Goal: Information Seeking & Learning: Check status

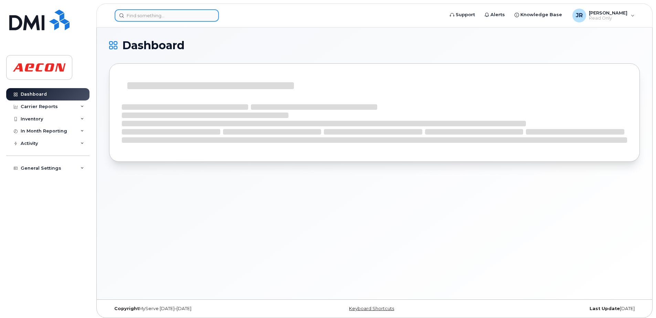
click at [173, 14] on input at bounding box center [167, 15] width 104 height 12
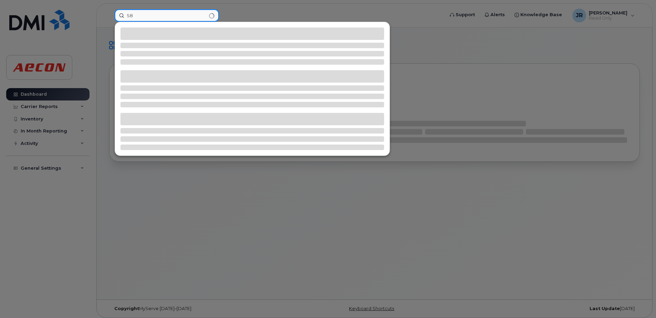
type input "5"
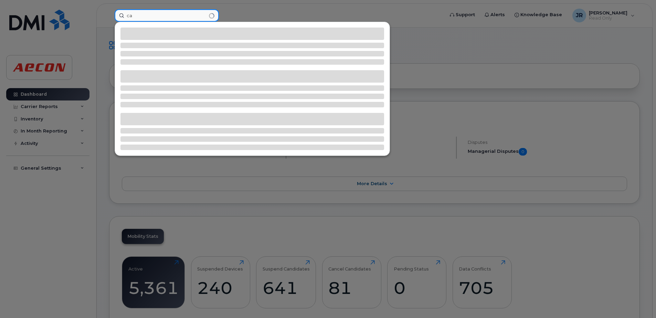
type input "c"
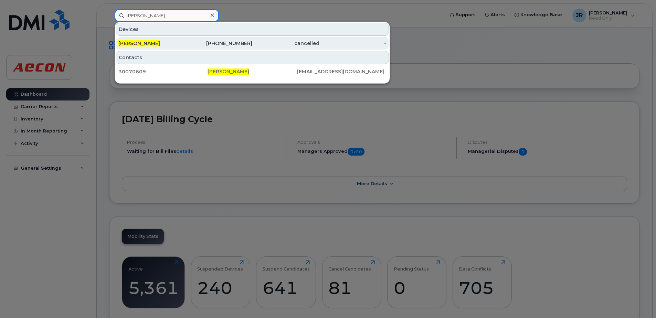
type input "carley singleton"
click at [153, 45] on span "Carley Singleton" at bounding box center [139, 43] width 42 height 6
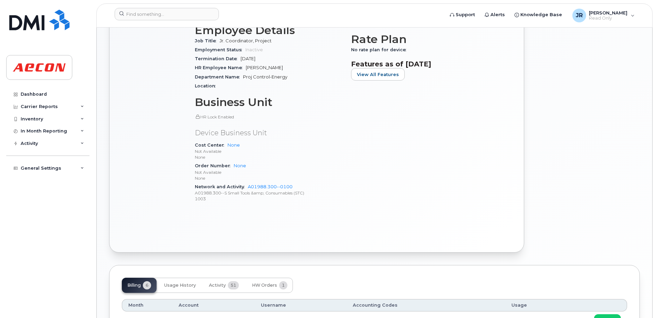
scroll to position [395, 0]
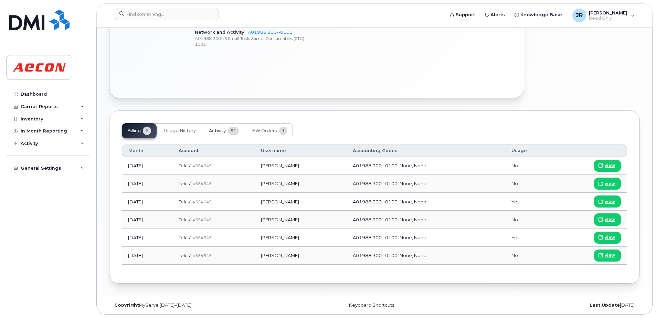
click at [212, 130] on span "Activity" at bounding box center [217, 131] width 17 height 6
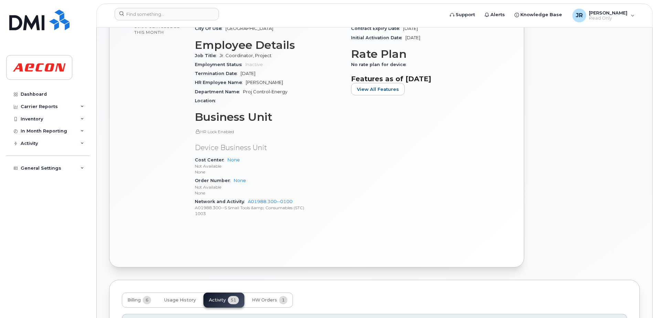
scroll to position [344, 0]
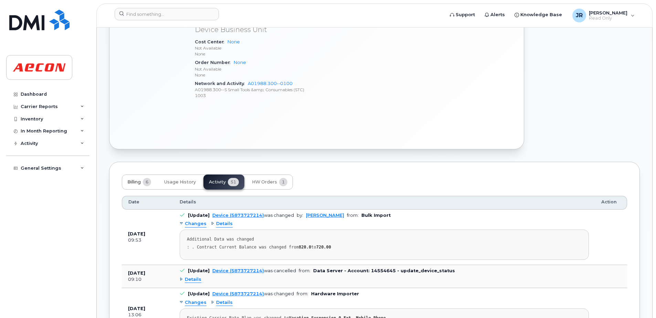
click at [137, 180] on span "Billing" at bounding box center [133, 182] width 13 height 6
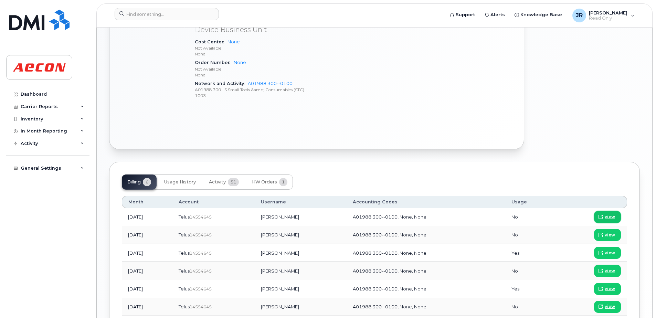
click at [608, 219] on span "view" at bounding box center [610, 217] width 10 height 6
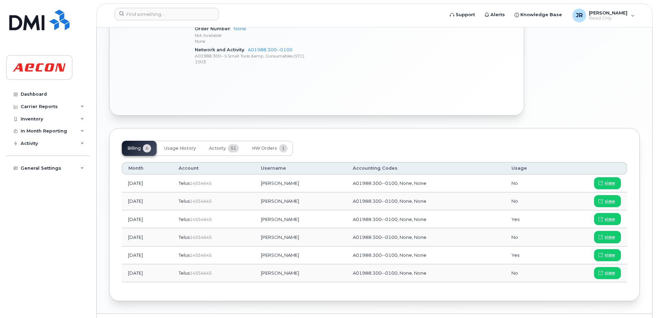
scroll to position [379, 0]
click at [606, 200] on span "view" at bounding box center [610, 201] width 10 height 6
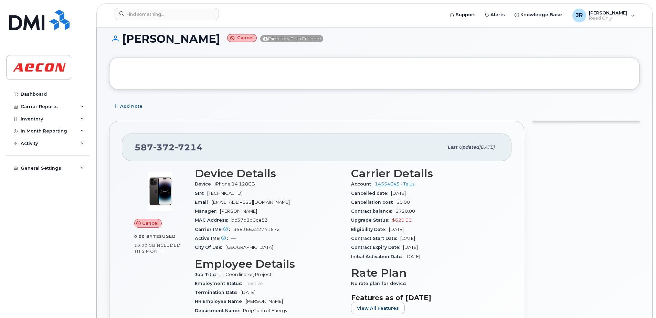
scroll to position [0, 0]
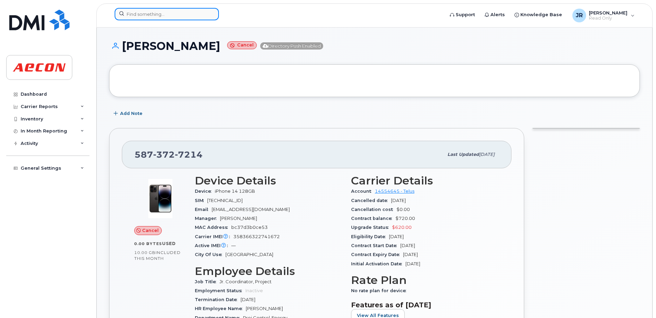
click at [155, 14] on input at bounding box center [167, 14] width 104 height 12
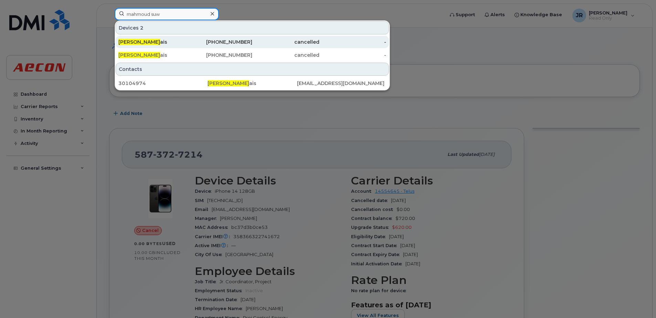
type input "mahmoud suw"
click at [151, 41] on span "Mahmoud Suw" at bounding box center [139, 42] width 42 height 6
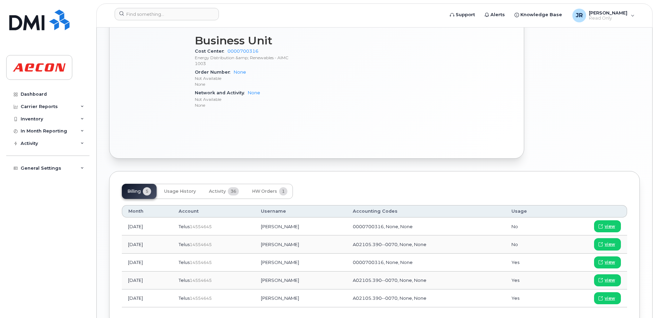
scroll to position [379, 0]
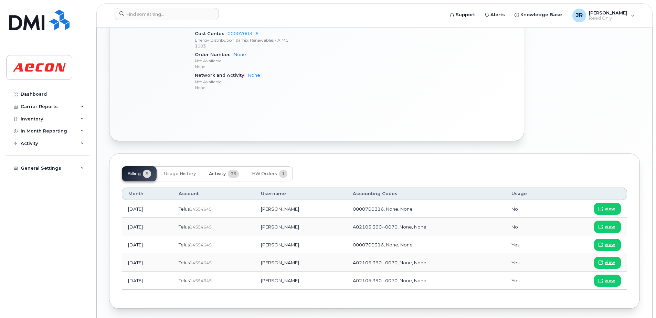
click at [213, 171] on span "Activity" at bounding box center [217, 174] width 17 height 6
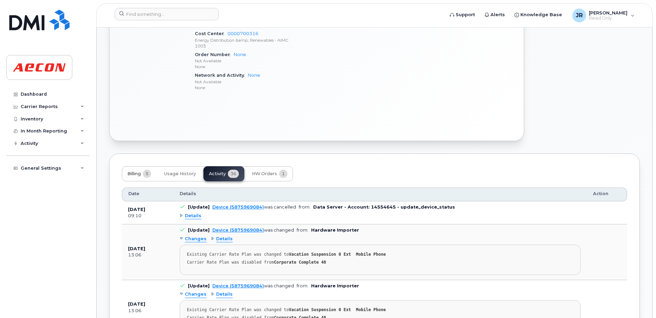
click at [137, 177] on button "Billing 5" at bounding box center [139, 173] width 35 height 15
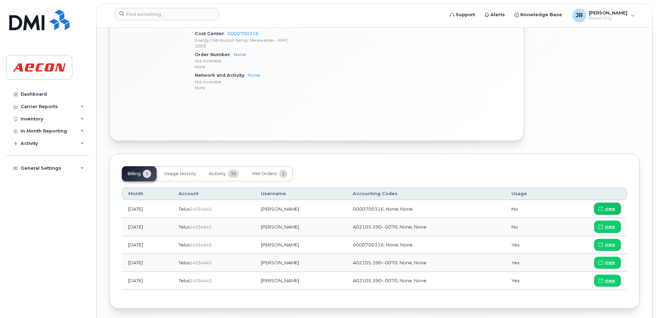
click at [610, 211] on span "view" at bounding box center [610, 209] width 10 height 6
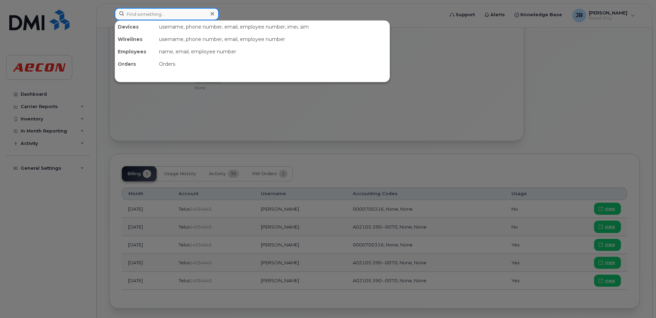
click at [169, 17] on input at bounding box center [167, 14] width 104 height 12
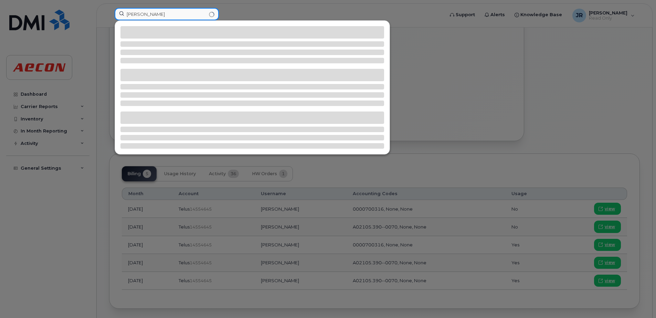
type input "wade atkinson"
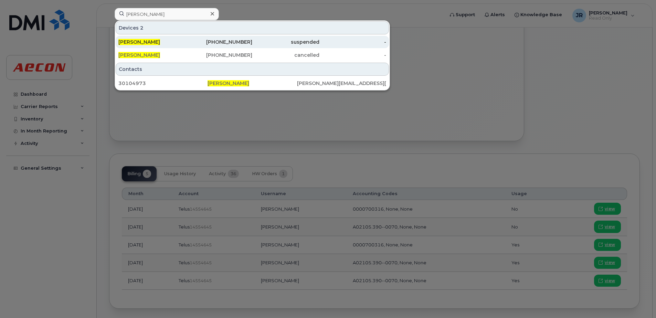
click at [139, 39] on div "[PERSON_NAME]" at bounding box center [151, 42] width 67 height 12
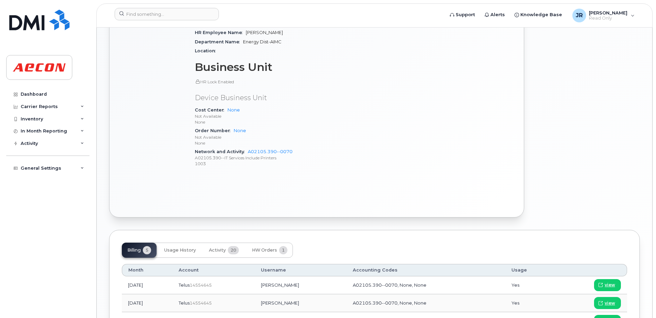
scroll to position [172, 0]
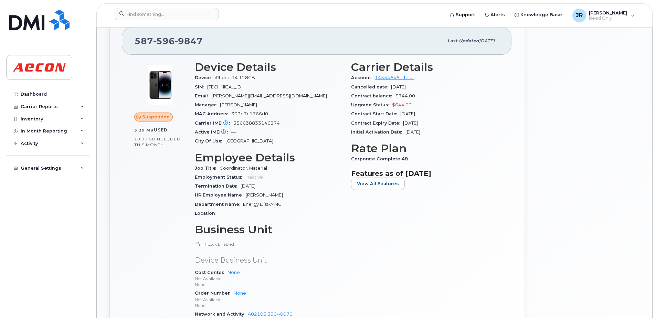
click at [410, 180] on section "Features as of Oct 01, 2025 View All Features" at bounding box center [425, 179] width 148 height 21
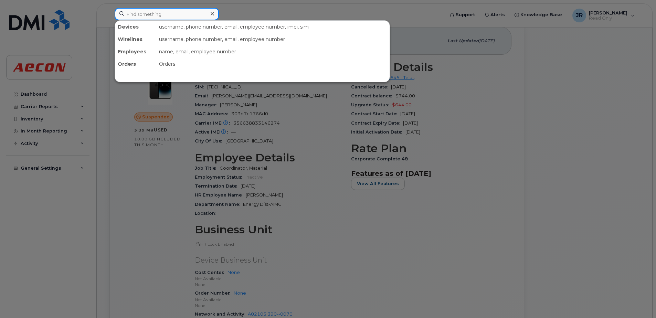
click at [199, 14] on input at bounding box center [167, 14] width 104 height 12
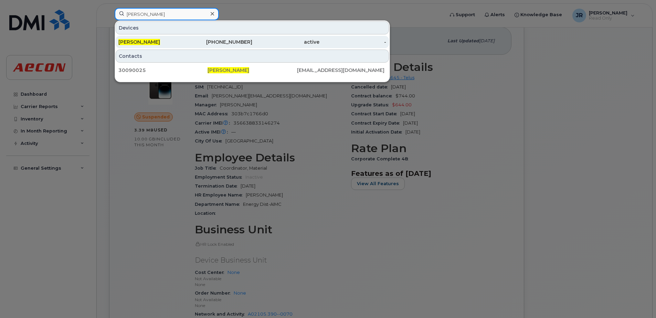
type input "kevin dobler"
click at [147, 42] on span "Kevin Dobler" at bounding box center [139, 42] width 42 height 6
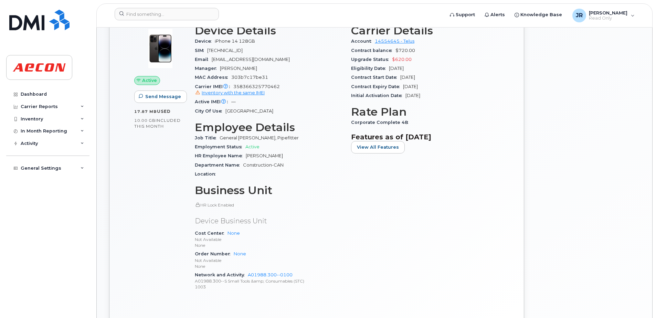
scroll to position [69, 0]
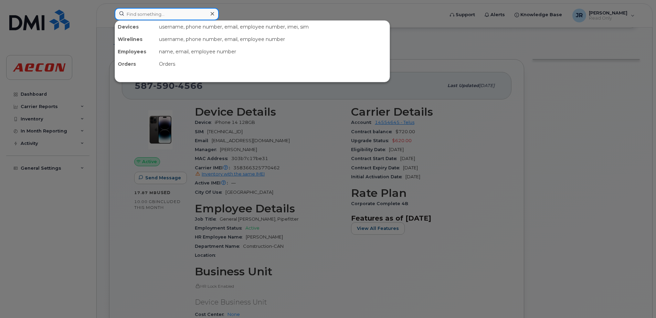
click at [167, 15] on input at bounding box center [167, 14] width 104 height 12
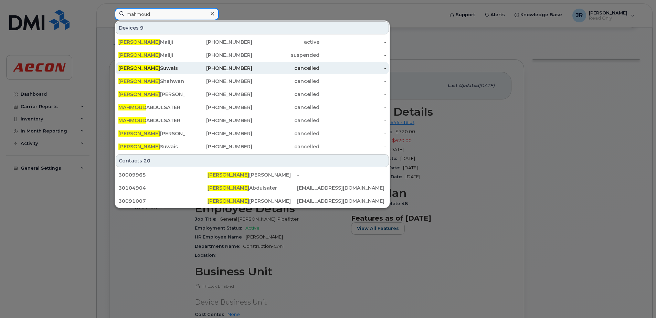
type input "mahmoud"
click at [145, 68] on div "Mahmoud Suwais" at bounding box center [151, 68] width 67 height 7
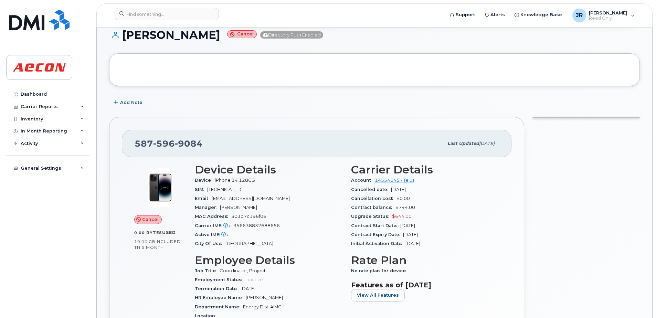
scroll to position [69, 0]
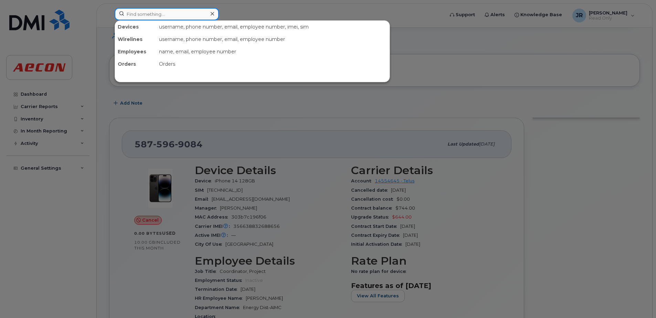
click at [180, 15] on input at bounding box center [167, 14] width 104 height 12
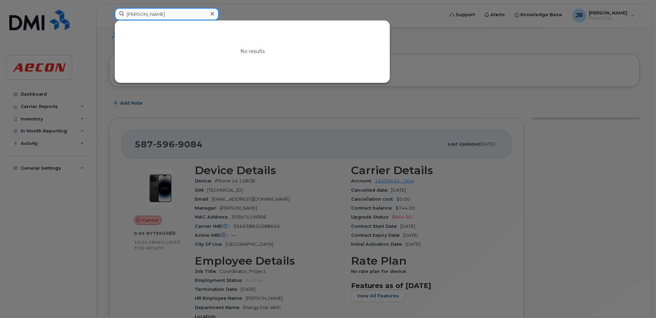
type input "[PERSON_NAME]"
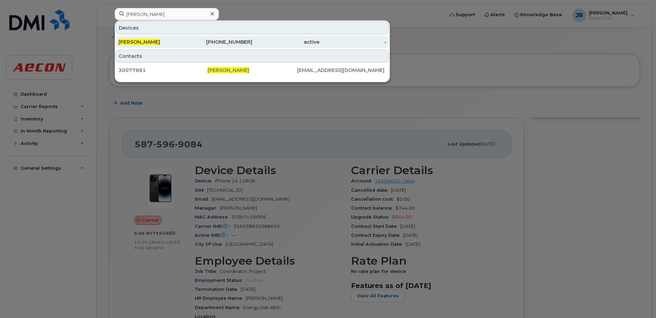
click at [149, 46] on div "[PERSON_NAME]" at bounding box center [151, 42] width 67 height 12
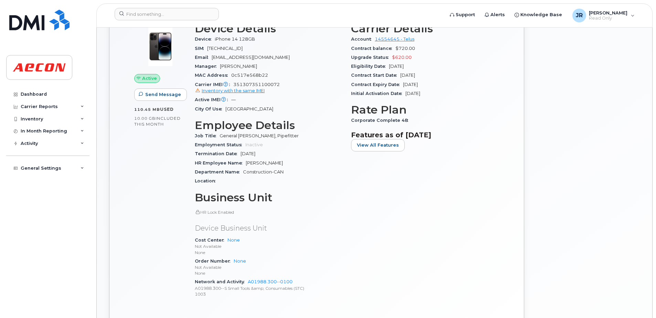
scroll to position [57, 0]
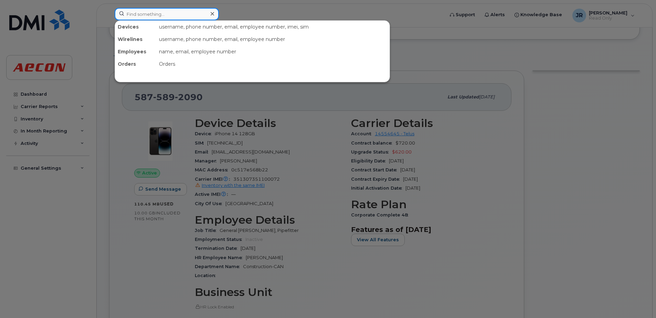
click at [163, 13] on input at bounding box center [167, 14] width 104 height 12
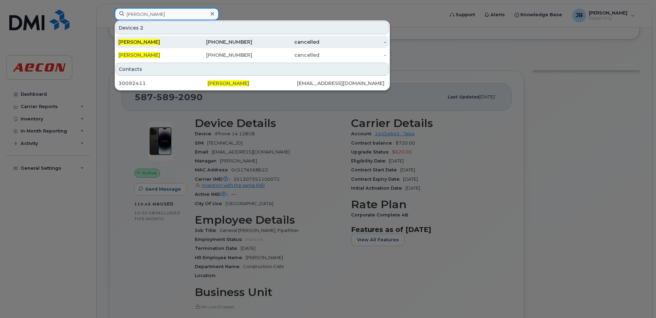
type input "[PERSON_NAME]"
click at [143, 41] on span "[PERSON_NAME]" at bounding box center [139, 42] width 42 height 6
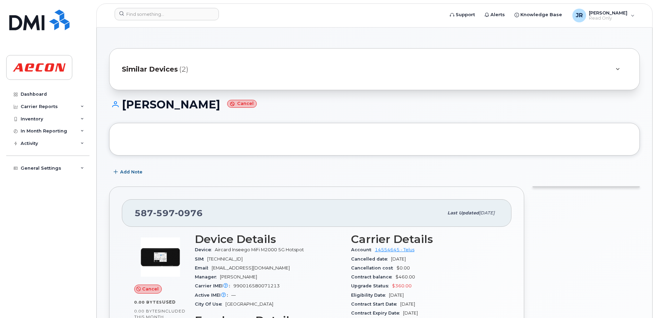
click at [159, 69] on span "Similar Devices" at bounding box center [150, 69] width 56 height 10
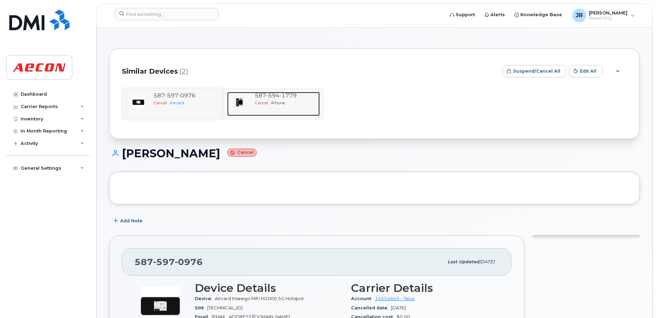
click at [276, 94] on span "594" at bounding box center [272, 95] width 13 height 7
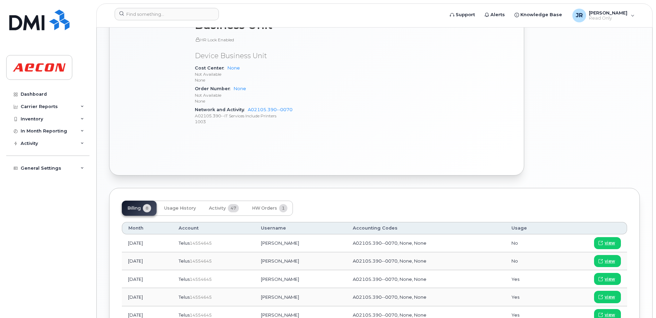
scroll to position [379, 0]
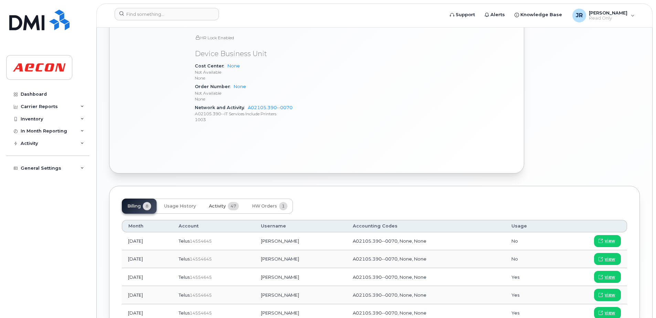
click at [222, 207] on span "Activity" at bounding box center [217, 206] width 17 height 6
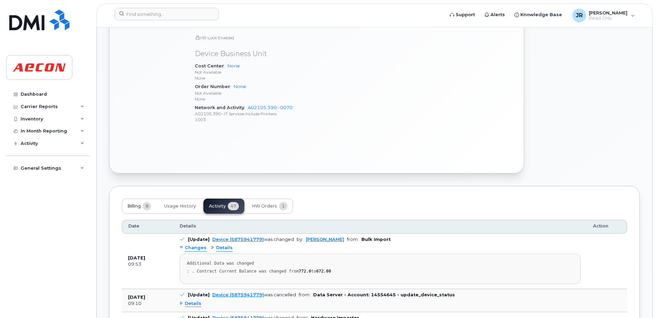
drag, startPoint x: 134, startPoint y: 208, endPoint x: 140, endPoint y: 208, distance: 6.2
click at [134, 208] on span "Billing" at bounding box center [133, 206] width 13 height 6
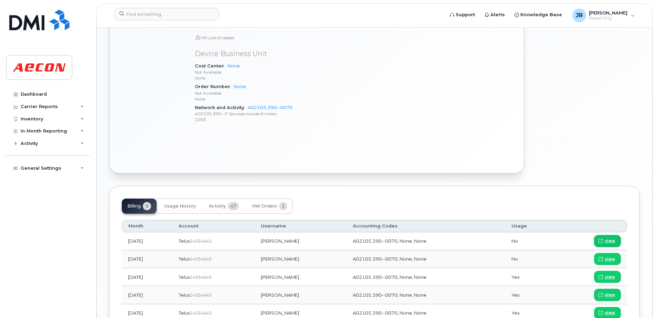
click at [608, 241] on span "view" at bounding box center [610, 241] width 10 height 6
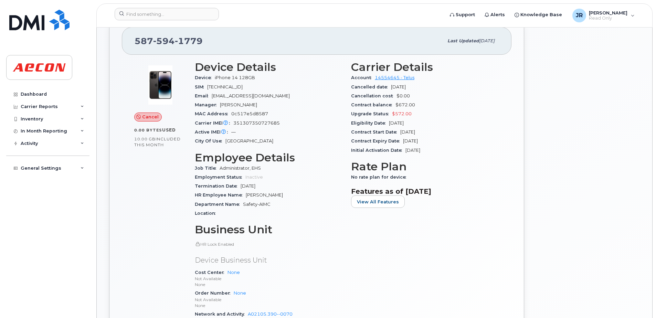
scroll to position [103, 0]
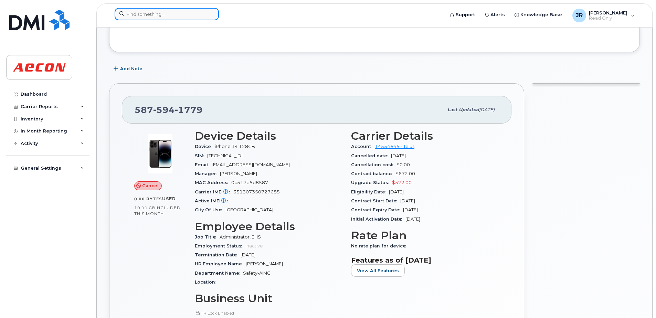
click at [170, 14] on input at bounding box center [167, 14] width 104 height 12
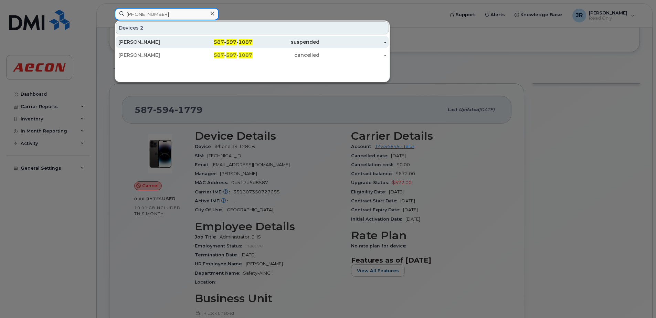
type input "587 597 1087"
click at [150, 41] on div "[PERSON_NAME]" at bounding box center [151, 42] width 67 height 7
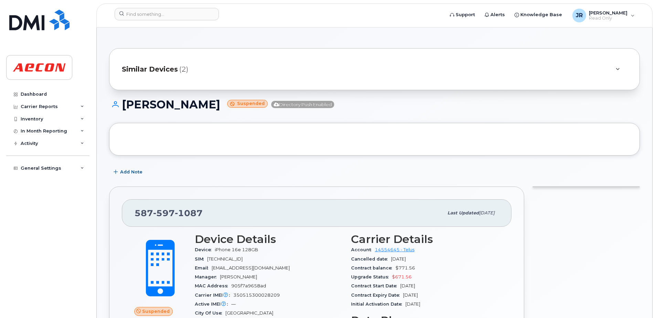
click at [147, 65] on span "Similar Devices" at bounding box center [150, 69] width 56 height 10
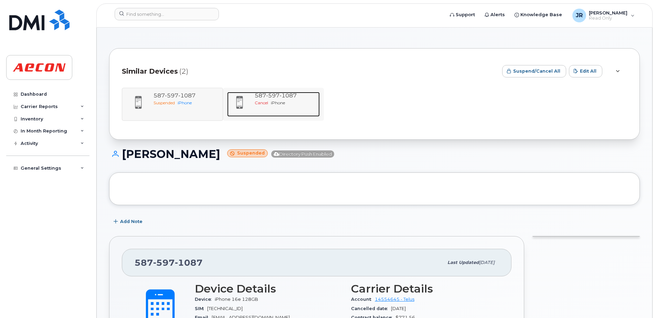
click at [280, 95] on span "1087" at bounding box center [287, 95] width 17 height 7
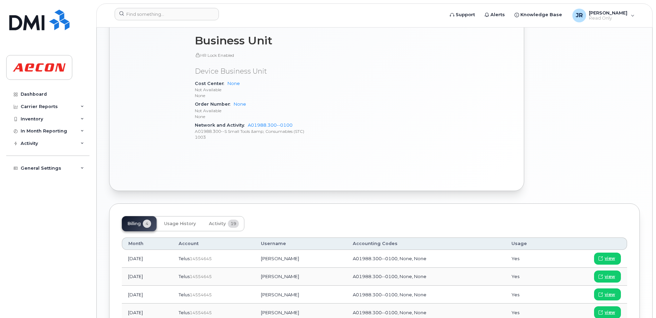
scroll to position [413, 0]
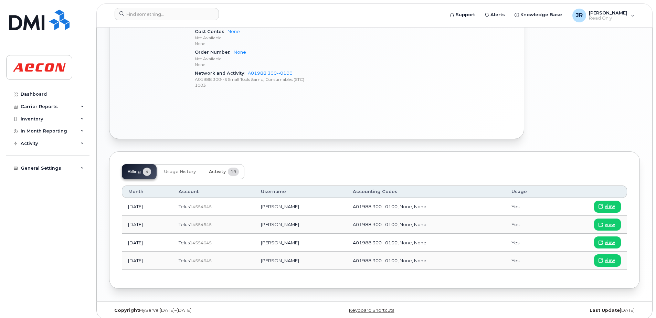
click at [229, 170] on span "19" at bounding box center [233, 172] width 11 height 8
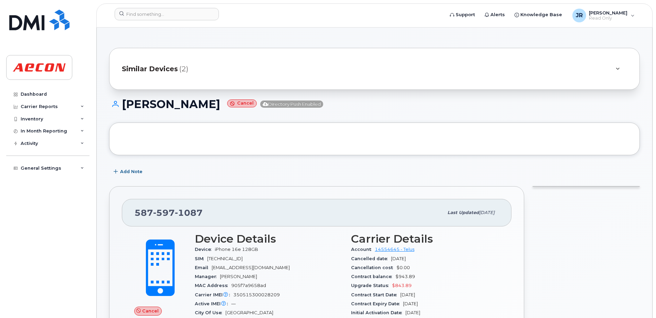
scroll to position [0, 0]
click at [169, 70] on span "Similar Devices" at bounding box center [150, 69] width 56 height 10
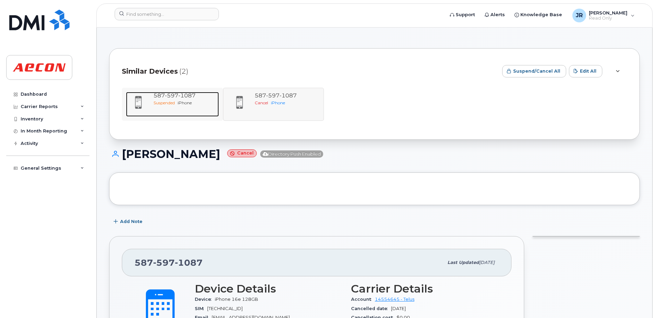
click at [174, 98] on span "597" at bounding box center [171, 95] width 13 height 7
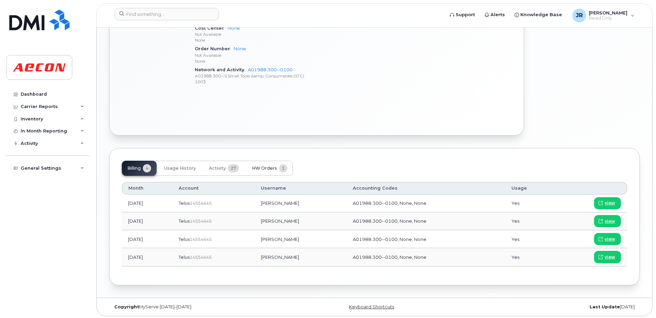
scroll to position [418, 0]
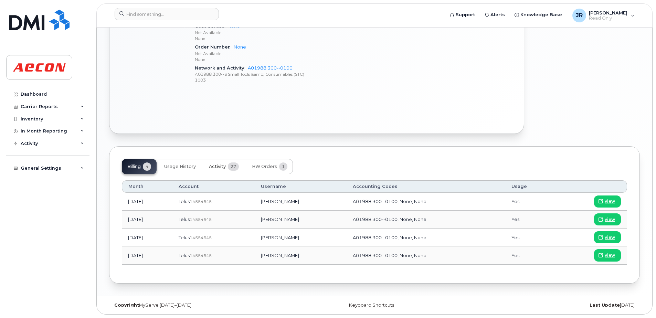
click at [218, 166] on span "Activity" at bounding box center [217, 167] width 17 height 6
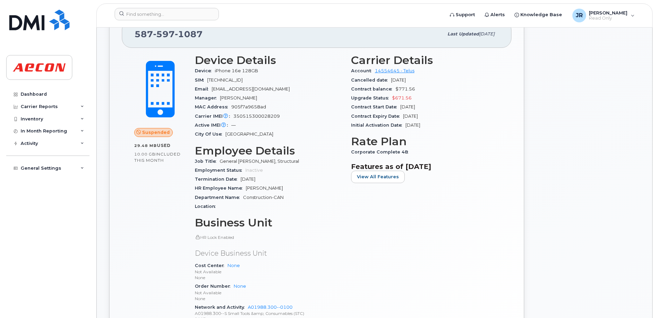
scroll to position [177, 0]
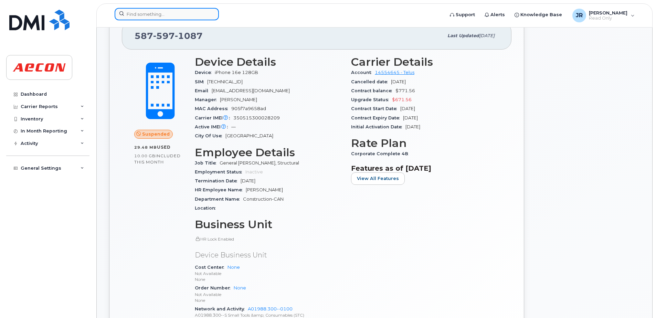
click at [182, 14] on input at bounding box center [167, 14] width 104 height 12
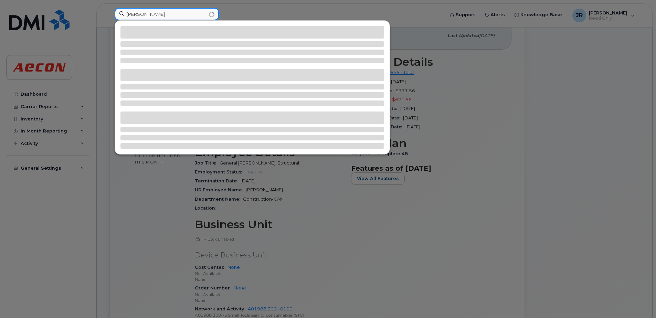
type input "[PERSON_NAME]"
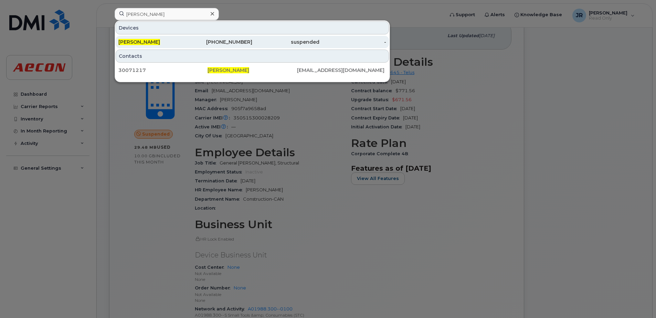
click at [130, 41] on span "[PERSON_NAME]" at bounding box center [139, 42] width 42 height 6
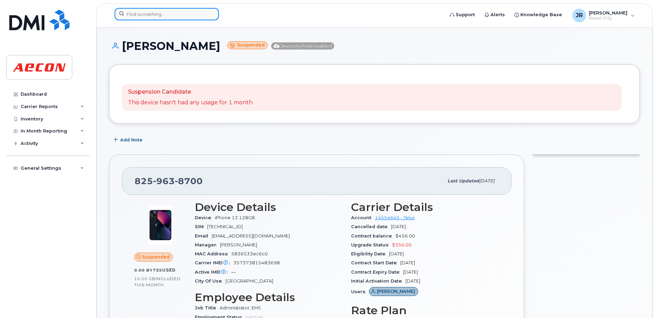
click at [177, 10] on input at bounding box center [167, 14] width 104 height 12
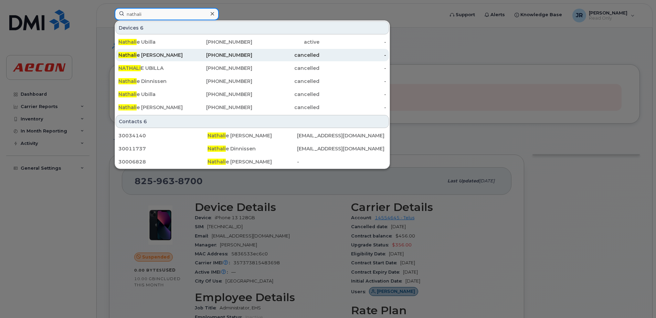
type input "nathali"
click at [143, 57] on div "[PERSON_NAME]" at bounding box center [151, 55] width 67 height 7
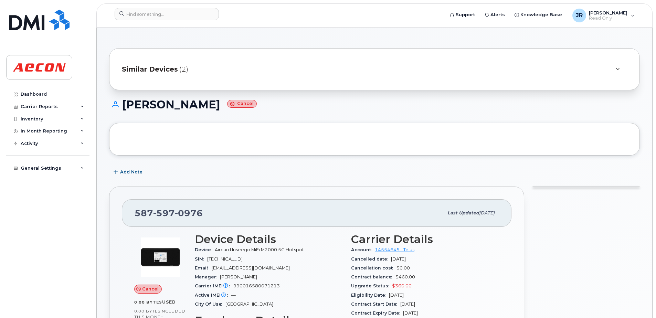
click at [163, 66] on span "Similar Devices" at bounding box center [150, 69] width 56 height 10
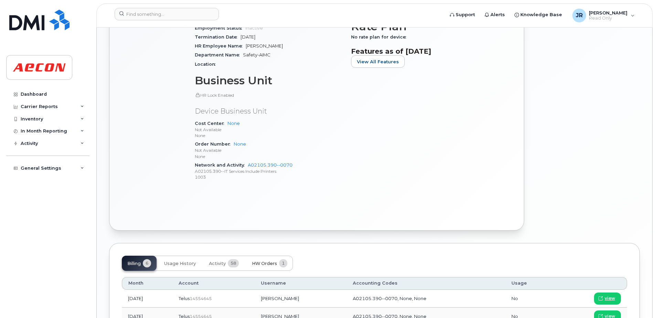
scroll to position [379, 0]
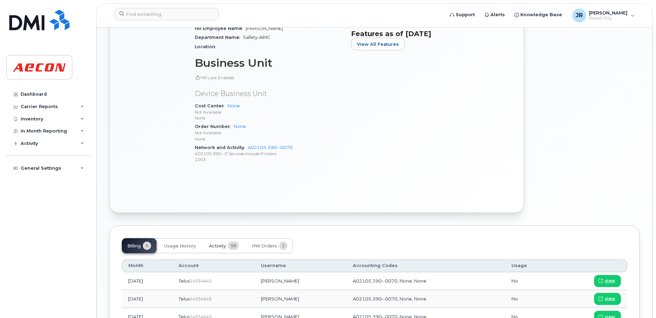
click at [213, 246] on span "Activity" at bounding box center [217, 246] width 17 height 6
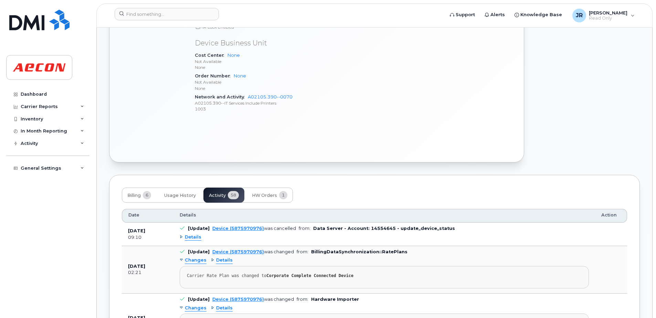
scroll to position [447, 0]
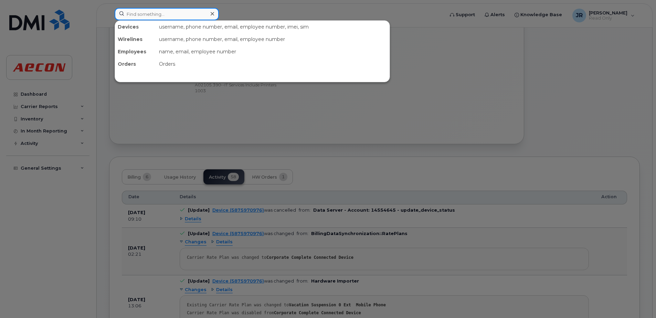
click at [170, 18] on input at bounding box center [167, 14] width 104 height 12
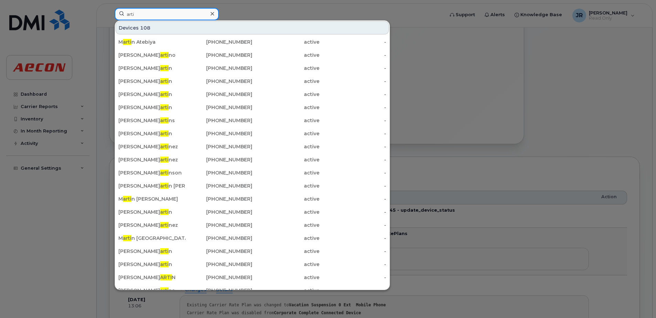
type input "artika singh"
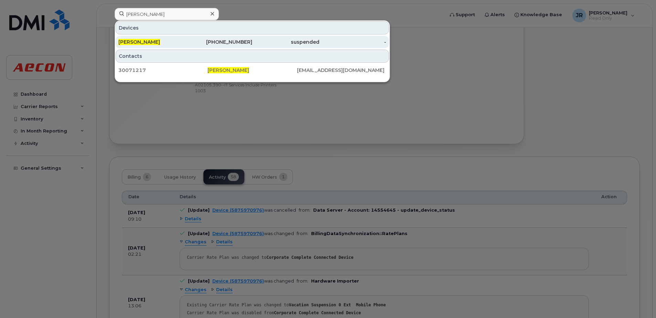
click at [147, 42] on span "Artika Singh" at bounding box center [139, 42] width 42 height 6
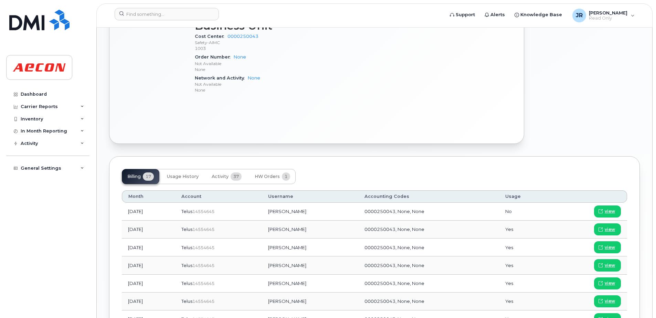
scroll to position [344, 0]
click at [611, 210] on span "view" at bounding box center [610, 211] width 10 height 6
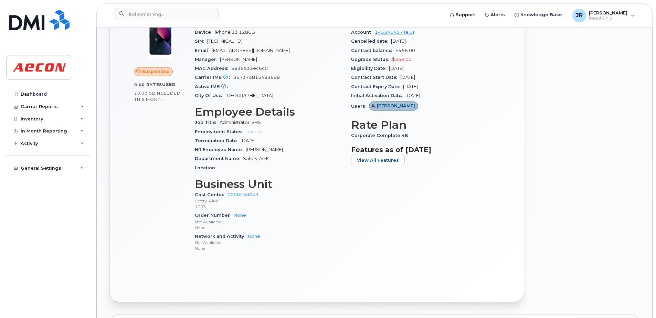
scroll to position [172, 0]
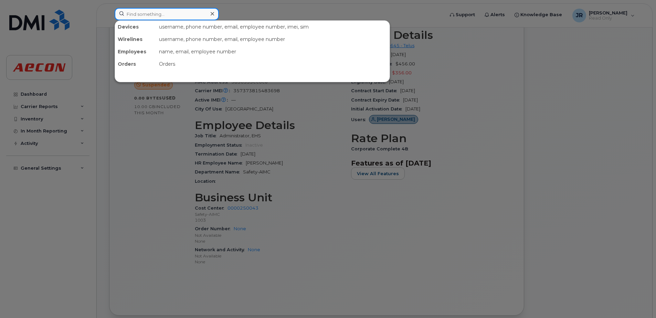
click at [164, 11] on input at bounding box center [167, 14] width 104 height 12
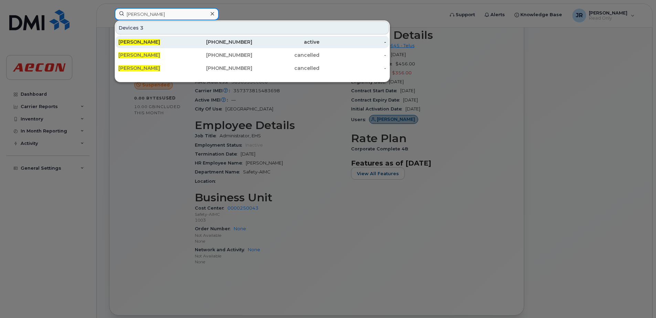
type input "[PERSON_NAME]"
click at [137, 41] on span "[PERSON_NAME]" at bounding box center [139, 42] width 42 height 6
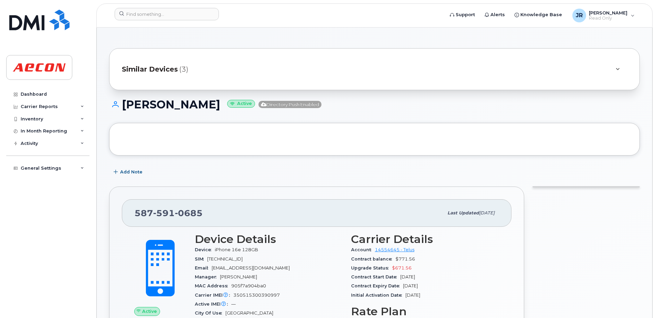
click at [156, 70] on span "Similar Devices" at bounding box center [150, 69] width 56 height 10
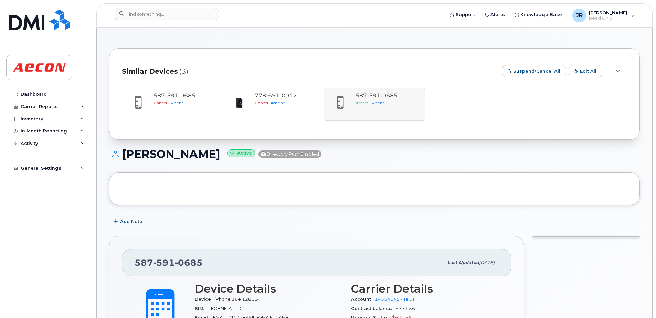
click at [366, 97] on div "[PHONE_NUMBER] Cancel iPhone [PHONE_NUMBER] Cancel iPhone [PHONE_NUMBER] Active…" at bounding box center [374, 104] width 505 height 33
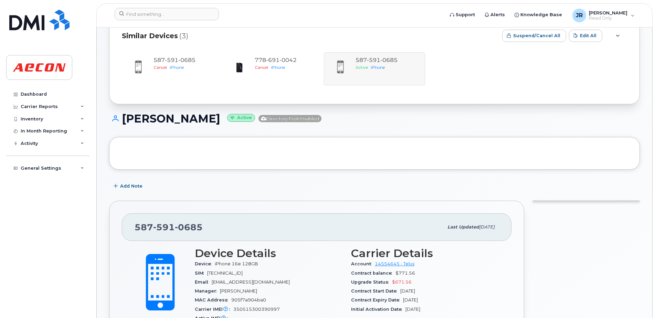
scroll to position [34, 0]
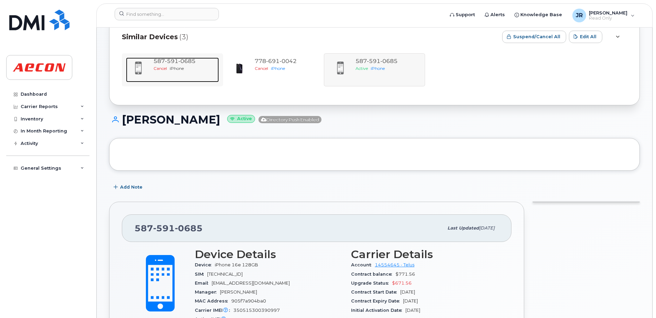
click at [175, 66] on span "iPhone" at bounding box center [177, 68] width 14 height 5
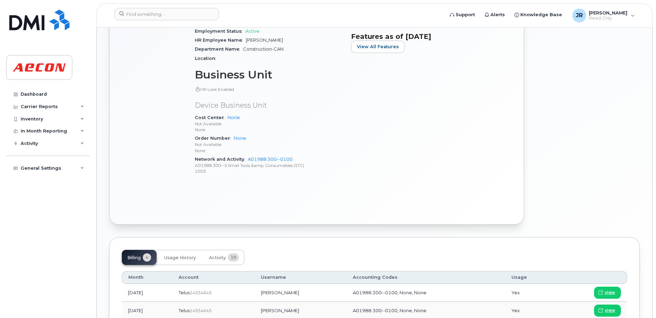
scroll to position [379, 0]
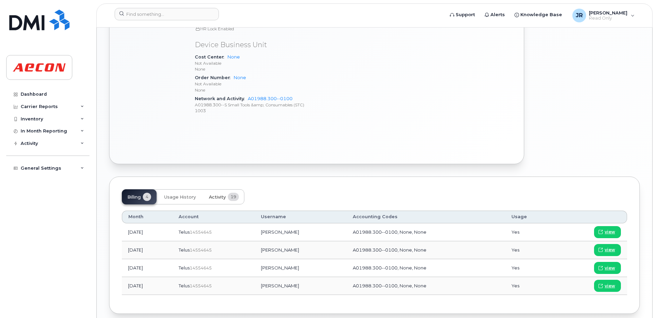
click at [210, 199] on span "Activity" at bounding box center [217, 197] width 17 height 6
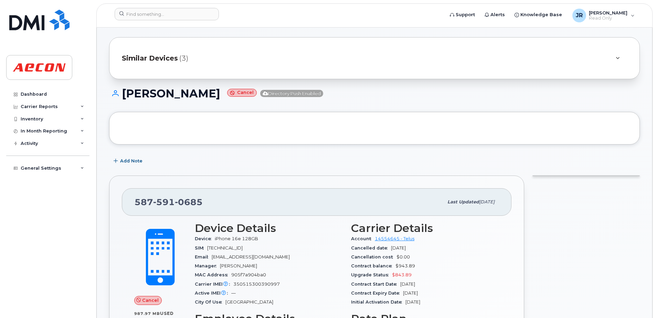
scroll to position [0, 0]
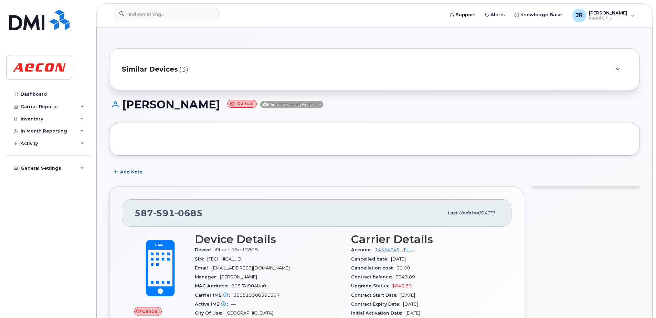
click at [170, 66] on span "Similar Devices" at bounding box center [150, 69] width 56 height 10
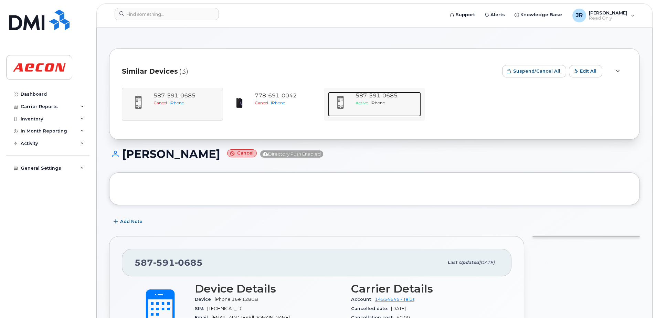
click at [377, 102] on span "iPhone" at bounding box center [378, 102] width 14 height 5
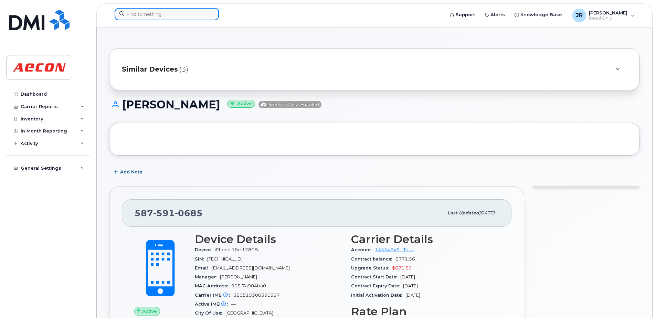
click at [188, 13] on input at bounding box center [167, 14] width 104 height 12
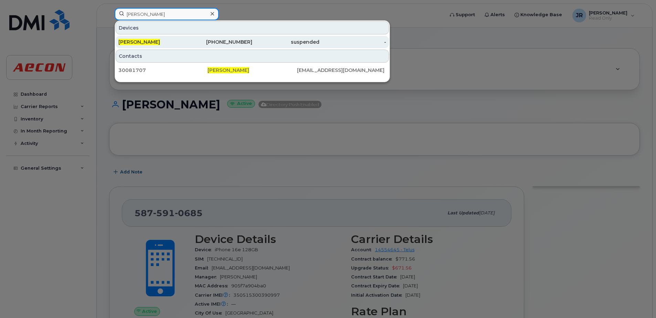
type input "[PERSON_NAME]"
click at [141, 41] on span "[PERSON_NAME]" at bounding box center [139, 42] width 42 height 6
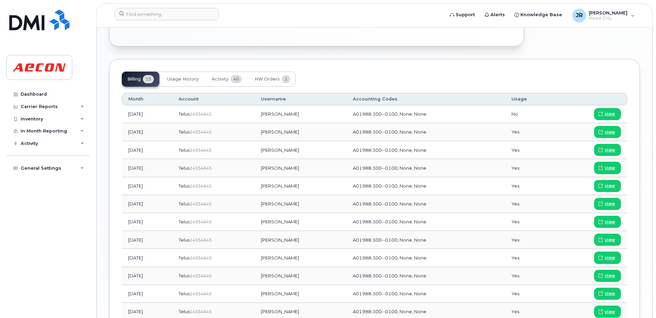
scroll to position [447, 0]
click at [605, 110] on link "view" at bounding box center [607, 114] width 27 height 12
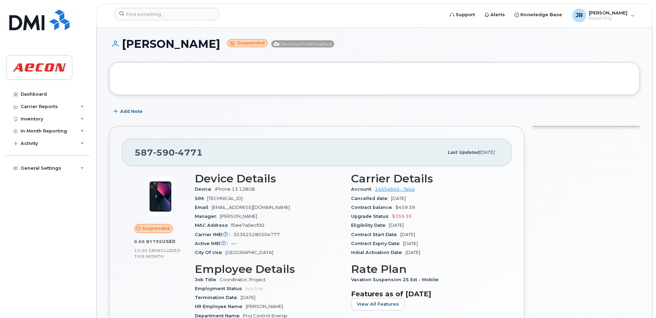
scroll to position [0, 0]
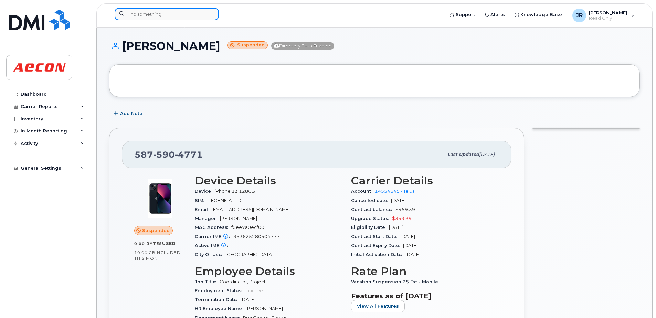
click at [169, 18] on input at bounding box center [167, 14] width 104 height 12
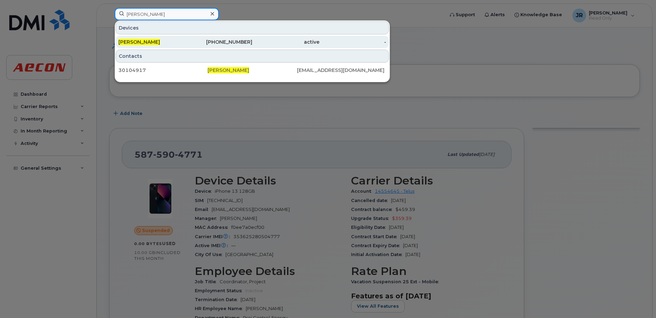
type input "martin thomas"
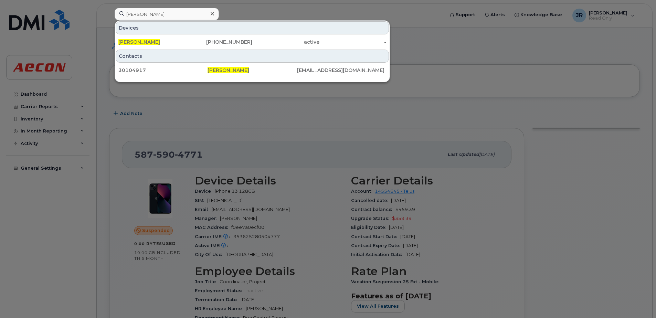
drag, startPoint x: 143, startPoint y: 43, endPoint x: 153, endPoint y: 51, distance: 13.2
click at [143, 43] on span "Martin Thomas" at bounding box center [139, 42] width 42 height 6
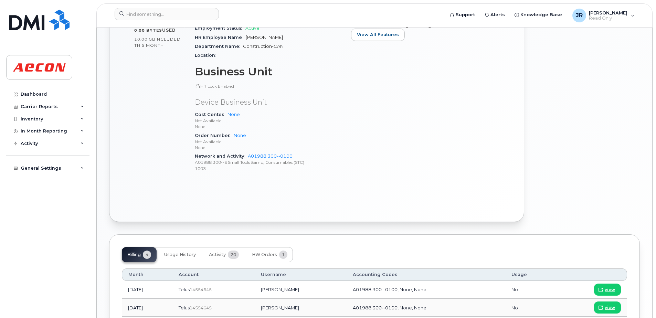
scroll to position [368, 0]
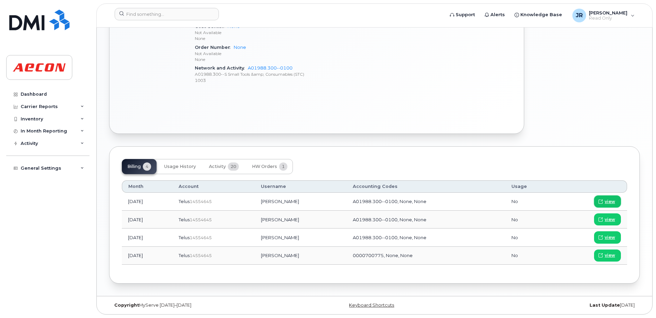
click at [605, 202] on span "view" at bounding box center [610, 202] width 10 height 6
click at [188, 15] on input at bounding box center [167, 14] width 104 height 12
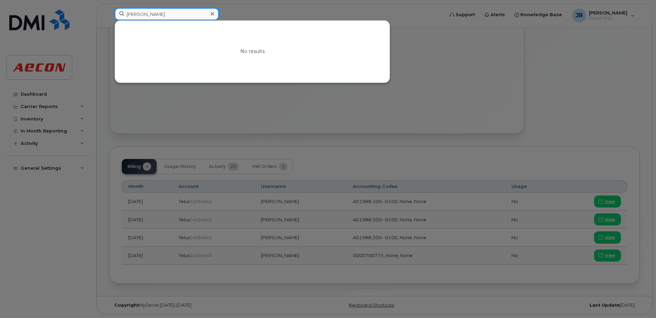
drag, startPoint x: 188, startPoint y: 18, endPoint x: 93, endPoint y: 16, distance: 94.3
click at [109, 16] on div "devin shields No results" at bounding box center [277, 15] width 336 height 15
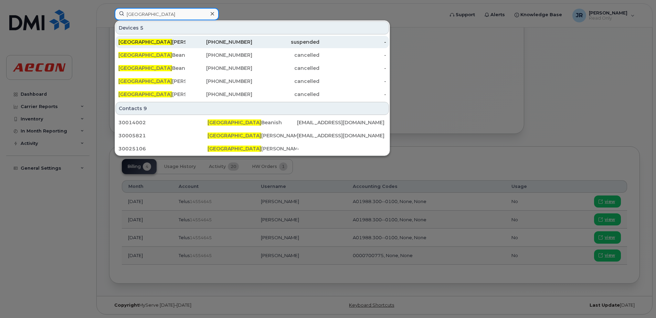
type input "denver"
click at [125, 42] on span "Denver" at bounding box center [145, 42] width 54 height 6
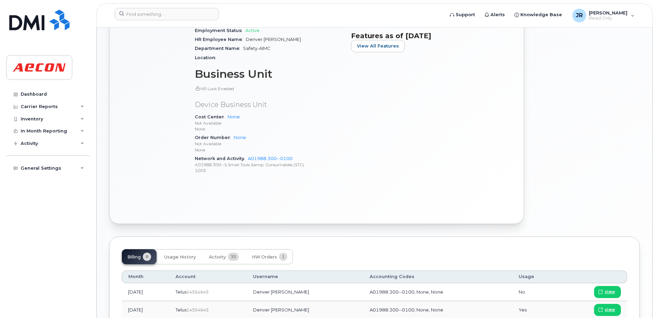
scroll to position [379, 0]
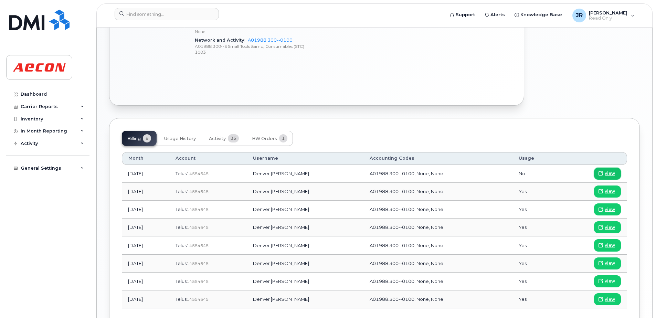
click at [608, 171] on span "view" at bounding box center [610, 173] width 10 height 6
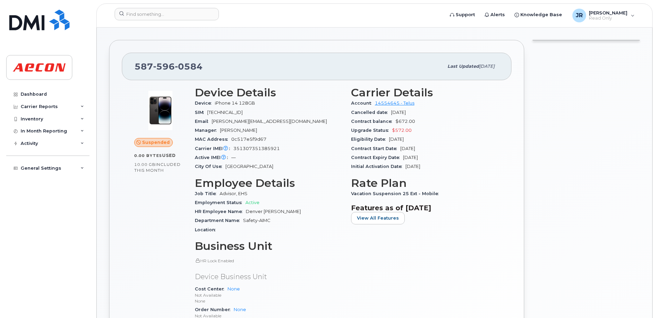
scroll to position [34, 0]
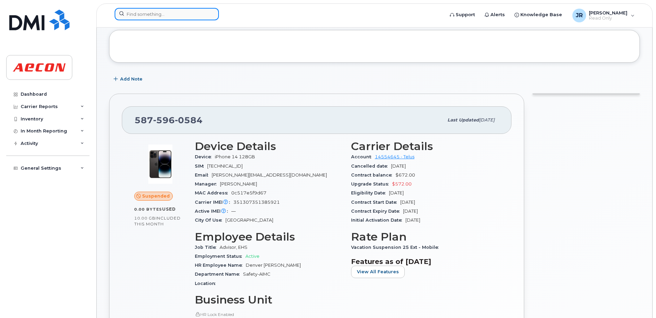
click at [169, 14] on input at bounding box center [167, 14] width 104 height 12
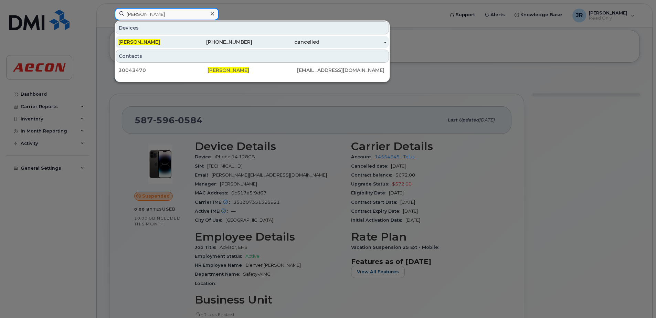
type input "jason querel"
click at [136, 41] on span "Jason Querel" at bounding box center [139, 42] width 42 height 6
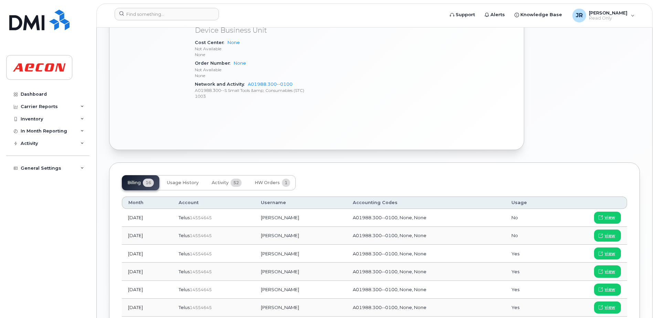
scroll to position [344, 0]
click at [616, 218] on link "view" at bounding box center [607, 217] width 27 height 12
click at [220, 181] on span "Activity" at bounding box center [220, 182] width 17 height 6
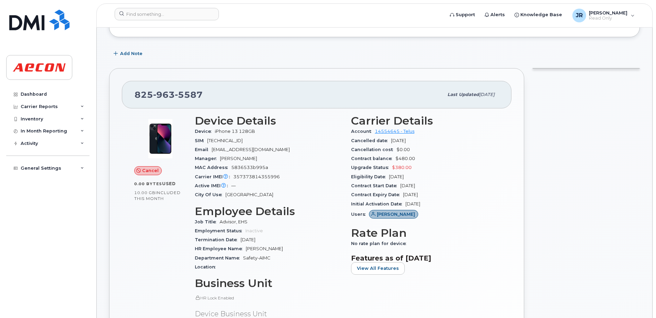
scroll to position [34, 0]
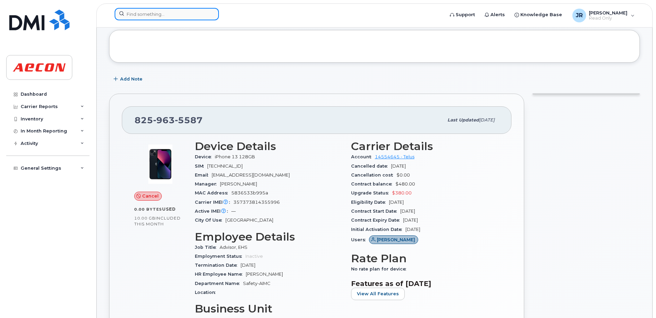
click at [183, 12] on input at bounding box center [167, 14] width 104 height 12
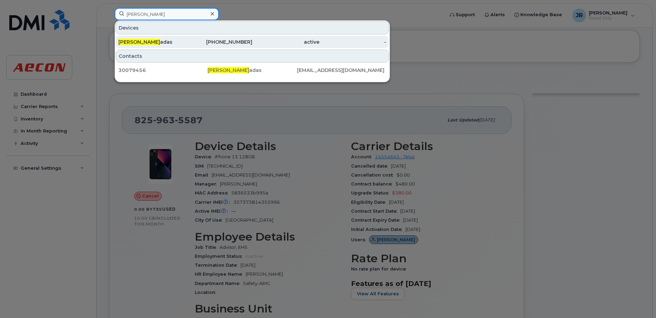
type input "emelio cag"
click at [142, 42] on span "Emelio Cag" at bounding box center [139, 42] width 42 height 6
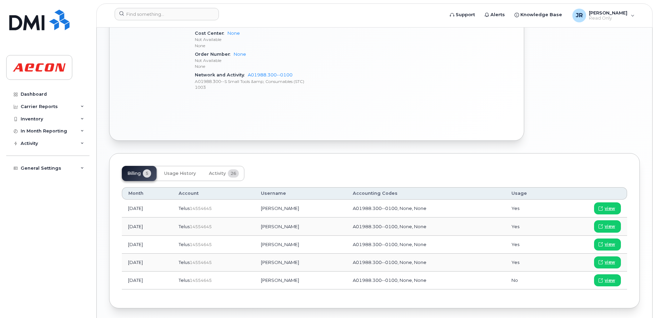
scroll to position [379, 0]
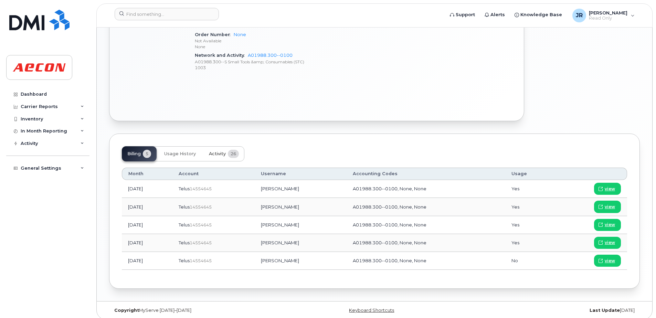
click at [219, 152] on span "Activity" at bounding box center [217, 154] width 17 height 6
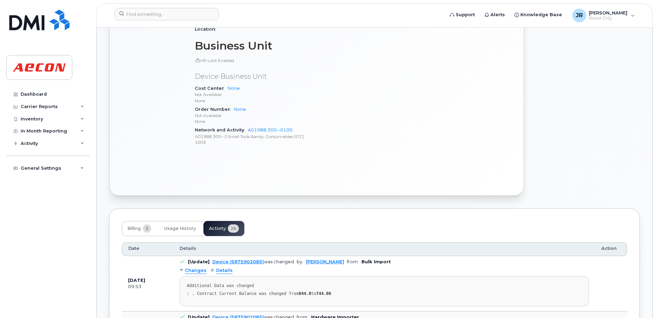
scroll to position [413, 0]
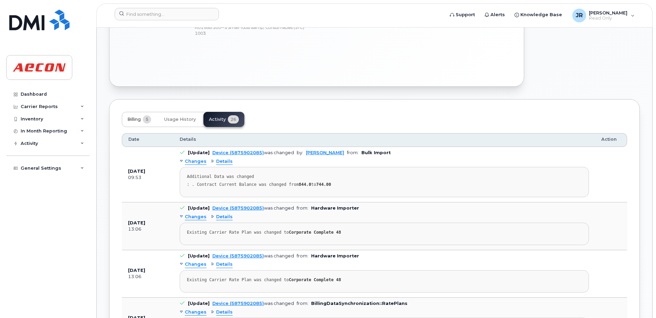
click at [141, 121] on span "Billing" at bounding box center [133, 120] width 13 height 6
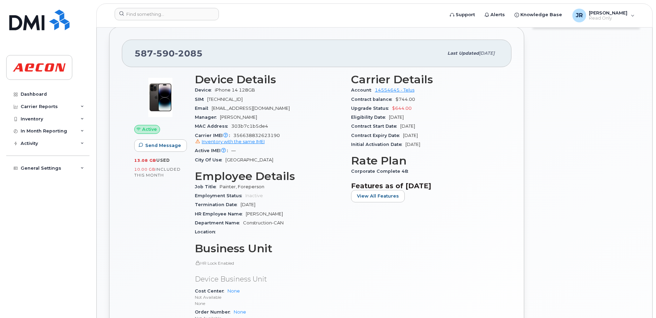
scroll to position [74, 0]
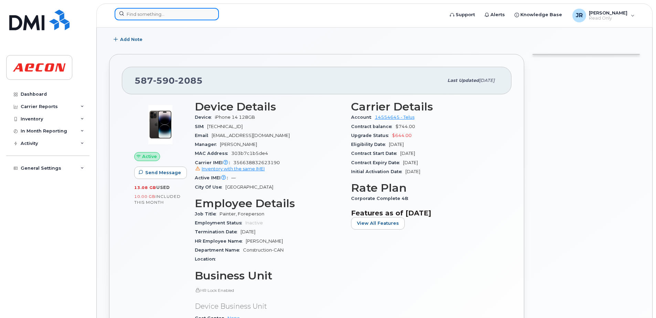
click at [158, 12] on input at bounding box center [167, 14] width 104 height 12
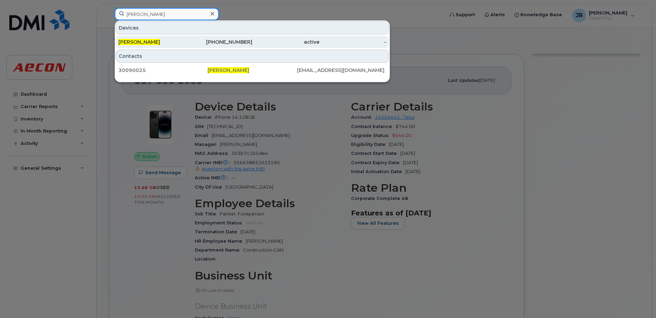
type input "[PERSON_NAME]"
click at [136, 46] on div "[PERSON_NAME]" at bounding box center [151, 42] width 67 height 12
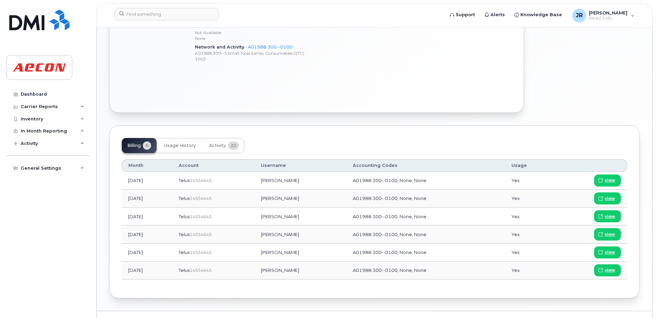
scroll to position [379, 0]
click at [614, 178] on span "view" at bounding box center [610, 180] width 10 height 6
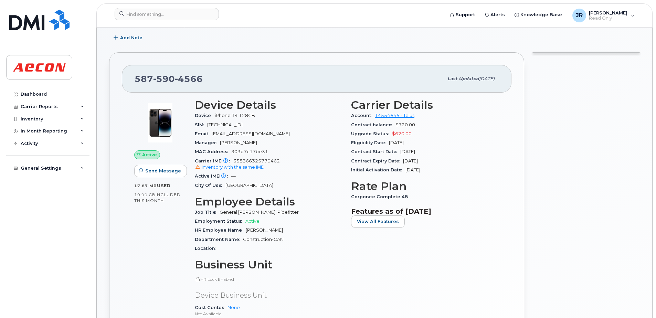
scroll to position [69, 0]
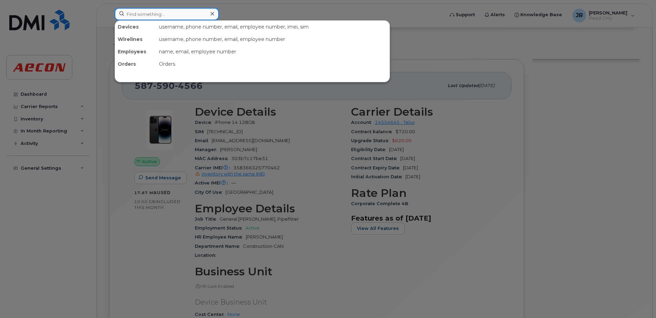
click at [174, 13] on input at bounding box center [167, 14] width 104 height 12
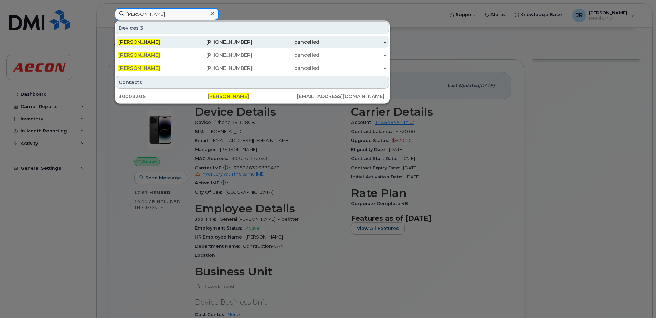
type input "lorne stout"
click at [139, 40] on span "Lorne Stout" at bounding box center [139, 42] width 42 height 6
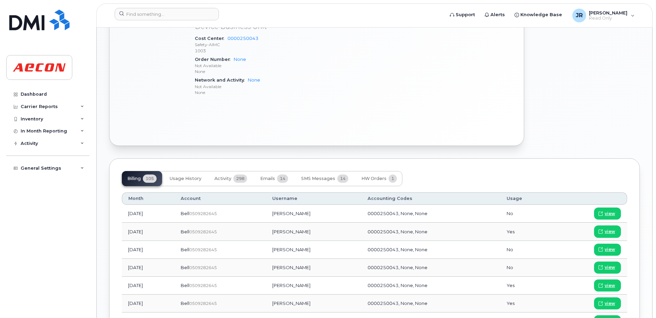
scroll to position [413, 0]
click at [235, 178] on span "298" at bounding box center [240, 178] width 14 height 8
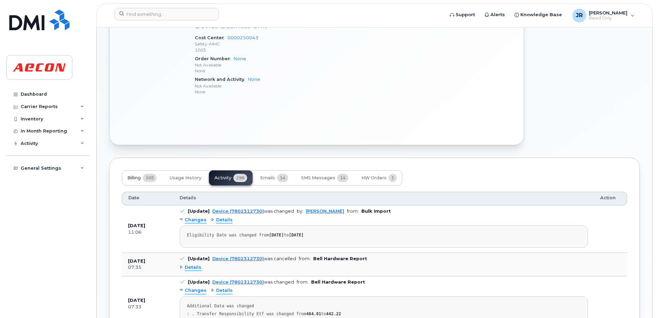
click at [125, 181] on button "Billing 105" at bounding box center [142, 177] width 40 height 15
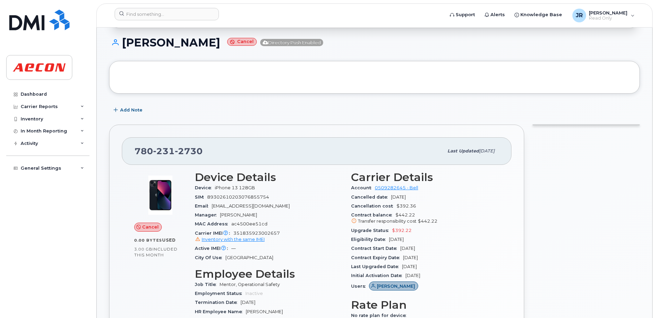
scroll to position [103, 0]
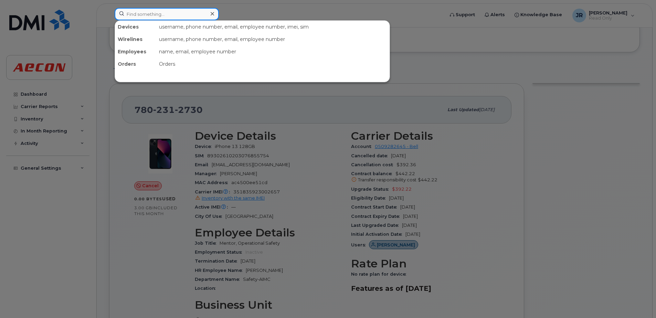
click at [174, 13] on input at bounding box center [167, 14] width 104 height 12
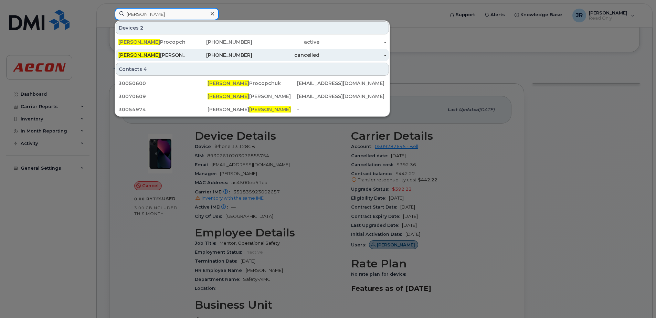
type input "[PERSON_NAME]"
click at [141, 55] on div "[PERSON_NAME]" at bounding box center [151, 55] width 67 height 7
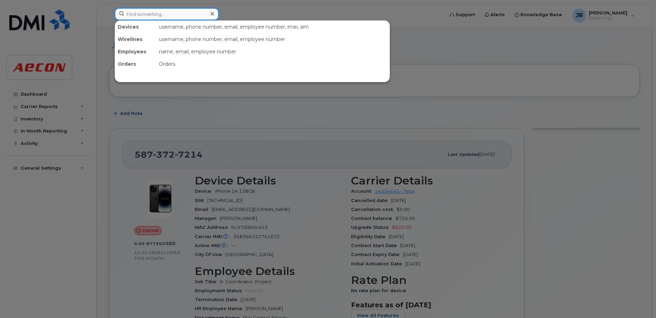
click at [175, 11] on input at bounding box center [167, 14] width 104 height 12
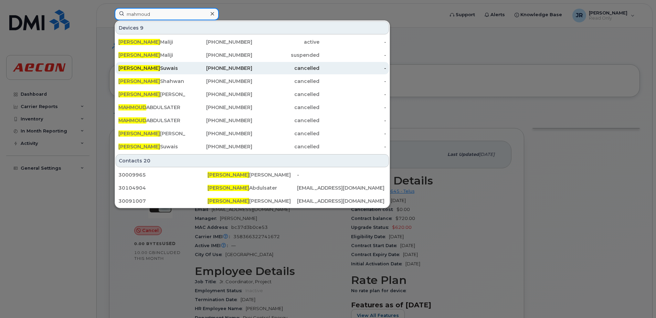
type input "mahmoud"
click at [133, 72] on div "Mahmoud Suwais" at bounding box center [151, 68] width 67 height 12
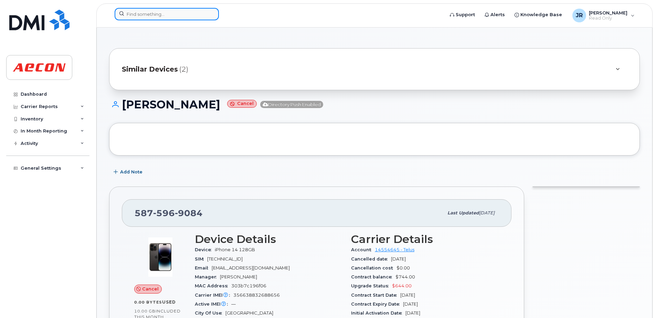
click at [165, 12] on input at bounding box center [167, 14] width 104 height 12
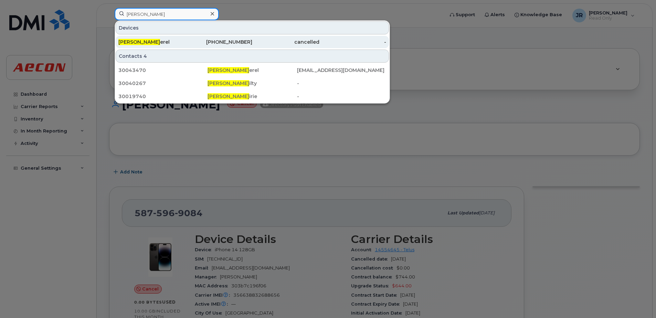
type input "[PERSON_NAME]"
click at [144, 43] on div "[PERSON_NAME] erel" at bounding box center [151, 42] width 67 height 7
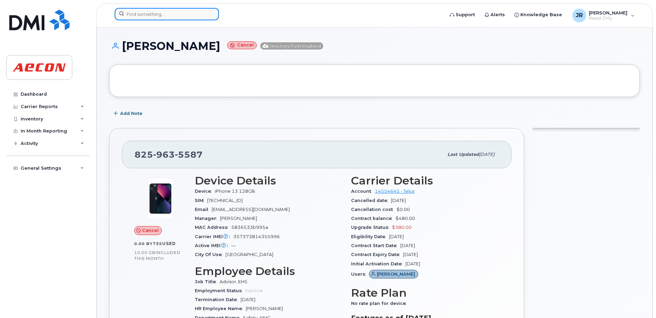
click at [170, 15] on input at bounding box center [167, 14] width 104 height 12
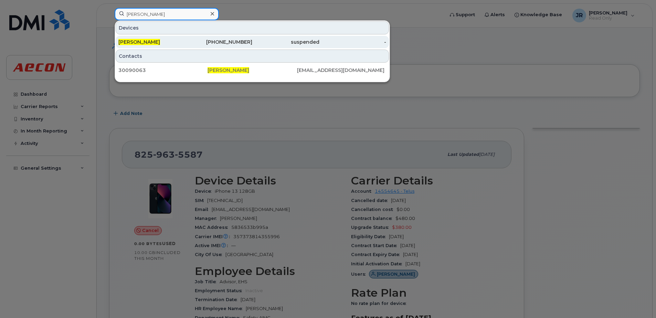
type input "pamela berrios"
click at [145, 40] on span "Pamela Berrios" at bounding box center [139, 42] width 42 height 6
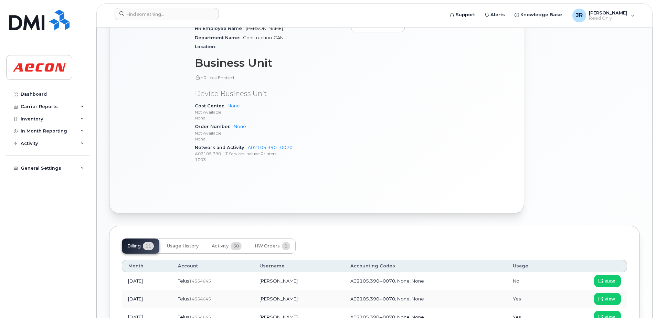
scroll to position [310, 0]
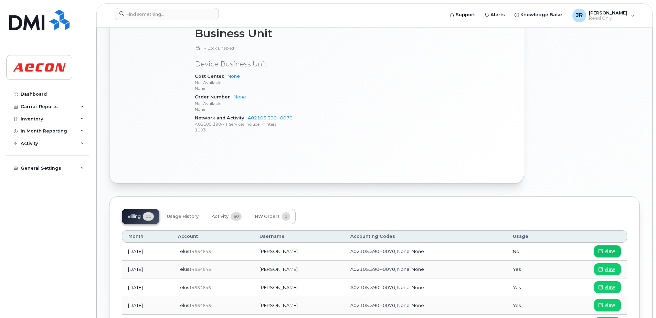
click at [608, 249] on span "view" at bounding box center [610, 251] width 10 height 6
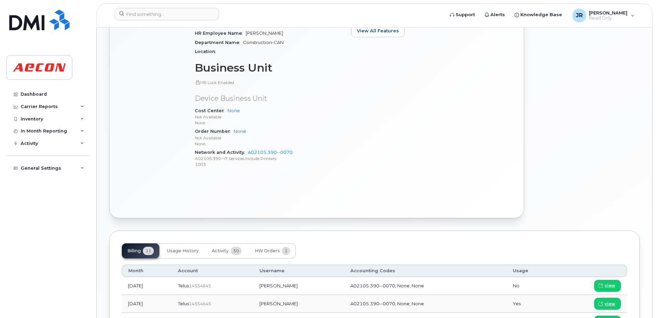
scroll to position [447, 0]
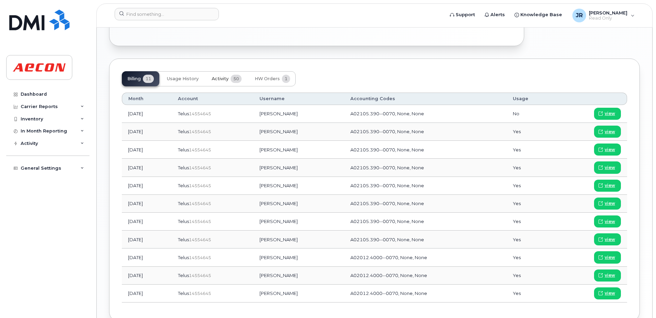
click at [227, 81] on span "Activity" at bounding box center [220, 79] width 17 height 6
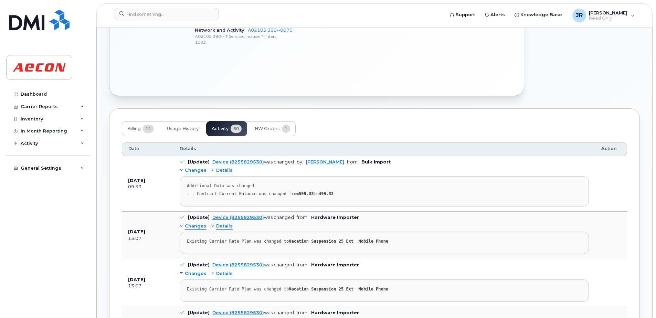
scroll to position [379, 0]
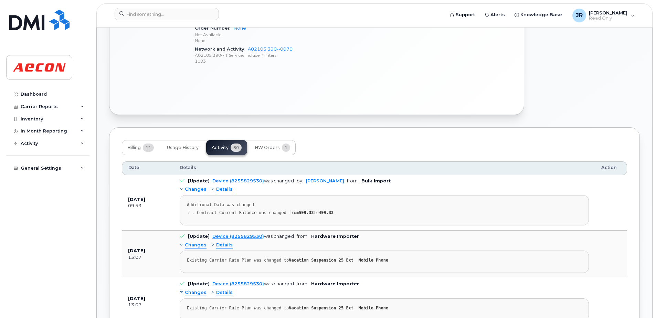
click at [223, 189] on span "Details" at bounding box center [224, 189] width 17 height 7
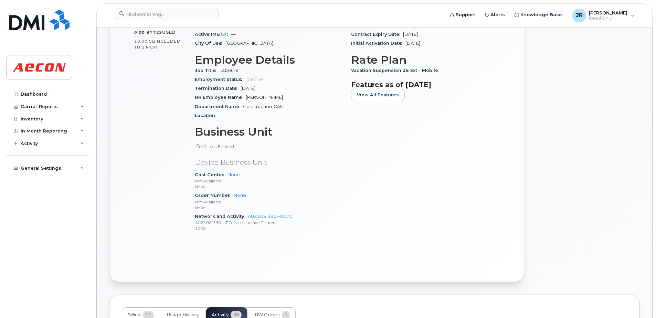
scroll to position [310, 0]
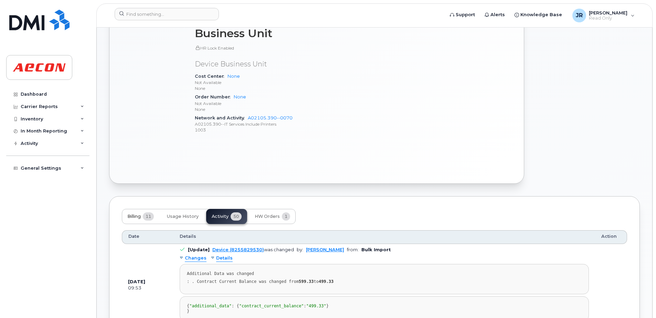
click at [132, 217] on span "Billing" at bounding box center [133, 217] width 13 height 6
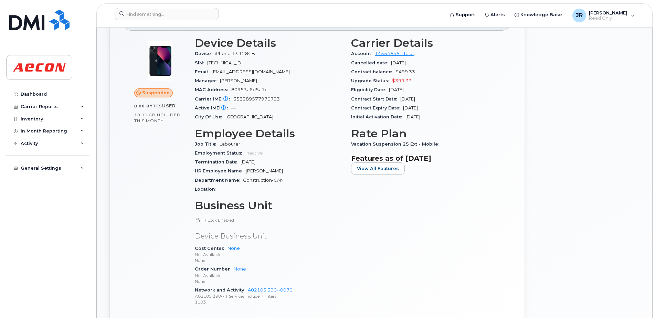
scroll to position [0, 0]
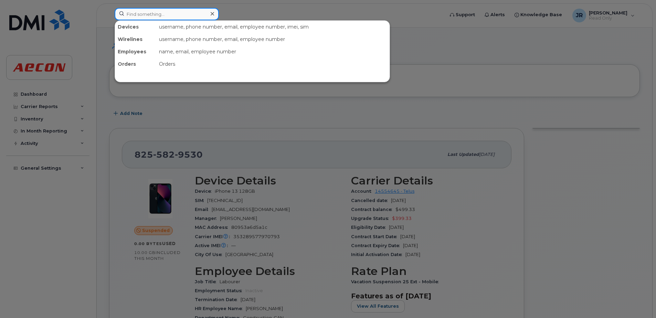
click at [183, 11] on input at bounding box center [167, 14] width 104 height 12
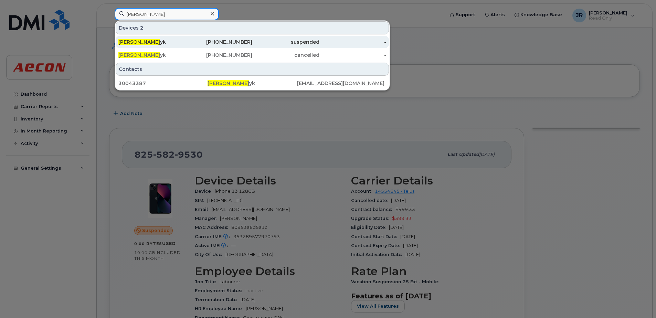
type input "megan chop"
click at [157, 44] on div "Megan Chop yk" at bounding box center [151, 42] width 67 height 7
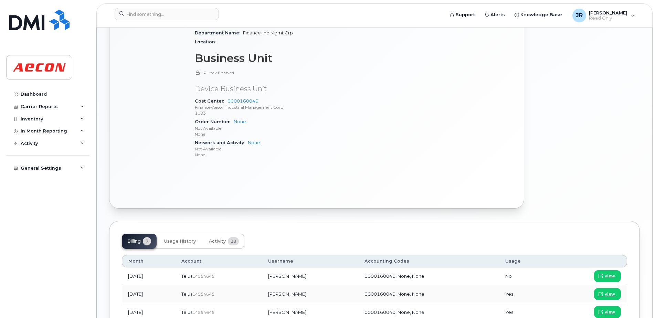
scroll to position [379, 0]
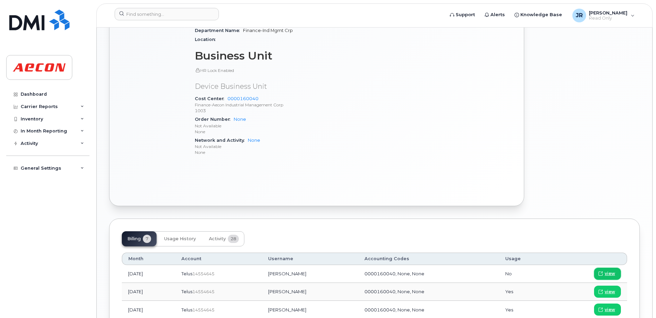
click at [617, 273] on link "view" at bounding box center [607, 274] width 27 height 12
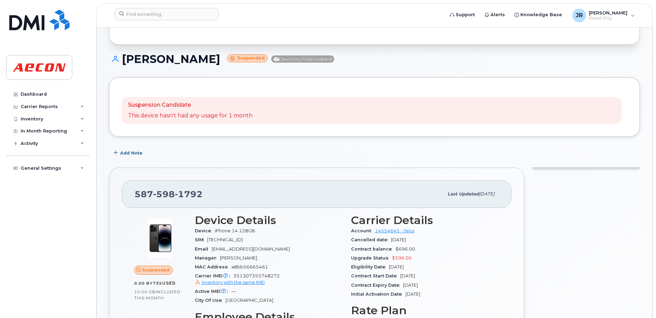
scroll to position [34, 0]
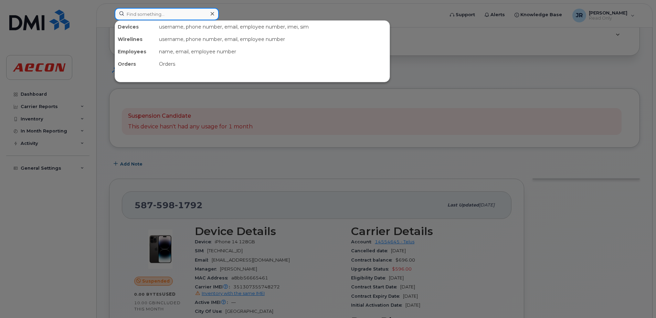
click at [177, 16] on input at bounding box center [167, 14] width 104 height 12
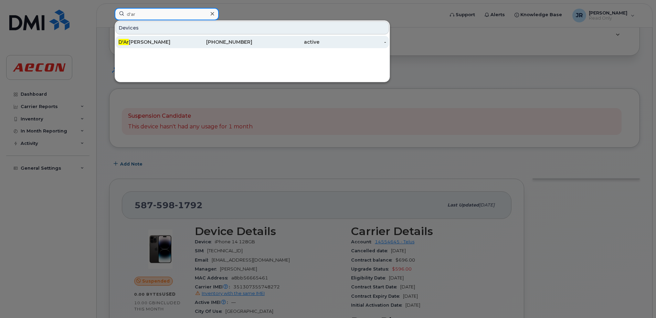
type input "d'ar"
click at [140, 42] on div "D'Ar cy White" at bounding box center [151, 42] width 67 height 7
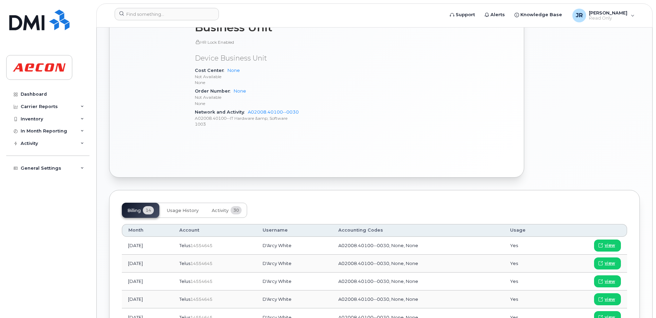
scroll to position [379, 0]
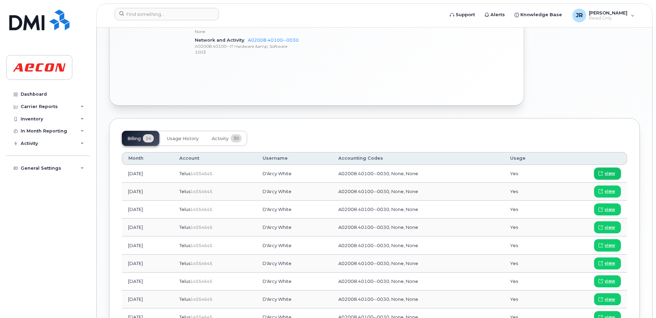
click at [614, 172] on span "view" at bounding box center [610, 173] width 10 height 6
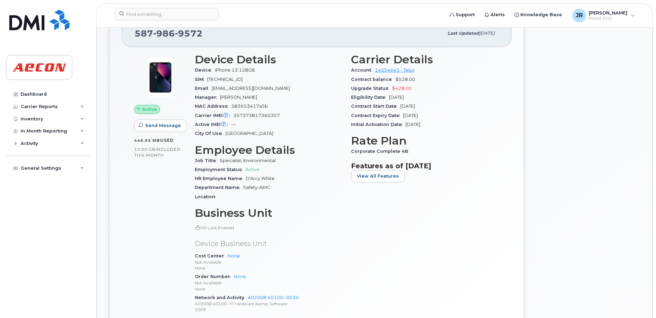
scroll to position [103, 0]
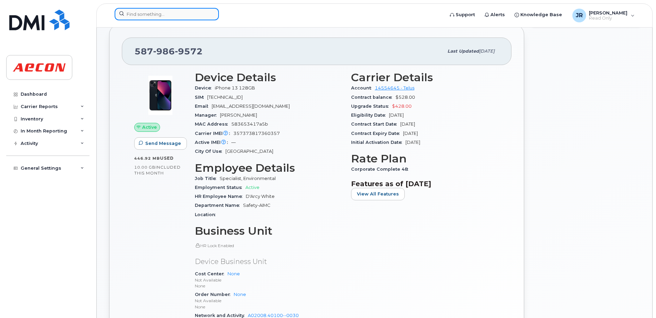
click at [168, 10] on input at bounding box center [167, 14] width 104 height 12
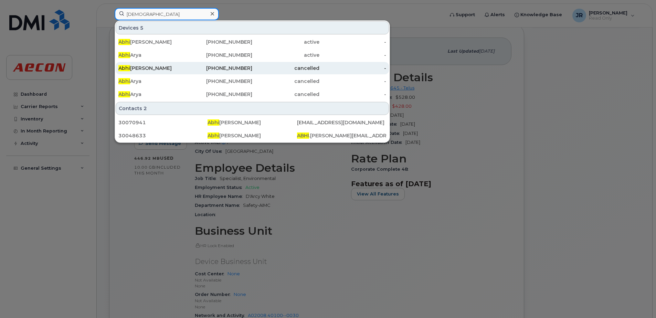
type input "abhi"
click at [135, 66] on div "Abhi Pandya" at bounding box center [151, 68] width 67 height 7
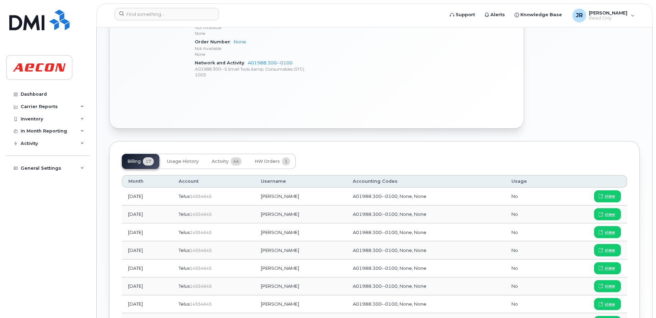
scroll to position [379, 0]
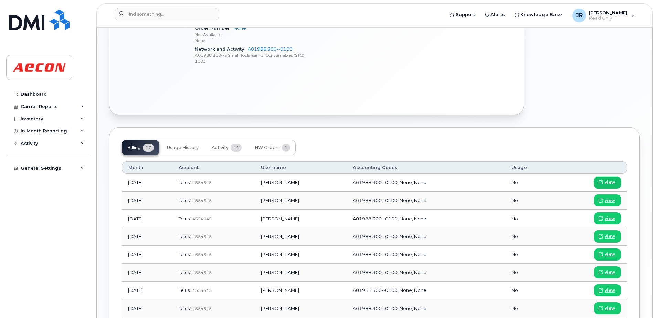
click at [606, 180] on span "view" at bounding box center [610, 182] width 10 height 6
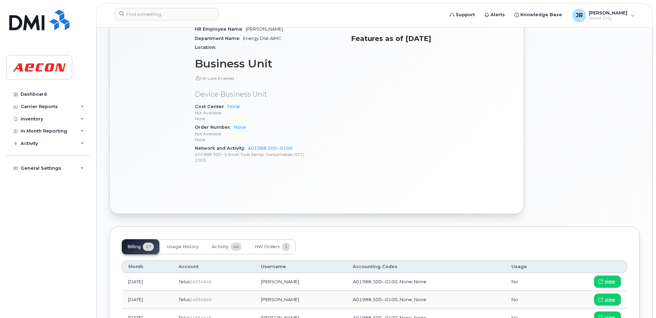
scroll to position [310, 0]
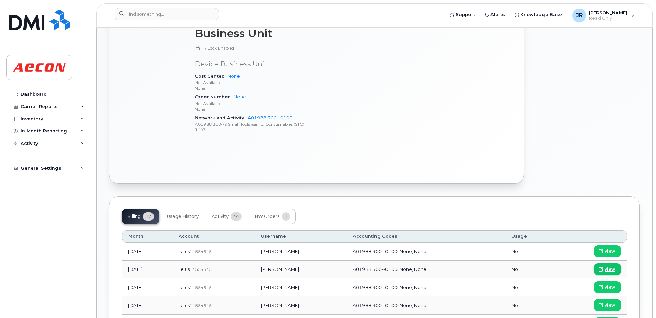
click at [615, 268] on link "view" at bounding box center [607, 269] width 27 height 12
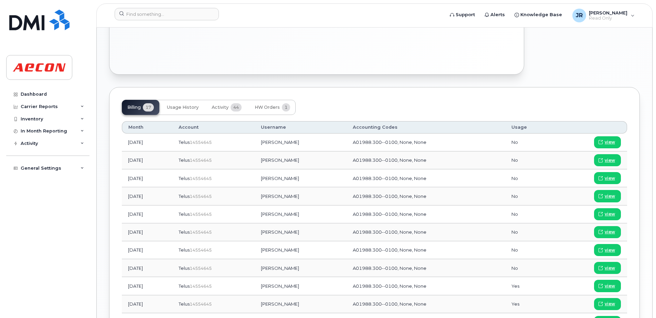
scroll to position [516, 0]
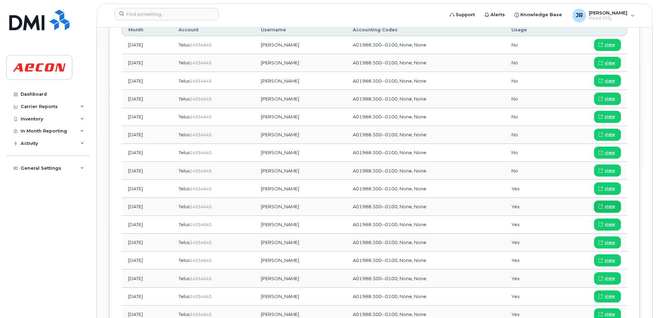
click at [613, 206] on span "view" at bounding box center [610, 206] width 10 height 6
click at [611, 168] on span "view" at bounding box center [610, 171] width 10 height 6
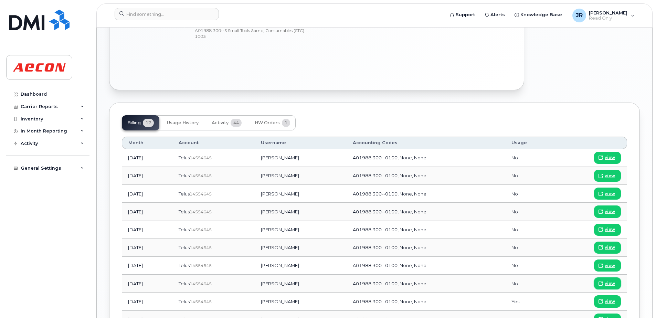
scroll to position [379, 0]
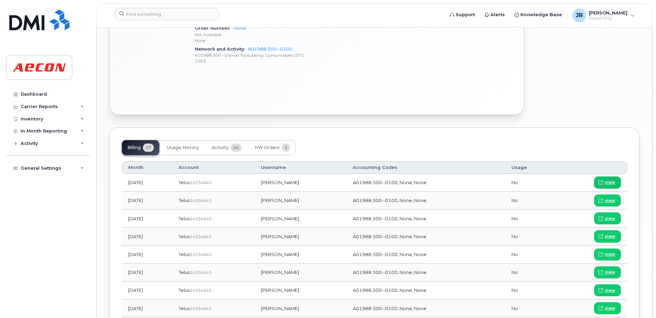
click at [609, 183] on span "view" at bounding box center [610, 182] width 10 height 6
click at [605, 183] on span "view" at bounding box center [610, 182] width 10 height 6
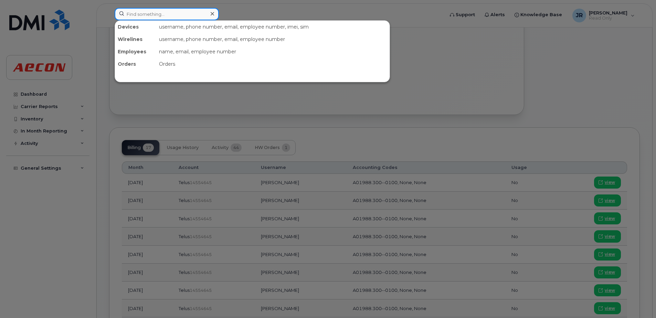
click at [167, 13] on input at bounding box center [167, 14] width 104 height 12
type input "[PERSON_NAME]"
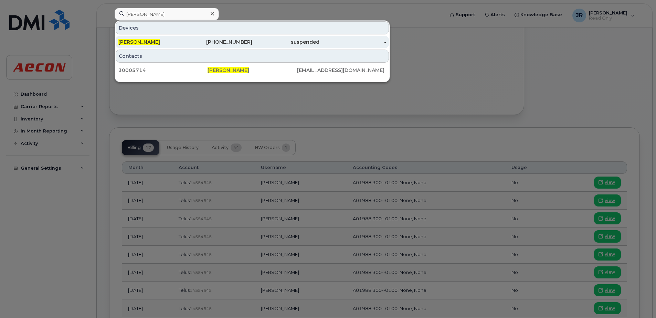
click at [142, 43] on span "[PERSON_NAME]" at bounding box center [139, 42] width 42 height 6
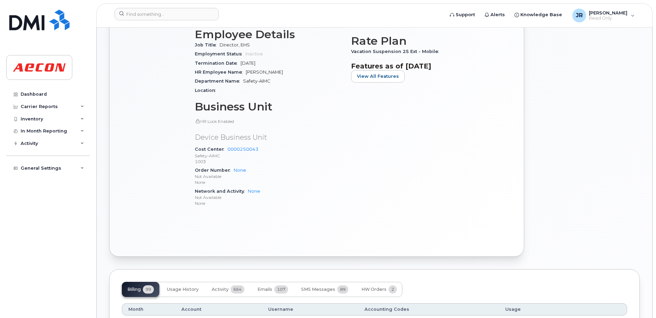
scroll to position [344, 0]
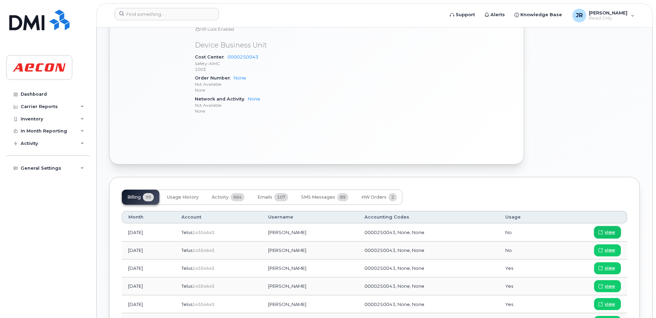
click at [606, 232] on span "view" at bounding box center [610, 232] width 10 height 6
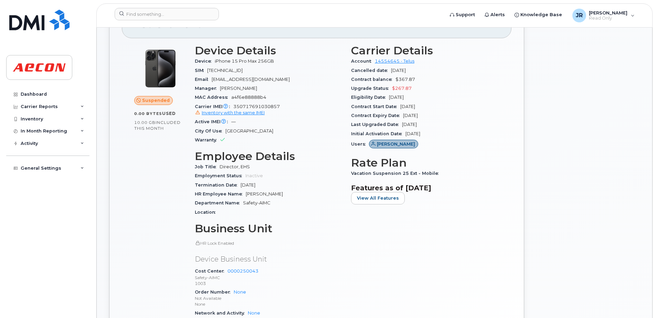
scroll to position [69, 0]
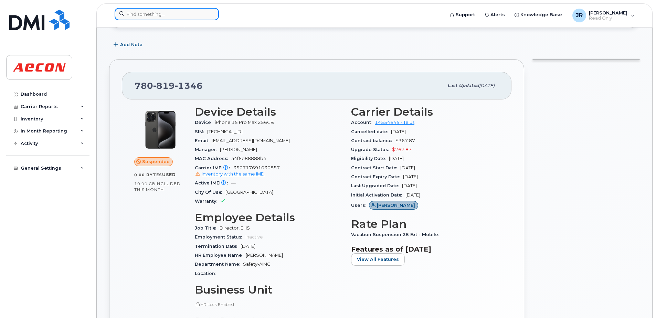
click at [163, 13] on input at bounding box center [167, 14] width 104 height 12
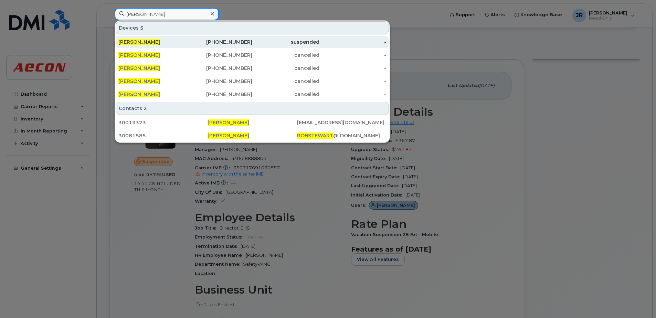
type input "rob stewart"
click at [129, 42] on span "[PERSON_NAME]" at bounding box center [139, 42] width 42 height 6
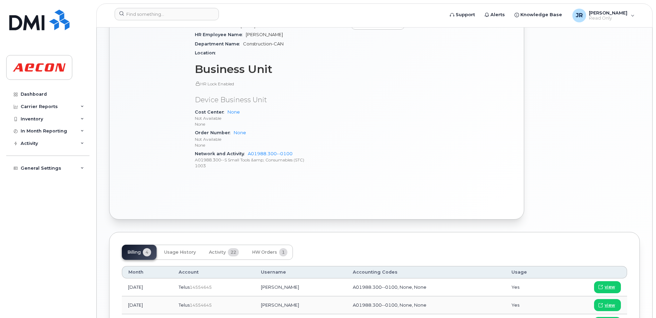
scroll to position [379, 0]
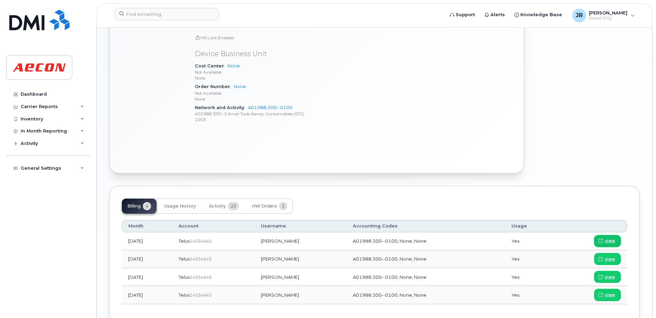
click at [609, 241] on span "view" at bounding box center [610, 241] width 10 height 6
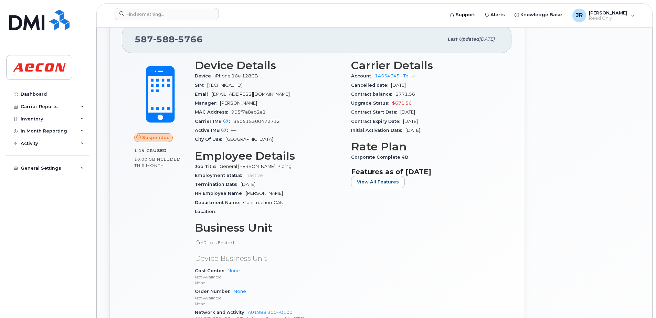
scroll to position [172, 0]
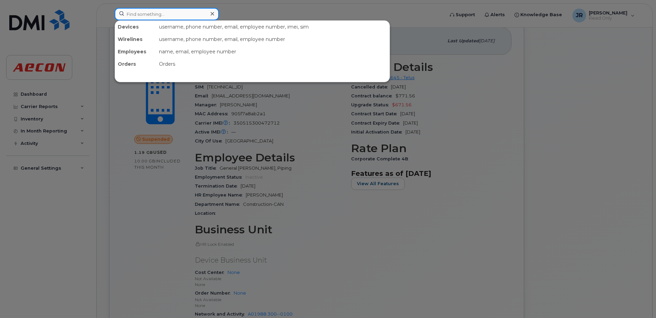
click at [164, 14] on input at bounding box center [167, 14] width 104 height 12
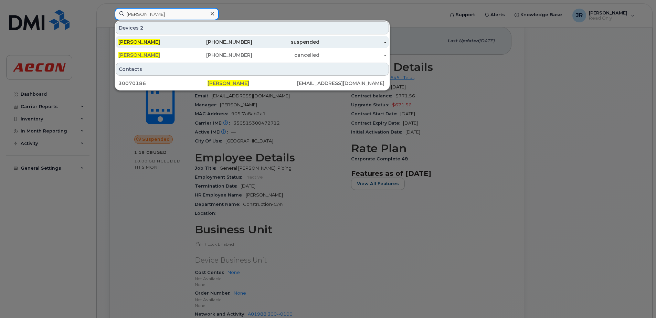
type input "[PERSON_NAME]"
click at [149, 41] on span "[PERSON_NAME]" at bounding box center [139, 42] width 42 height 6
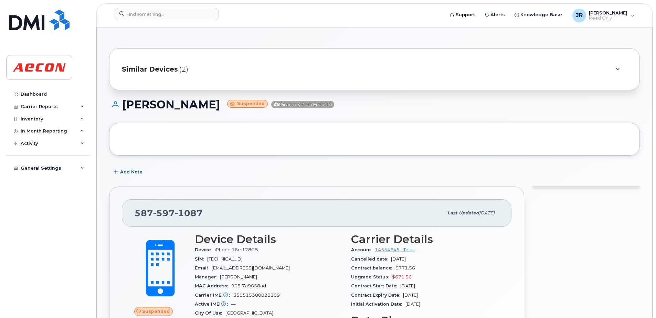
click at [170, 70] on span "Similar Devices" at bounding box center [150, 69] width 56 height 10
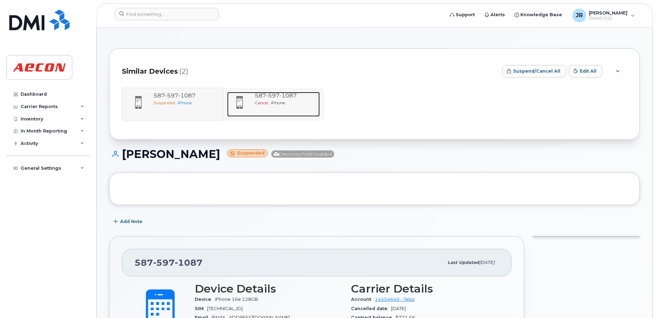
click at [262, 95] on span "587 597 1087" at bounding box center [276, 95] width 42 height 7
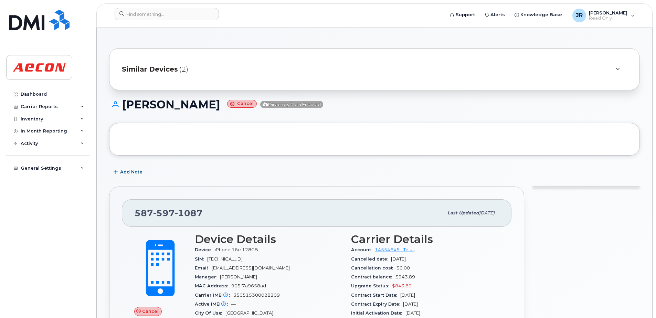
click at [150, 72] on span "Similar Devices" at bounding box center [150, 69] width 56 height 10
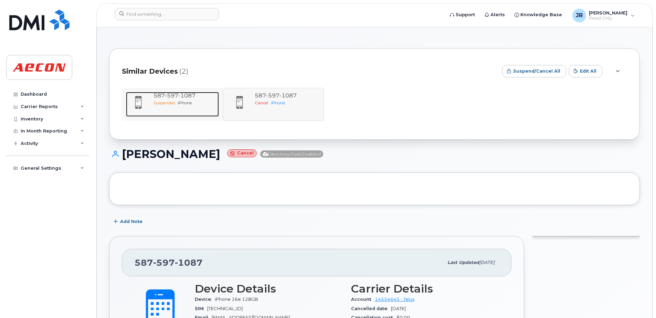
click at [161, 100] on span "Suspended" at bounding box center [163, 102] width 21 height 5
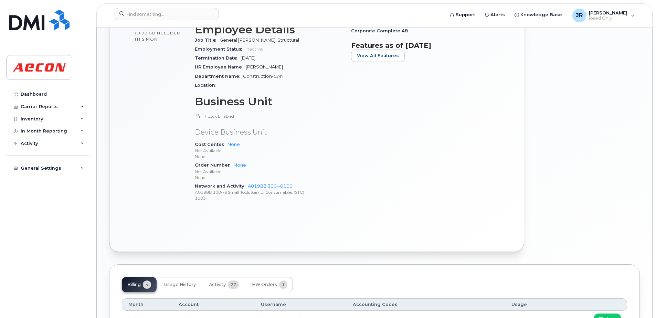
scroll to position [344, 0]
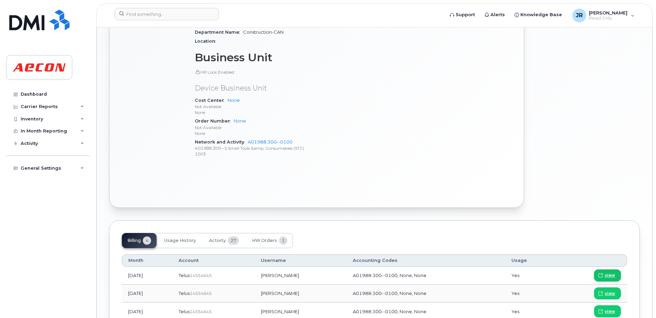
click at [605, 279] on link "view" at bounding box center [607, 275] width 27 height 12
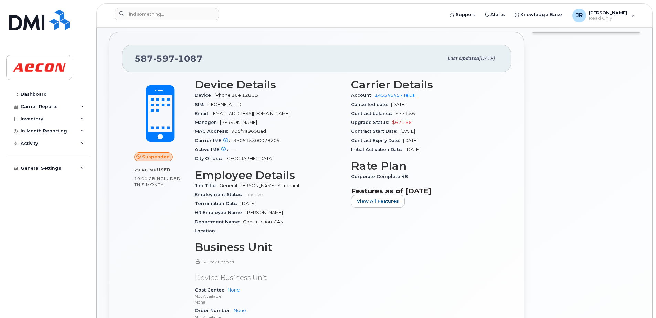
scroll to position [138, 0]
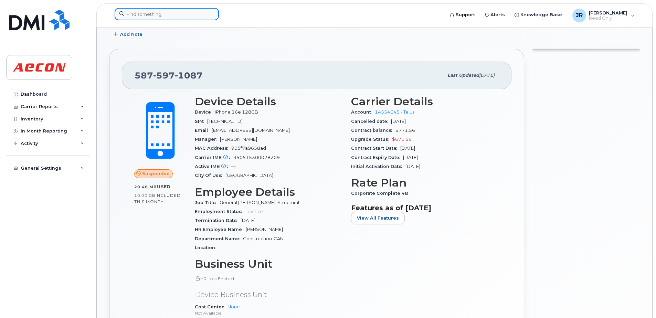
click at [183, 14] on input at bounding box center [167, 14] width 104 height 12
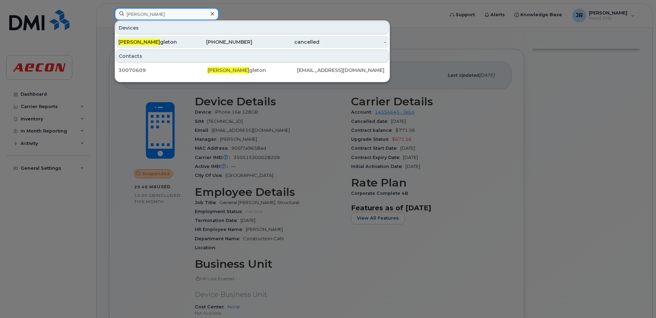
type input "[PERSON_NAME]"
click at [140, 43] on span "[PERSON_NAME]" at bounding box center [139, 42] width 42 height 6
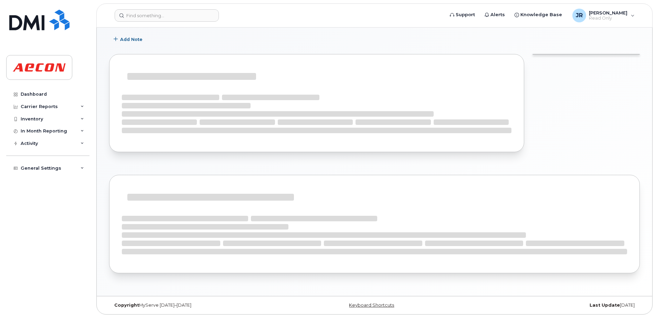
scroll to position [97, 0]
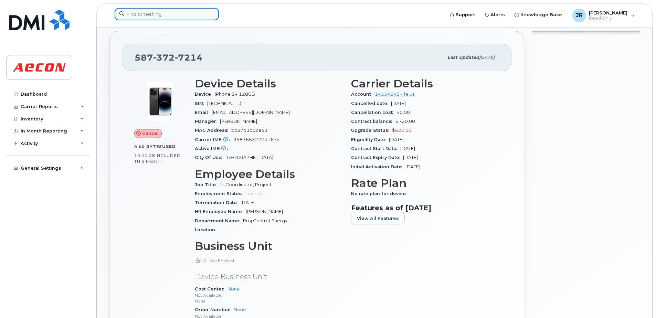
click at [172, 11] on input at bounding box center [167, 14] width 104 height 12
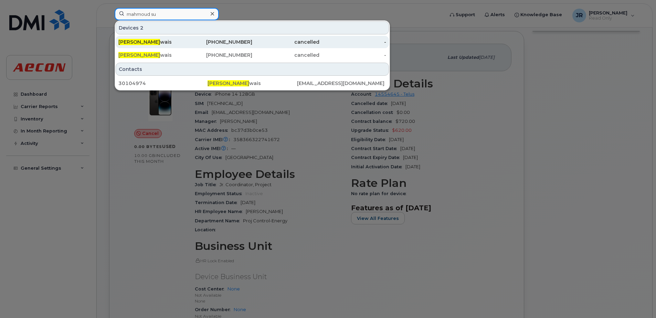
type input "mahmoud su"
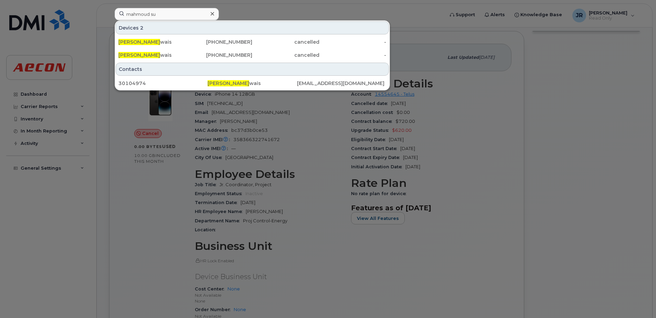
drag, startPoint x: 142, startPoint y: 41, endPoint x: 15, endPoint y: 62, distance: 127.9
click at [142, 41] on span "Mahmoud Su" at bounding box center [139, 42] width 42 height 6
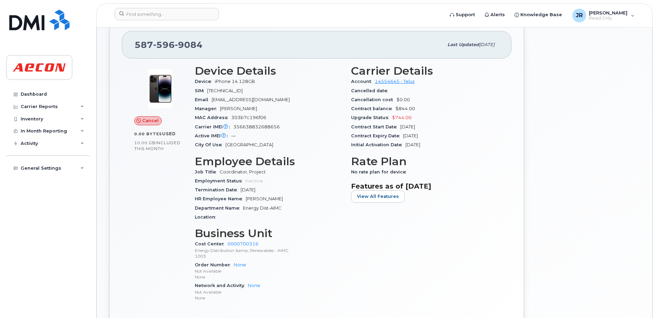
scroll to position [172, 0]
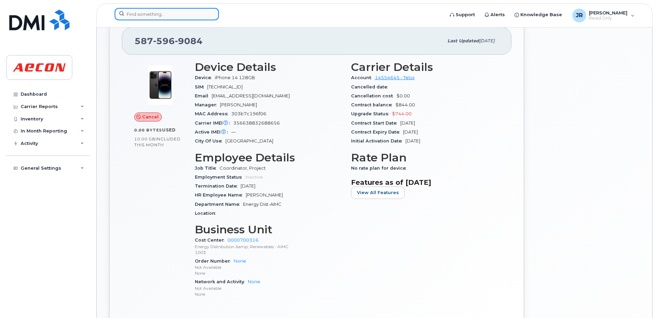
click at [181, 12] on input at bounding box center [167, 14] width 104 height 12
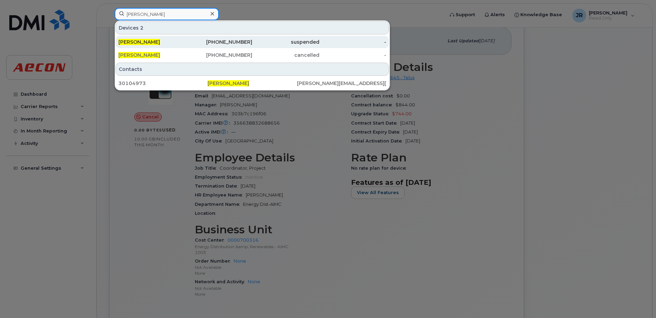
type input "[PERSON_NAME]"
click at [143, 43] on span "[PERSON_NAME]" at bounding box center [139, 42] width 42 height 6
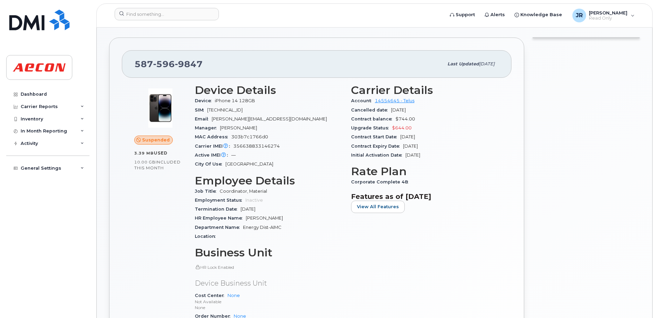
scroll to position [172, 0]
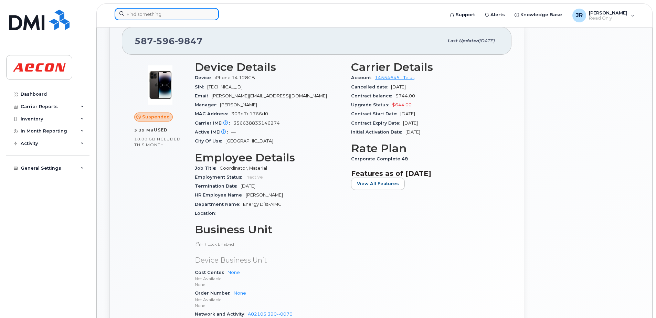
click at [171, 14] on input at bounding box center [167, 14] width 104 height 12
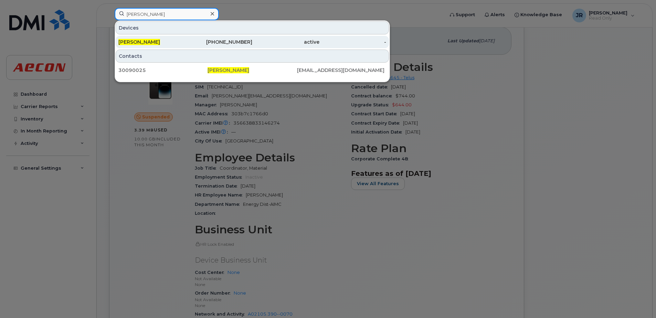
type input "[PERSON_NAME]"
click at [133, 42] on span "[PERSON_NAME]" at bounding box center [139, 42] width 42 height 6
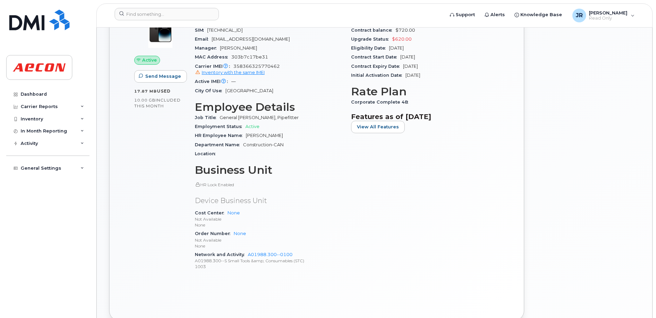
scroll to position [172, 0]
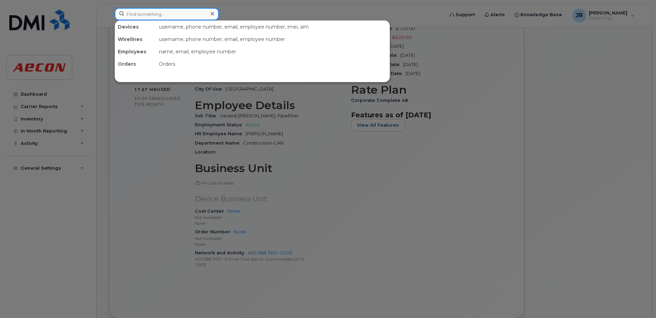
click at [173, 16] on input at bounding box center [167, 14] width 104 height 12
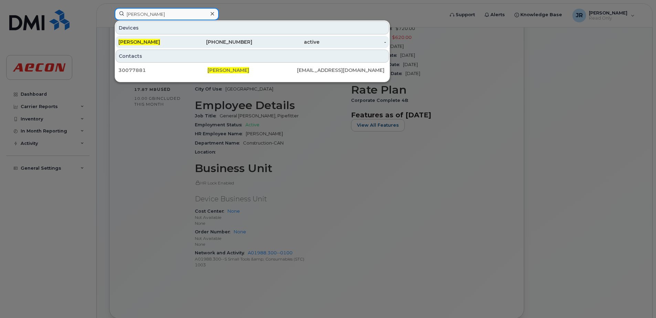
type input "[PERSON_NAME]"
click at [143, 41] on span "[PERSON_NAME]" at bounding box center [139, 42] width 42 height 6
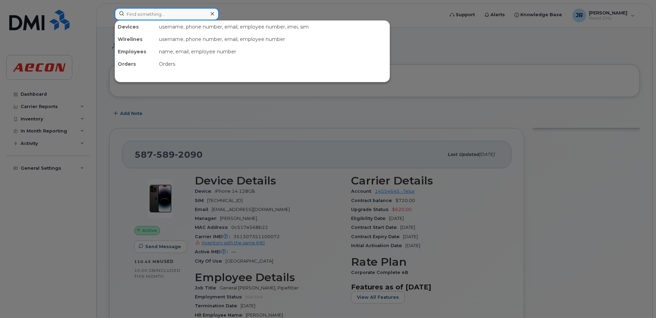
click at [173, 18] on input at bounding box center [167, 14] width 104 height 12
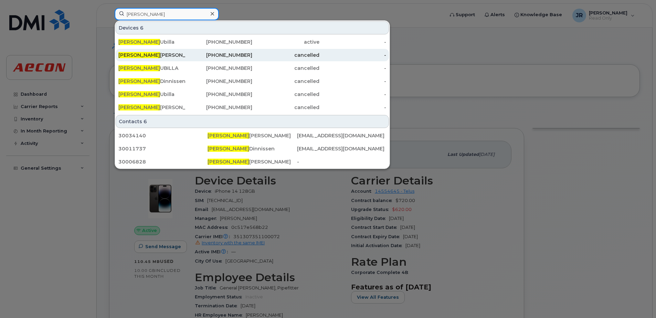
type input "nathalie"
drag, startPoint x: 146, startPoint y: 57, endPoint x: 143, endPoint y: 50, distance: 7.4
click at [146, 57] on div "Nathalie Kachur" at bounding box center [151, 55] width 67 height 7
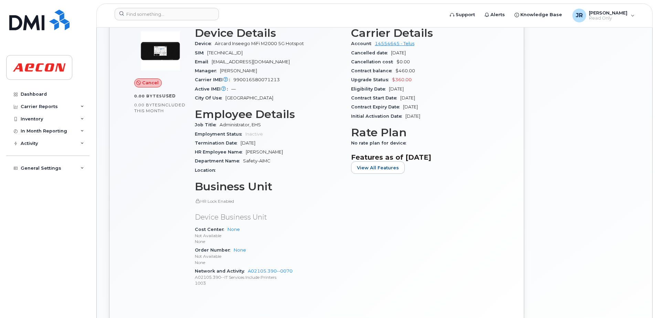
scroll to position [206, 0]
click at [173, 15] on input at bounding box center [167, 14] width 104 height 12
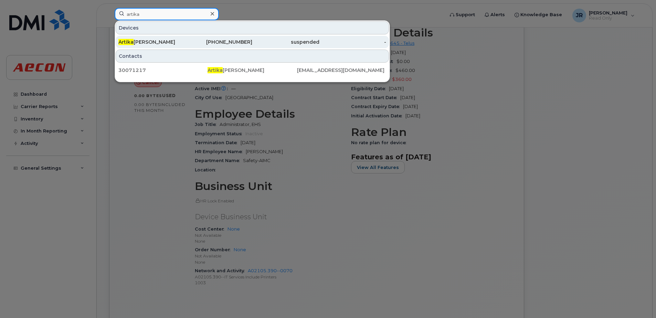
type input "artika"
click at [138, 40] on div "Artika Singh" at bounding box center [151, 42] width 67 height 7
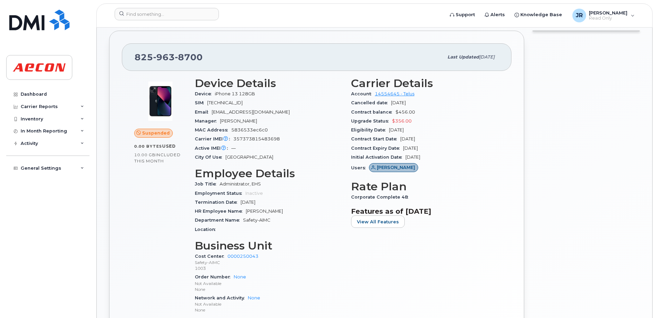
scroll to position [138, 0]
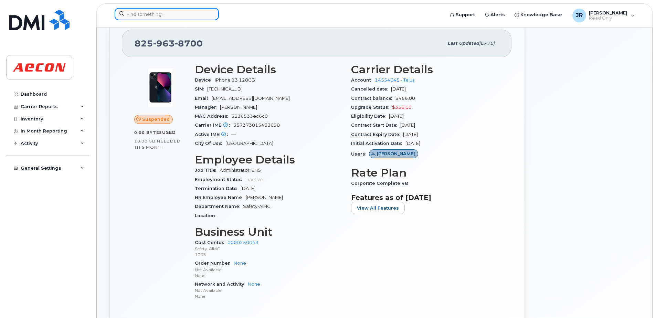
click at [173, 18] on input at bounding box center [167, 14] width 104 height 12
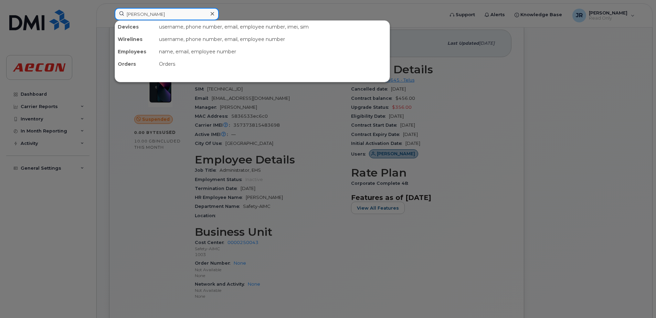
type input "dane williams"
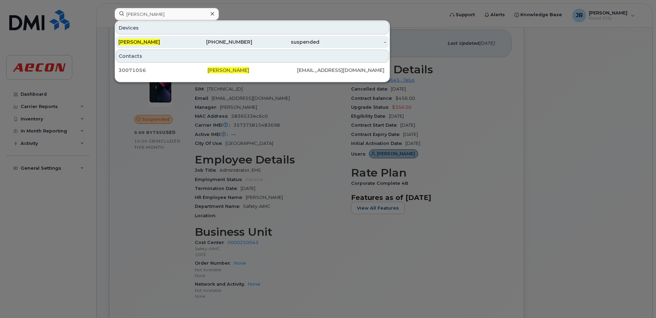
click at [145, 42] on span "[PERSON_NAME]" at bounding box center [139, 42] width 42 height 6
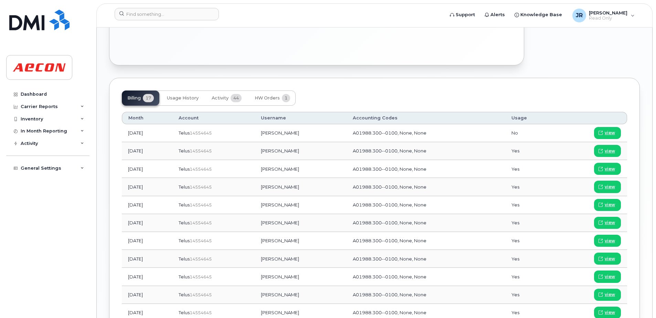
scroll to position [447, 0]
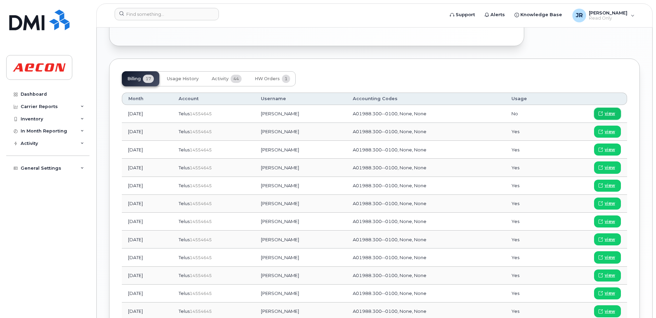
click at [611, 115] on span "view" at bounding box center [610, 113] width 10 height 6
click at [177, 15] on input at bounding box center [167, 14] width 104 height 12
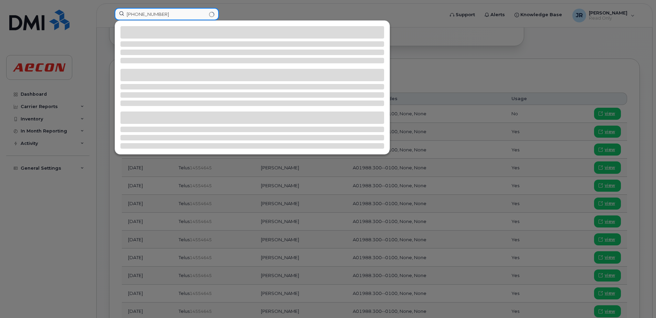
type input "587 590 4186"
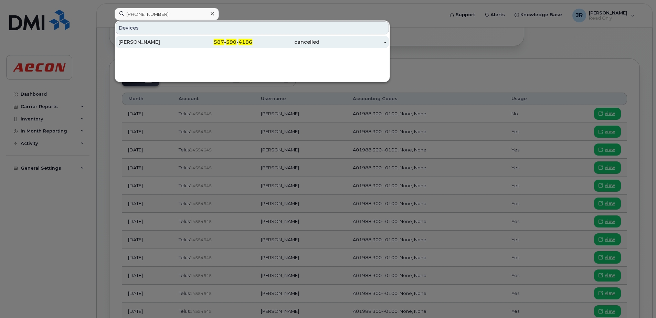
click at [149, 39] on div "Jacquelyn Richter" at bounding box center [151, 42] width 67 height 12
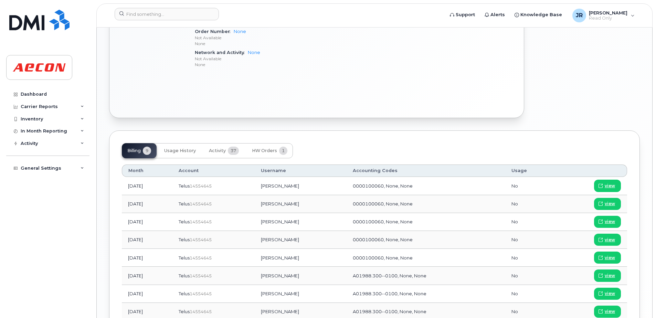
scroll to position [447, 0]
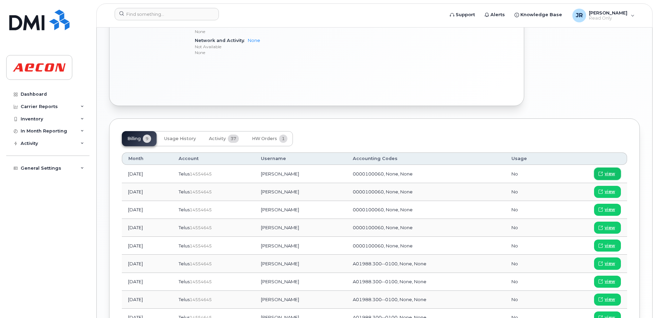
click at [609, 174] on span "view" at bounding box center [610, 174] width 10 height 6
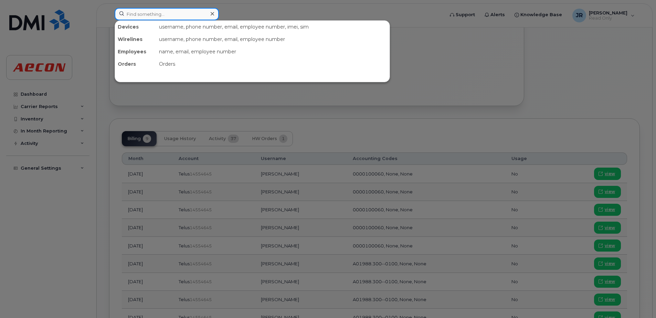
click at [173, 15] on input at bounding box center [167, 14] width 104 height 12
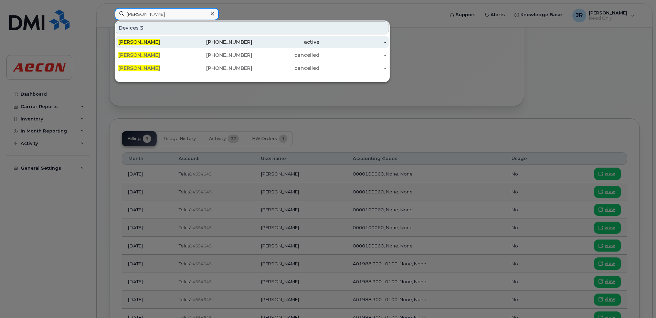
type input "gerry bazin"
click at [134, 39] on div "[PERSON_NAME]" at bounding box center [151, 42] width 67 height 7
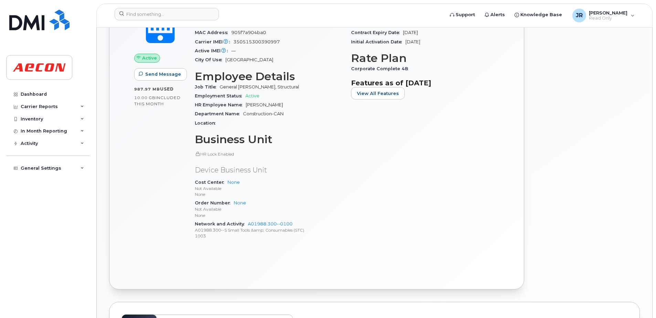
scroll to position [273, 0]
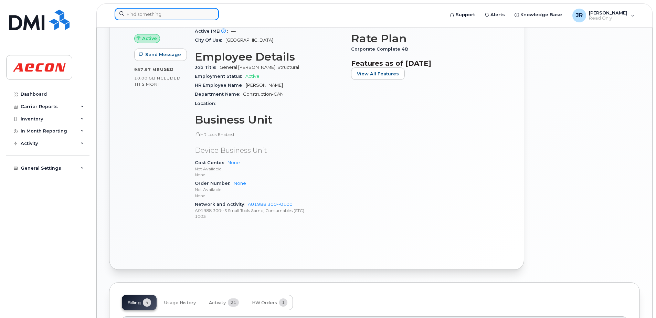
click at [172, 9] on input at bounding box center [167, 14] width 104 height 12
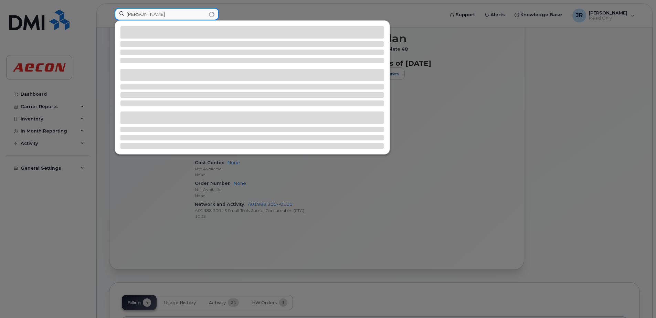
type input "[PERSON_NAME]"
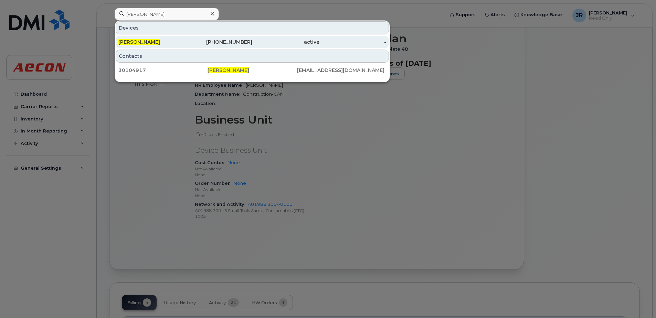
click at [142, 42] on span "Martin Thomas" at bounding box center [139, 42] width 42 height 6
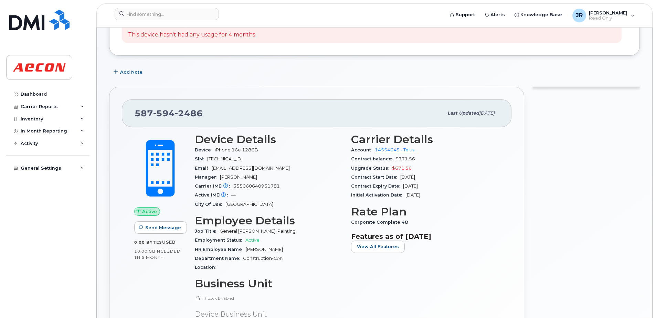
scroll to position [206, 0]
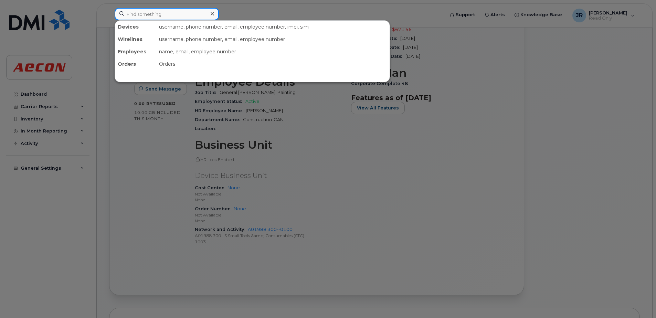
click at [170, 15] on input at bounding box center [167, 14] width 104 height 12
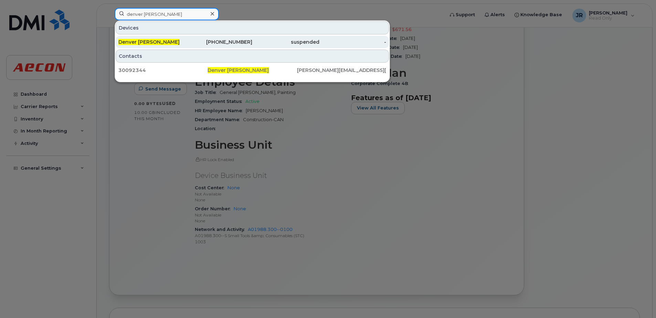
type input "denver shields"
click at [141, 40] on span "Denver [PERSON_NAME]" at bounding box center [148, 42] width 61 height 6
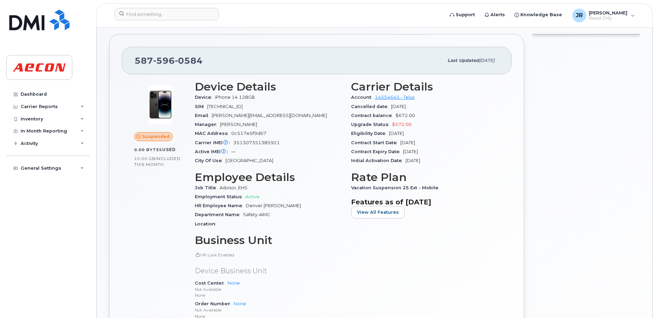
scroll to position [69, 0]
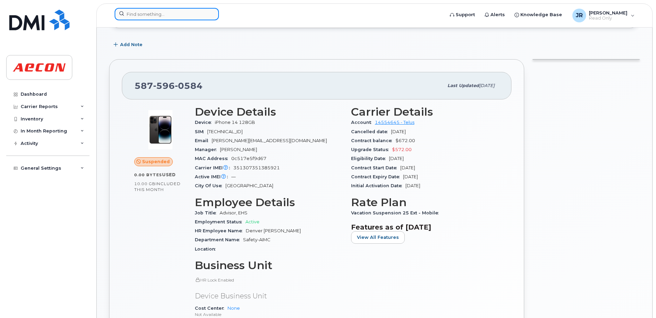
click at [184, 18] on input at bounding box center [167, 14] width 104 height 12
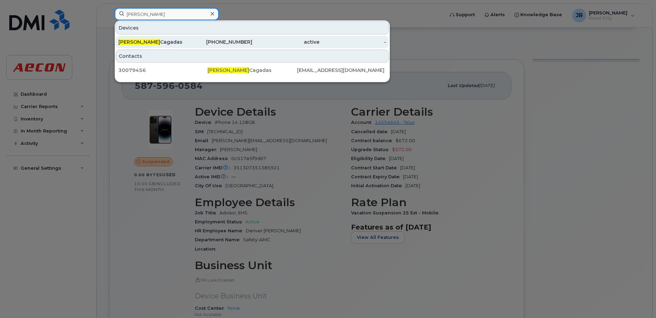
type input "emelio"
click at [149, 40] on div "Emelio Cagadas" at bounding box center [151, 42] width 67 height 7
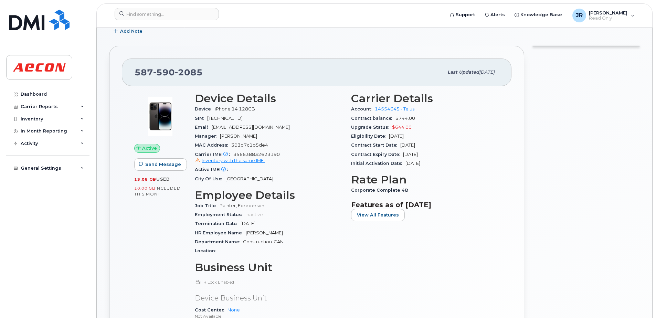
scroll to position [138, 0]
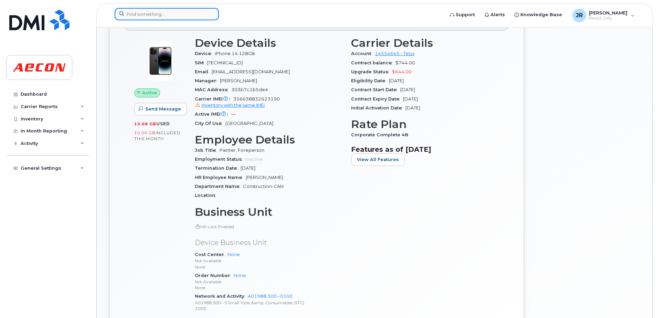
click at [169, 13] on input at bounding box center [167, 14] width 104 height 12
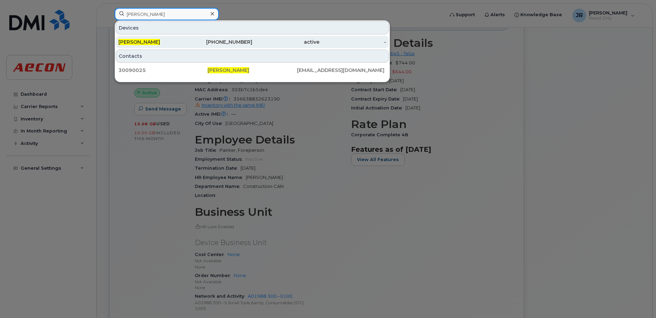
type input "kevin dobler"
click at [129, 40] on span "[PERSON_NAME]" at bounding box center [139, 42] width 42 height 6
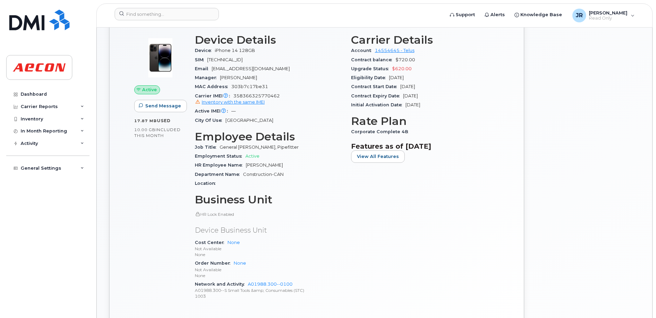
scroll to position [69, 0]
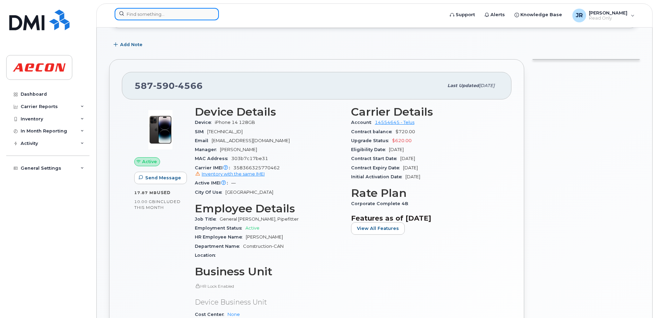
click at [166, 15] on input at bounding box center [167, 14] width 104 height 12
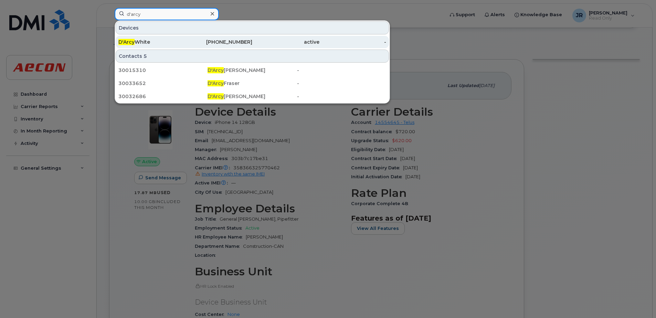
type input "d'arcy"
click at [137, 39] on div "D'Arcy White" at bounding box center [151, 42] width 67 height 7
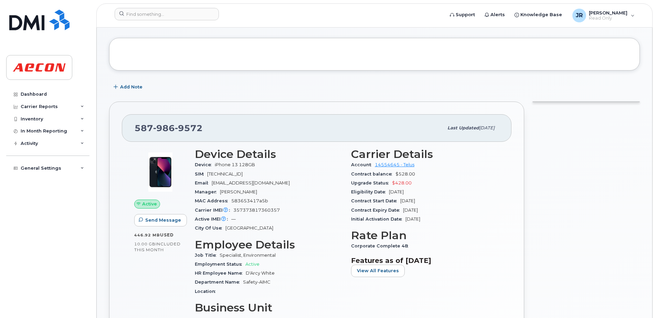
scroll to position [69, 0]
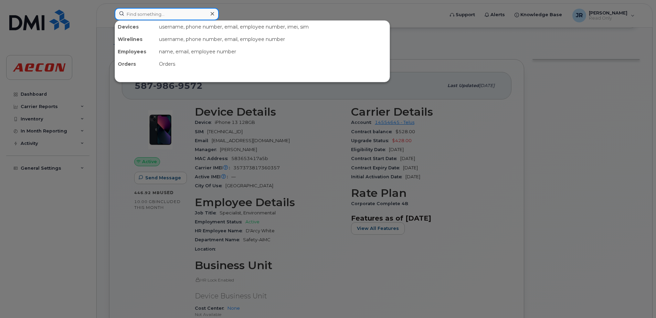
click at [189, 16] on input at bounding box center [167, 14] width 104 height 12
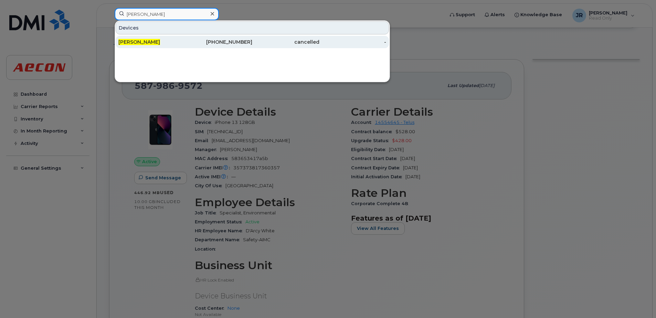
type input "ben mckinlay"
click at [142, 41] on span "Ben Mckinlay" at bounding box center [139, 42] width 42 height 6
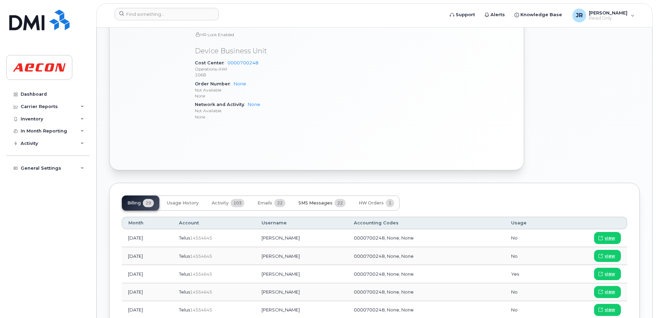
scroll to position [344, 0]
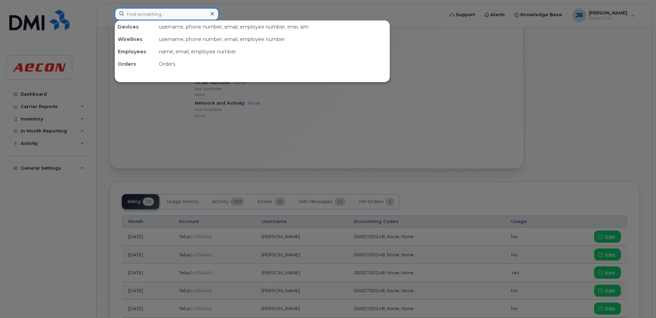
click at [183, 12] on input at bounding box center [167, 14] width 104 height 12
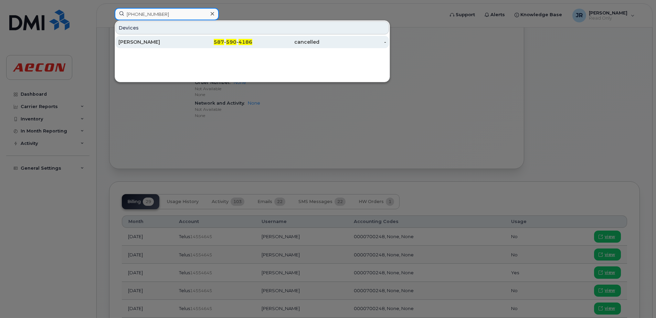
type input "[PHONE_NUMBER]"
drag, startPoint x: 142, startPoint y: 41, endPoint x: 155, endPoint y: 48, distance: 14.0
click at [142, 41] on div "Jacquelyn Richter" at bounding box center [151, 42] width 67 height 7
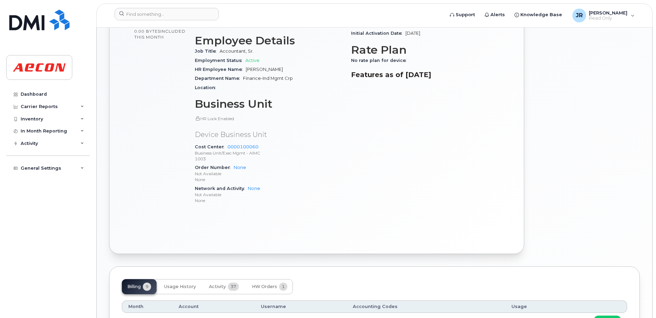
scroll to position [299, 0]
click at [176, 10] on input at bounding box center [167, 14] width 104 height 12
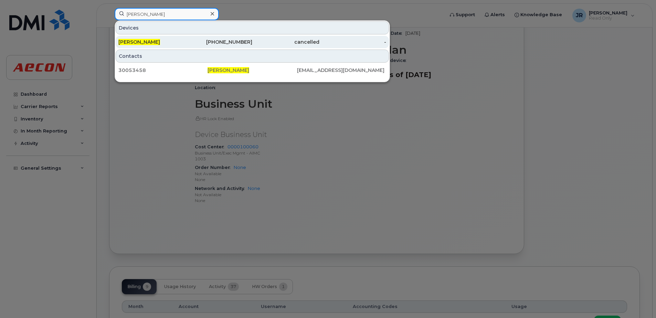
type input "nicole geddes"
click at [145, 44] on span "Nicole Geddes" at bounding box center [139, 42] width 42 height 6
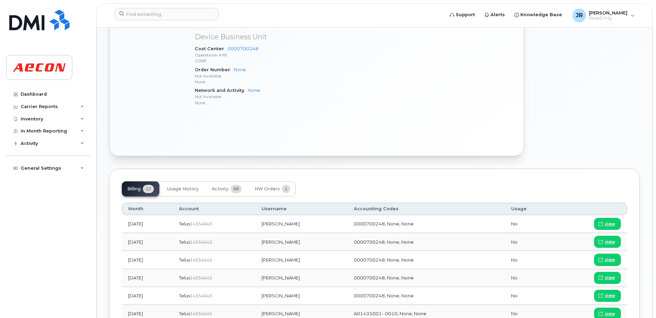
scroll to position [379, 0]
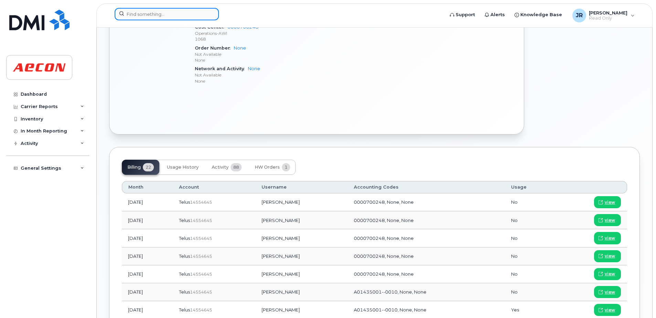
click at [174, 14] on input at bounding box center [167, 14] width 104 height 12
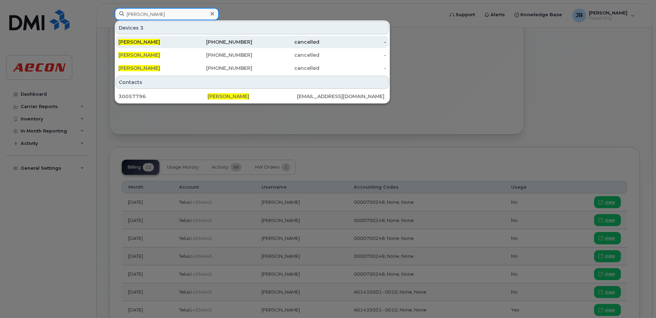
type input "[PERSON_NAME]"
click at [136, 43] on span "[PERSON_NAME]" at bounding box center [139, 42] width 42 height 6
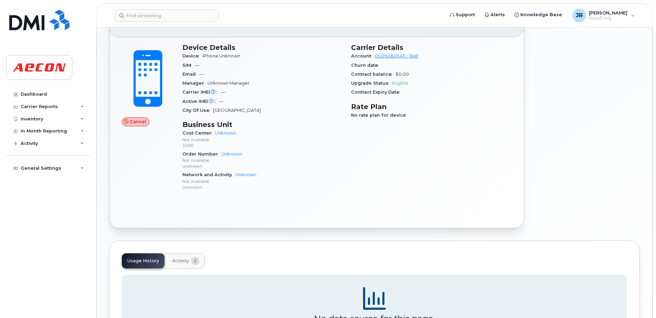
scroll to position [204, 0]
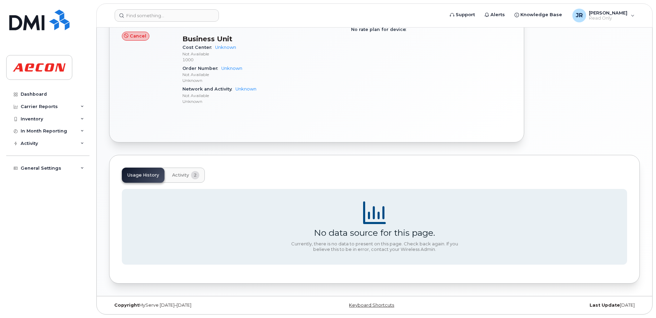
click at [182, 178] on button "Activity 2" at bounding box center [186, 175] width 38 height 15
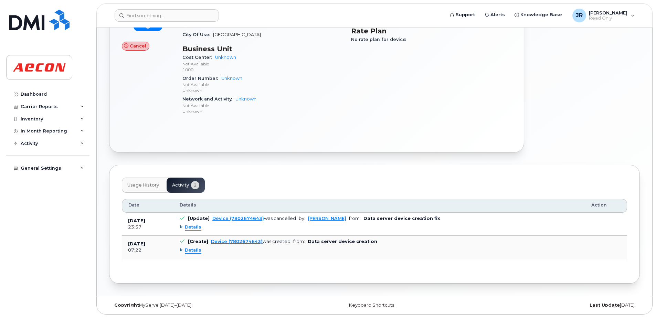
scroll to position [194, 0]
click at [193, 225] on span "Details" at bounding box center [193, 227] width 17 height 7
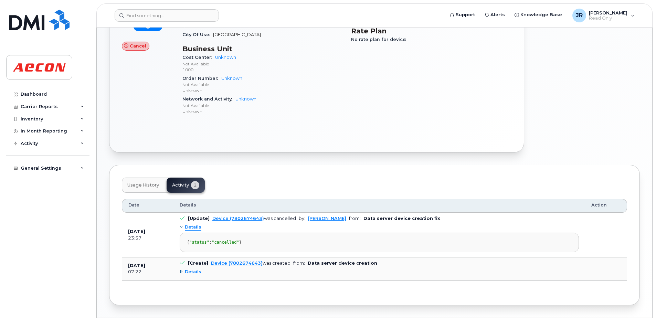
click at [188, 275] on span "Details" at bounding box center [193, 272] width 17 height 7
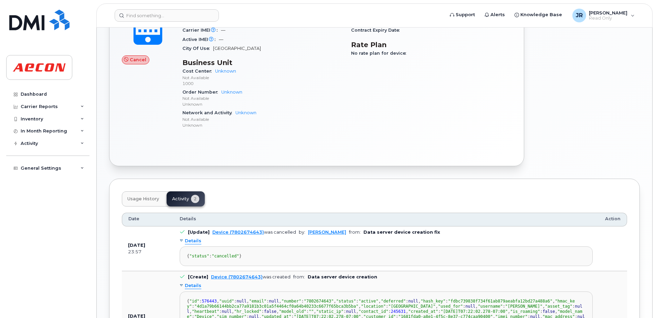
scroll to position [160, 0]
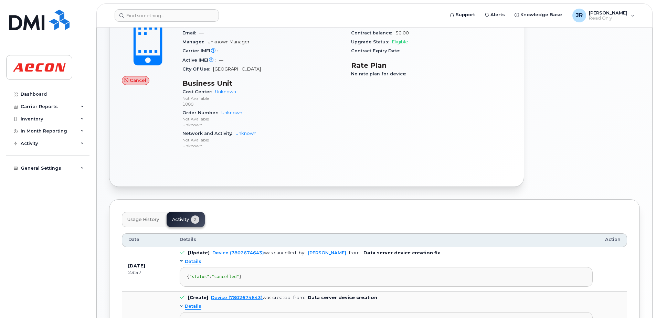
click at [134, 219] on span "Usage History" at bounding box center [143, 220] width 32 height 6
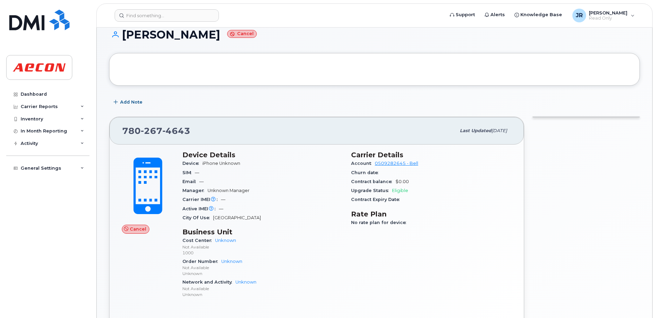
scroll to position [0, 0]
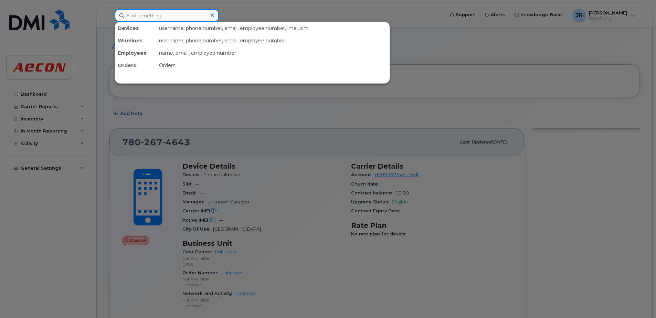
click at [160, 19] on input at bounding box center [167, 15] width 104 height 12
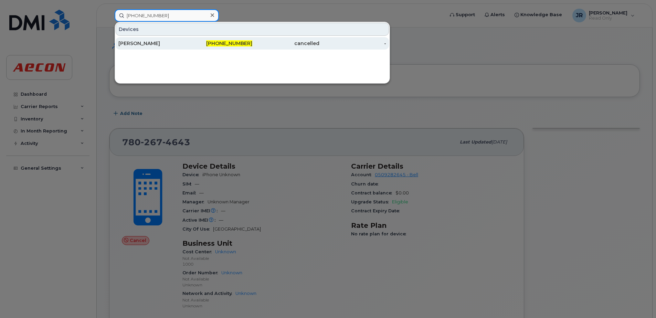
type input "416-428-7083"
click at [140, 40] on div "John Bigelow" at bounding box center [151, 43] width 67 height 7
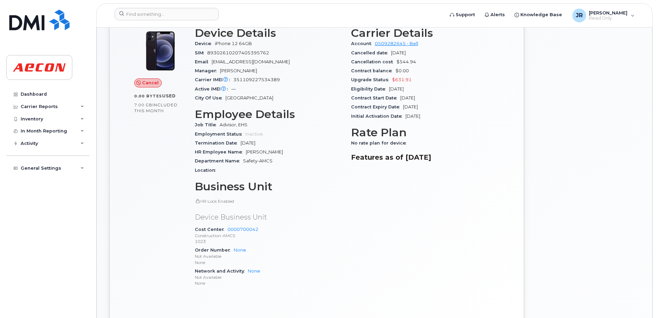
scroll to position [138, 0]
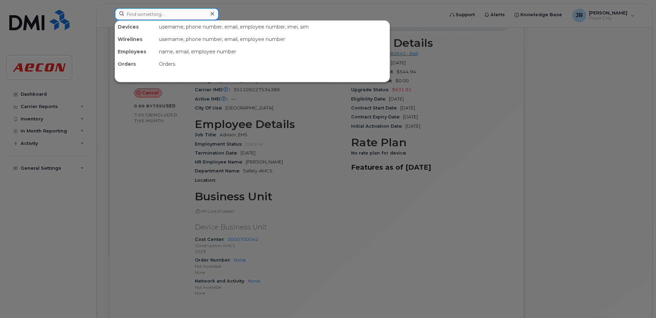
click at [182, 19] on input at bounding box center [167, 14] width 104 height 12
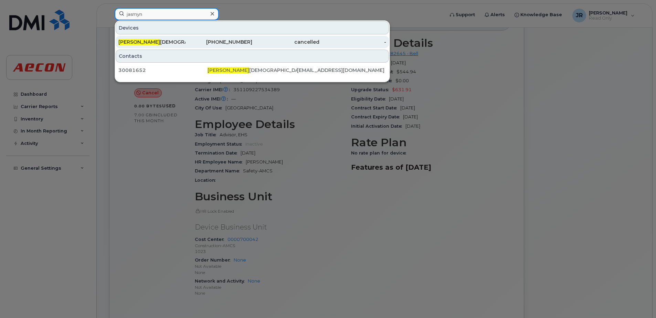
type input "jasmyn"
click at [142, 44] on div "Jasmyn Halabi" at bounding box center [151, 42] width 67 height 7
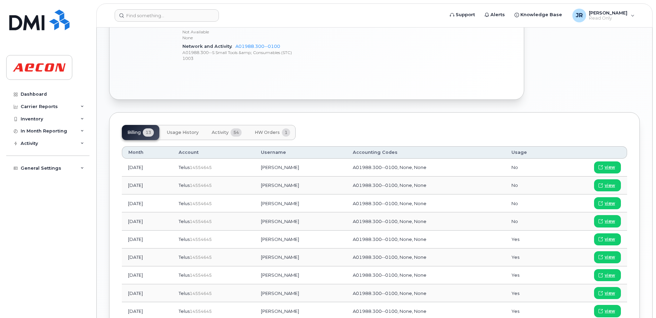
scroll to position [358, 0]
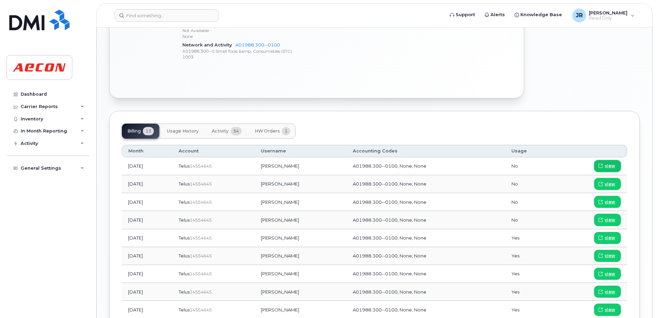
click at [609, 163] on span "view" at bounding box center [610, 166] width 10 height 6
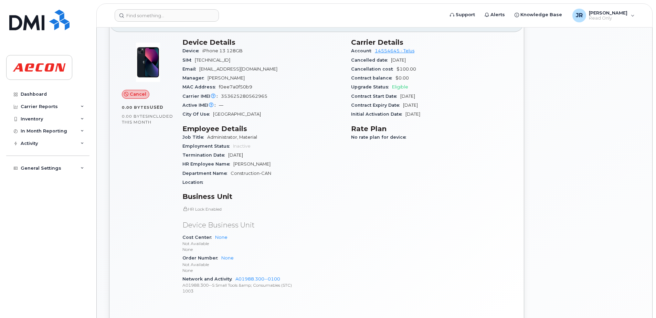
scroll to position [83, 0]
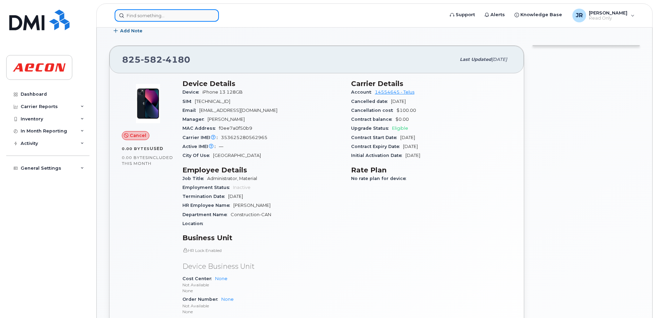
click at [175, 18] on input at bounding box center [167, 15] width 104 height 12
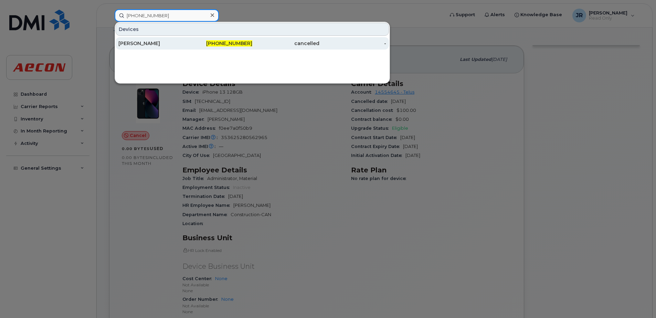
type input "587-225-4411"
click at [145, 43] on div "[PERSON_NAME]" at bounding box center [151, 43] width 67 height 7
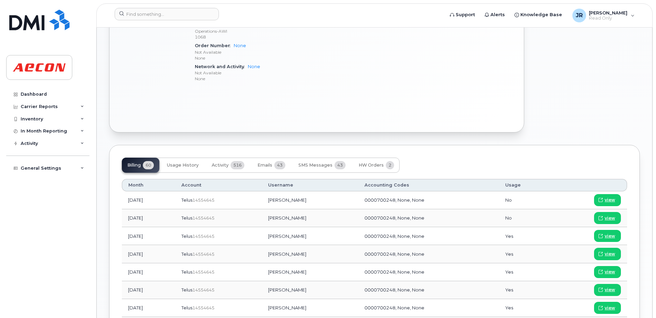
scroll to position [379, 0]
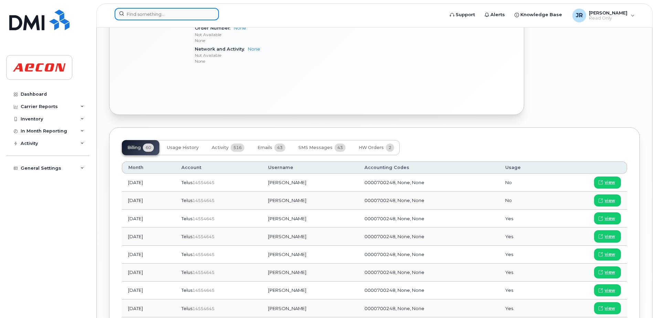
click at [172, 14] on input at bounding box center [167, 14] width 104 height 12
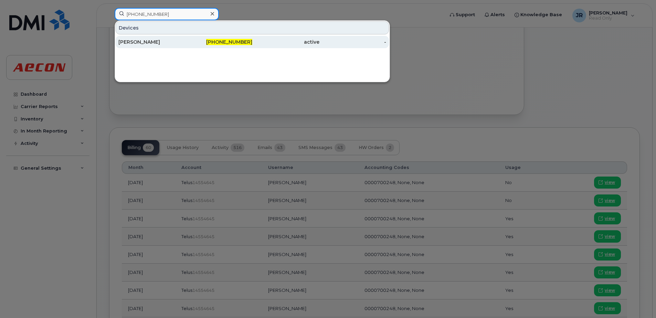
type input "[PHONE_NUMBER]"
click at [127, 39] on div "[PERSON_NAME]" at bounding box center [151, 42] width 67 height 7
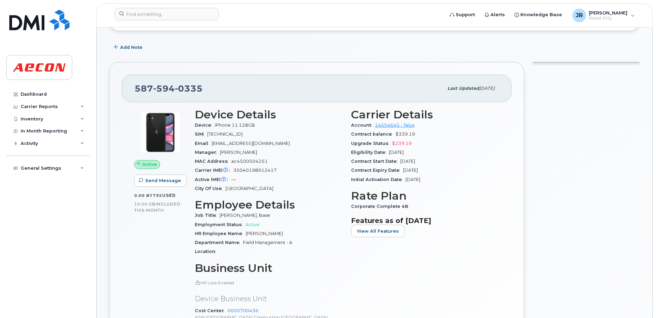
scroll to position [103, 0]
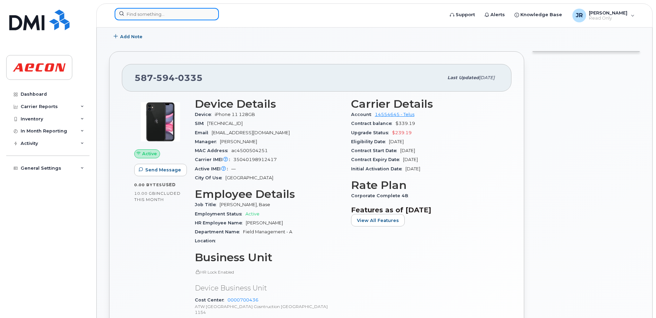
click at [173, 13] on input at bounding box center [167, 14] width 104 height 12
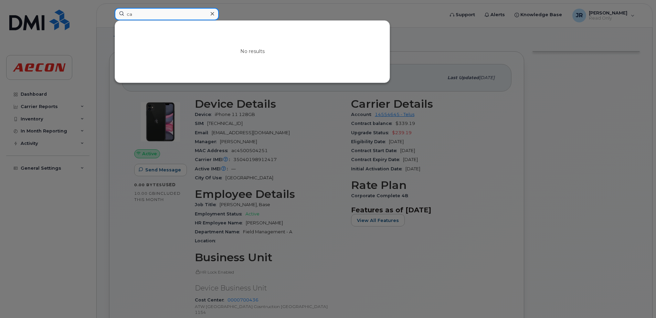
type input "c"
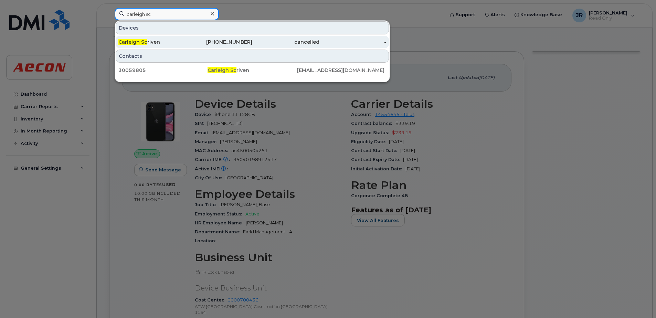
type input "carleigh sc"
click at [151, 39] on div "Carleigh Sc riven" at bounding box center [151, 42] width 67 height 7
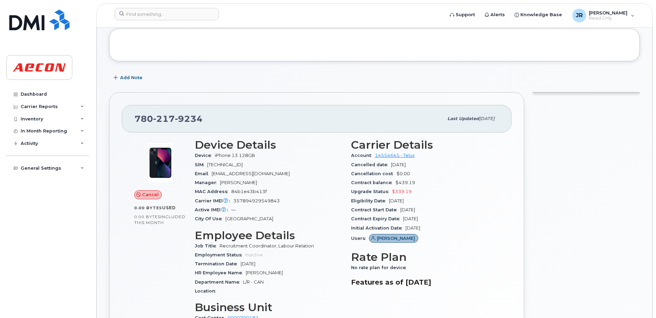
scroll to position [34, 0]
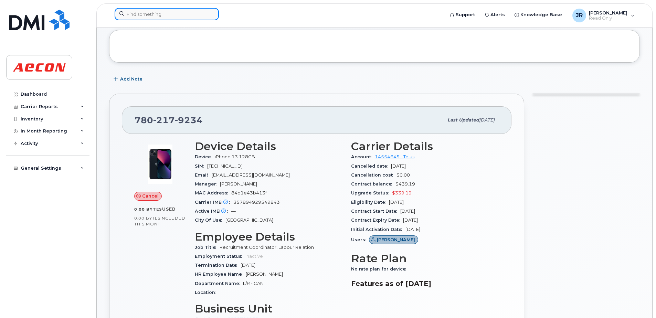
click at [170, 11] on input at bounding box center [167, 14] width 104 height 12
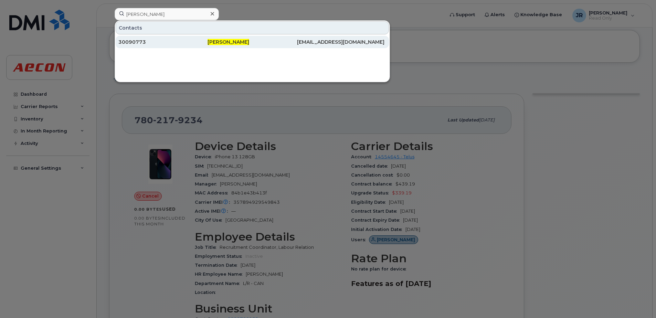
drag, startPoint x: 144, startPoint y: 40, endPoint x: 158, endPoint y: 45, distance: 15.0
click at [144, 40] on div "30090773" at bounding box center [162, 42] width 89 height 7
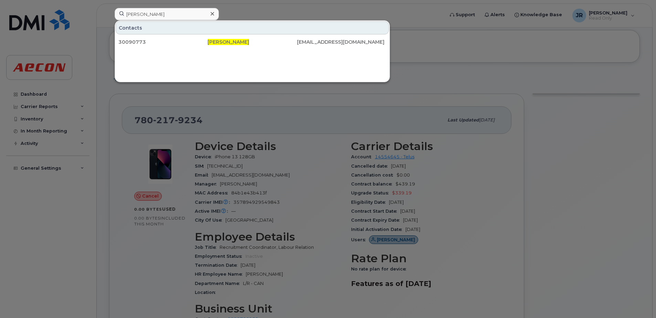
click at [313, 139] on div at bounding box center [328, 159] width 656 height 318
drag, startPoint x: 162, startPoint y: 15, endPoint x: 89, endPoint y: 16, distance: 73.0
click at [109, 16] on div "tyra poole Contacts 30090773 Tyra Poole TYPOOLE@AECON.COM" at bounding box center [277, 15] width 336 height 15
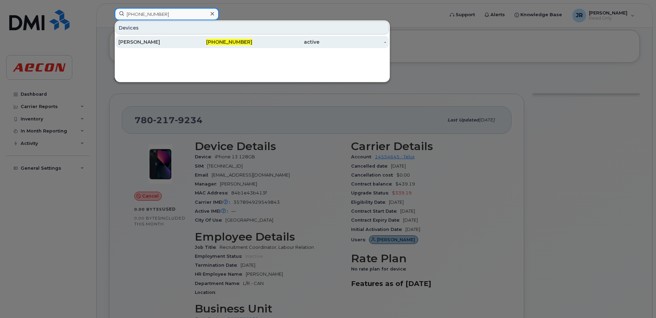
type input "474-774-2972"
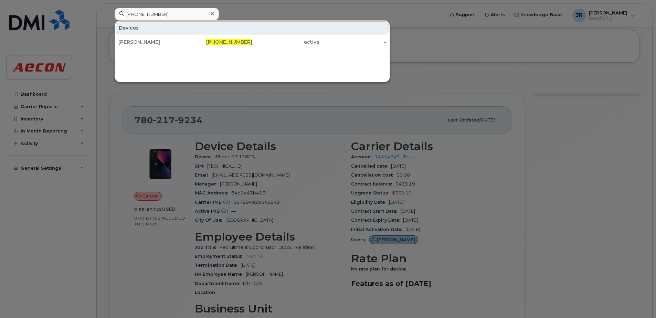
drag, startPoint x: 130, startPoint y: 42, endPoint x: 79, endPoint y: 78, distance: 62.2
click at [130, 42] on div "Adnan Nsouli" at bounding box center [151, 42] width 67 height 7
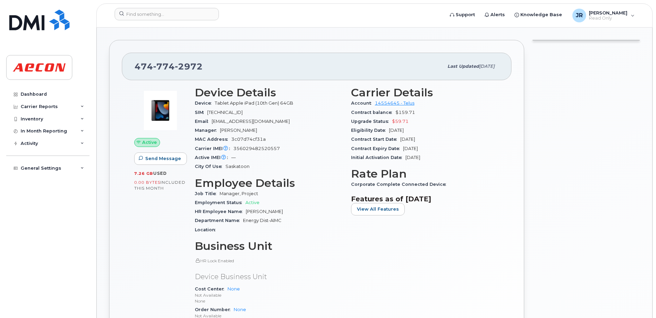
scroll to position [138, 0]
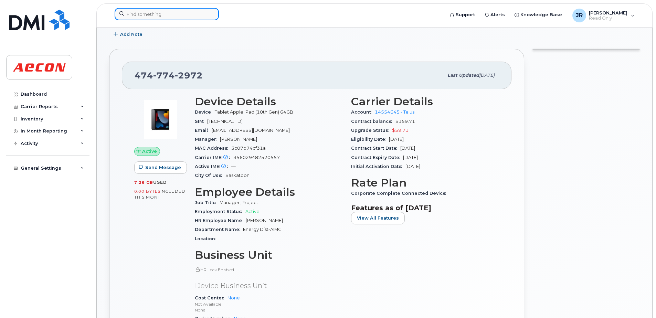
click at [186, 15] on input at bounding box center [167, 14] width 104 height 12
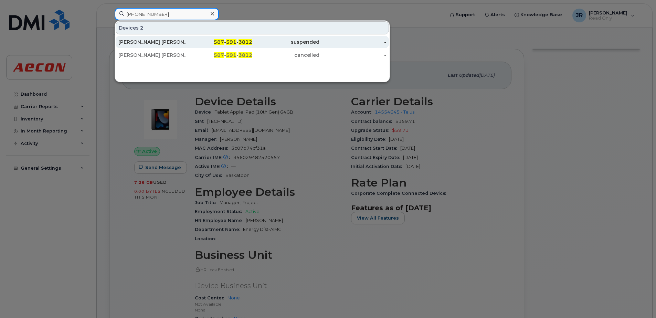
type input "[PHONE_NUMBER]"
click at [151, 41] on div "[PERSON_NAME] [PERSON_NAME]" at bounding box center [151, 42] width 67 height 7
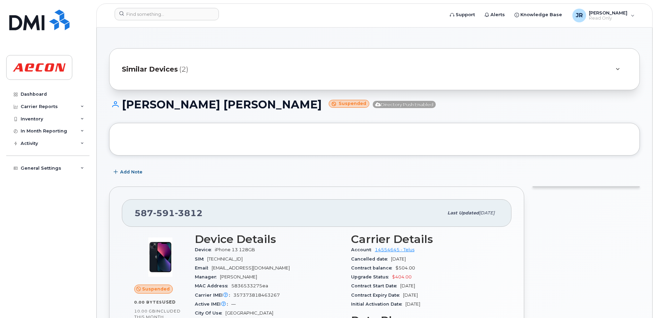
click at [165, 67] on span "Similar Devices" at bounding box center [150, 69] width 56 height 10
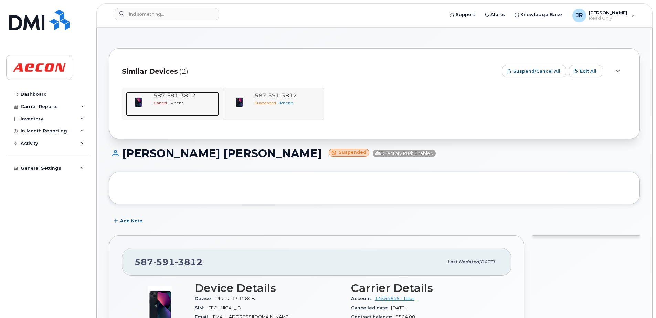
click at [180, 101] on span "iPhone" at bounding box center [177, 102] width 14 height 5
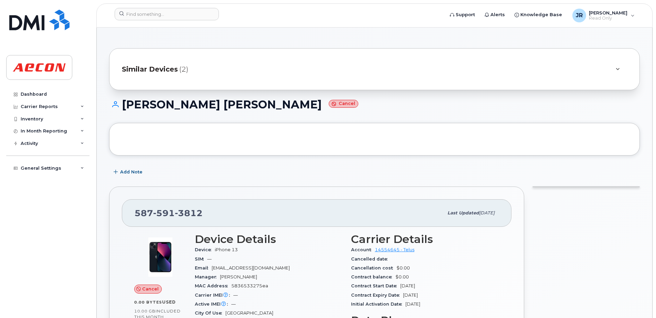
click at [163, 67] on span "Similar Devices" at bounding box center [150, 69] width 56 height 10
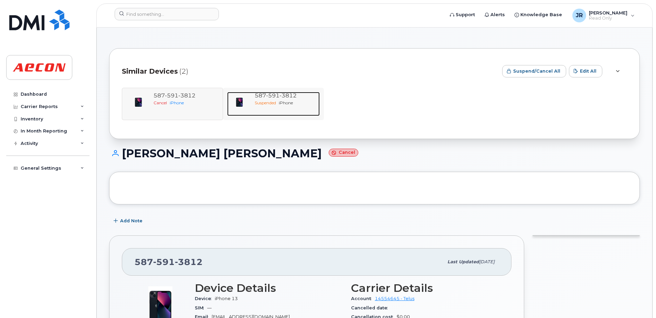
click at [274, 95] on span "591" at bounding box center [272, 95] width 13 height 7
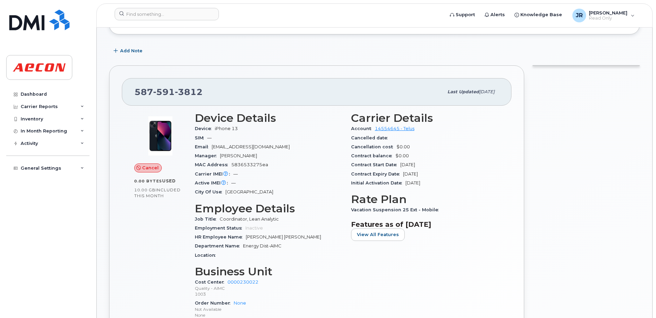
scroll to position [172, 0]
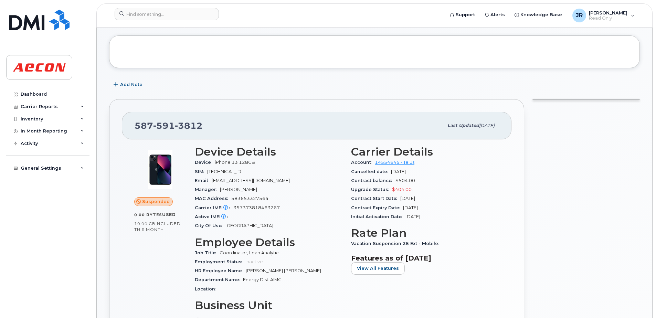
scroll to position [32, 0]
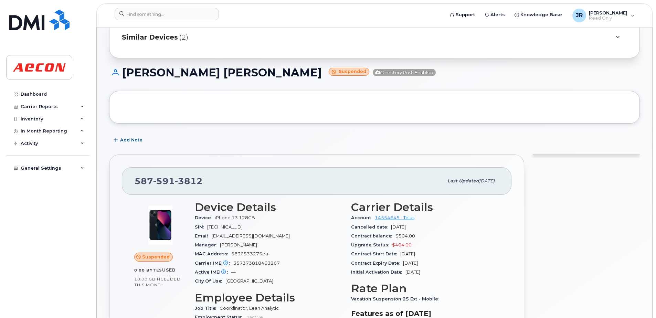
click at [161, 37] on span "Similar Devices" at bounding box center [150, 37] width 56 height 10
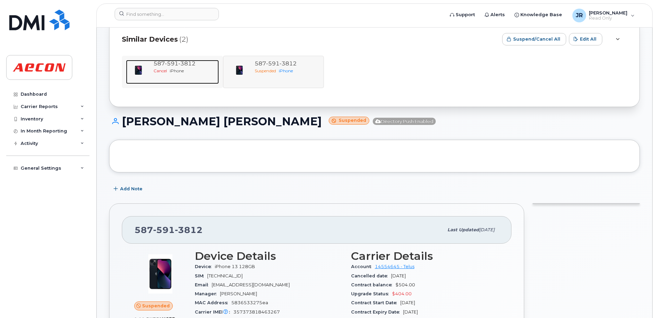
click at [163, 68] on span "Cancel" at bounding box center [159, 70] width 13 height 5
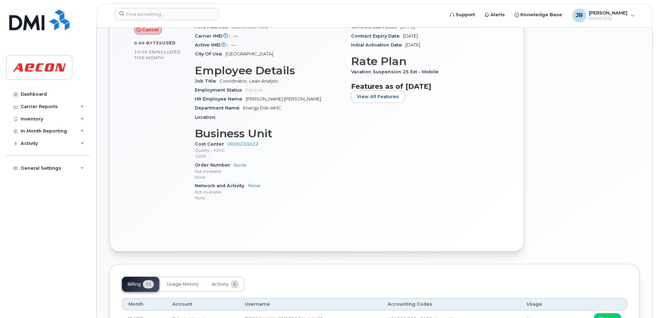
scroll to position [413, 0]
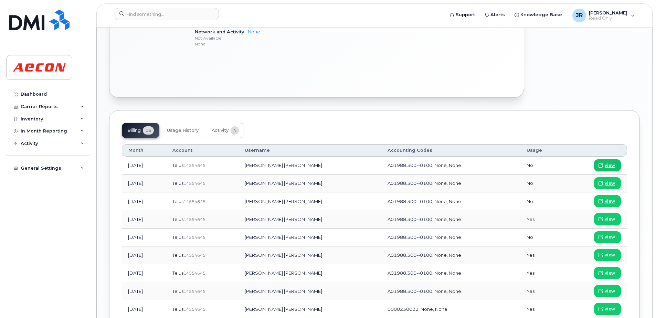
click at [606, 162] on span "view" at bounding box center [610, 165] width 10 height 6
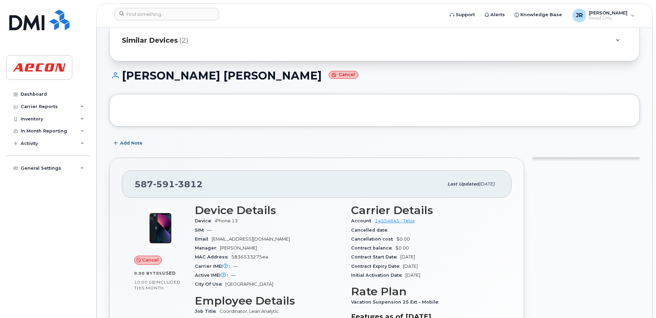
scroll to position [0, 0]
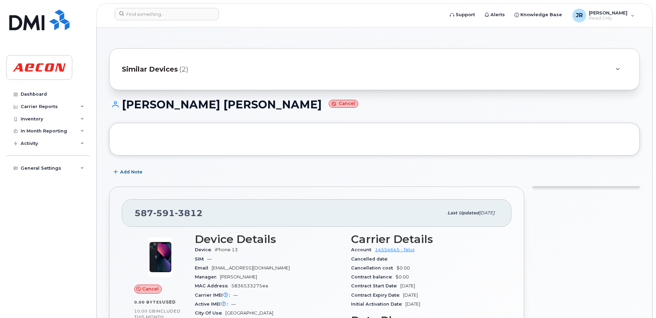
click at [152, 71] on span "Similar Devices" at bounding box center [150, 69] width 56 height 10
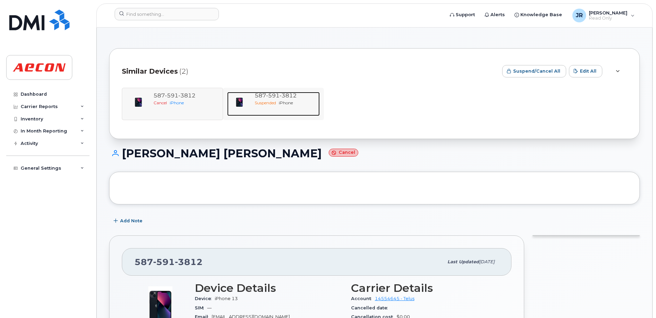
click at [282, 97] on span "3812" at bounding box center [287, 95] width 17 height 7
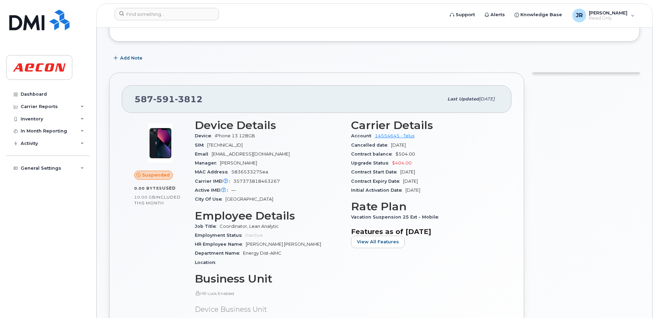
scroll to position [97, 0]
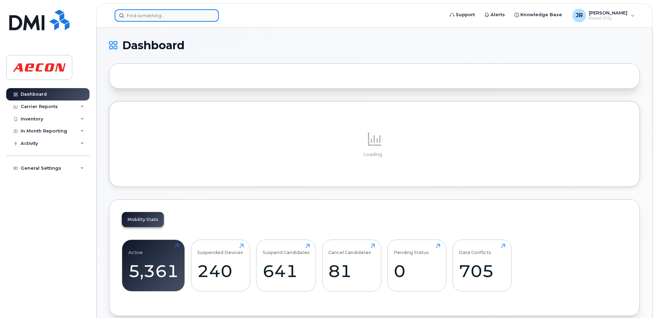
click at [141, 16] on input at bounding box center [167, 15] width 104 height 12
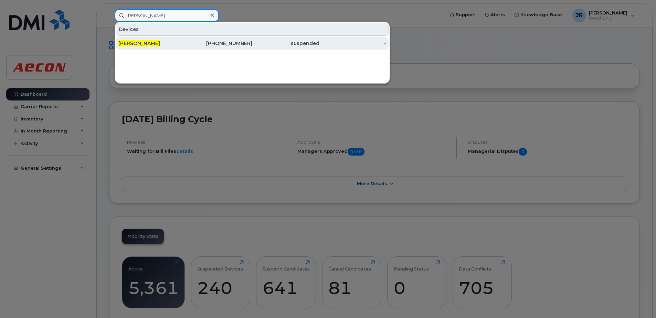
type input "[PERSON_NAME]"
click at [138, 41] on span "Brian Hoban" at bounding box center [139, 43] width 42 height 6
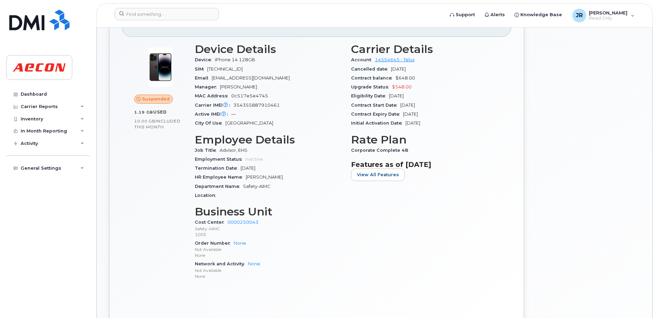
scroll to position [172, 0]
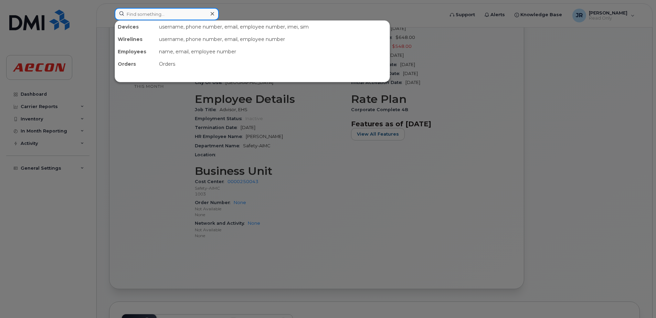
click at [176, 13] on input at bounding box center [167, 14] width 104 height 12
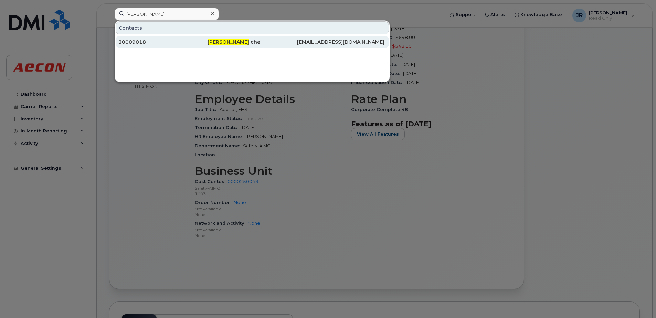
click at [140, 43] on div "30009018" at bounding box center [162, 42] width 89 height 7
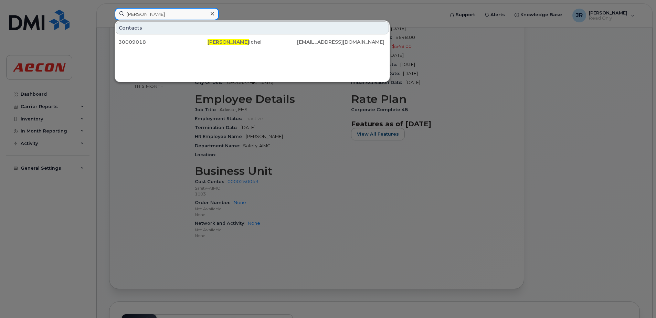
drag, startPoint x: 162, startPoint y: 15, endPoint x: 13, endPoint y: 11, distance: 148.4
click at [109, 11] on div "michael tre Contacts 30009018 Michael Tre ichel MTREICHEL@AECON.COM" at bounding box center [277, 15] width 336 height 15
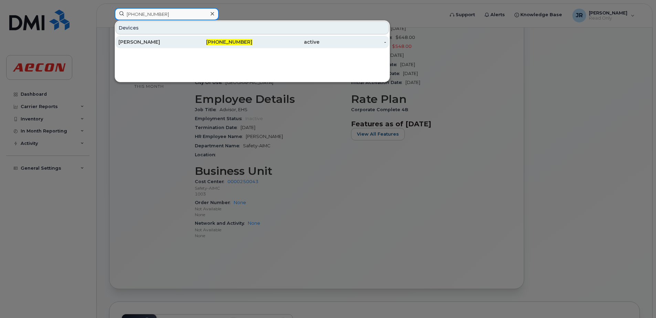
type input "306-713-3111"
click at [137, 41] on div "Adam Chow" at bounding box center [151, 42] width 67 height 7
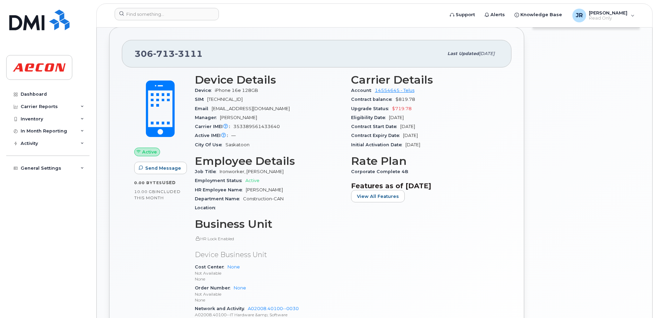
scroll to position [125, 0]
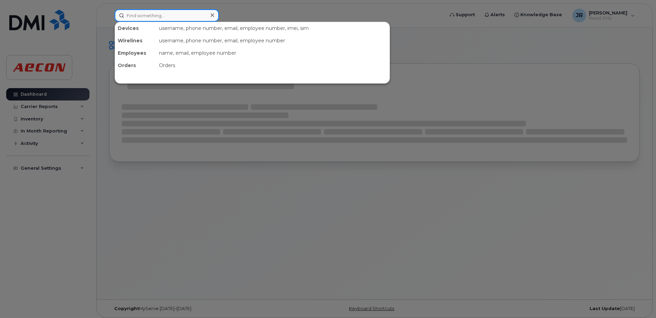
click at [163, 15] on input at bounding box center [167, 15] width 104 height 12
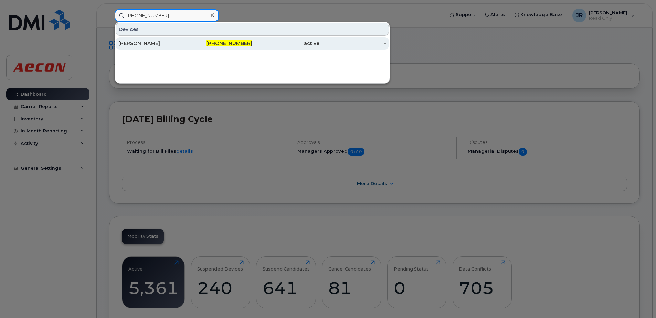
type input "825-993-5328"
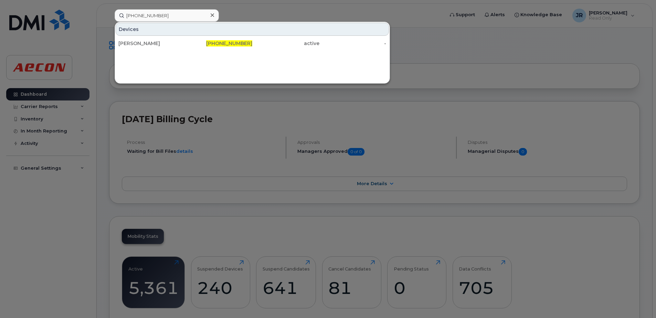
drag, startPoint x: 127, startPoint y: 43, endPoint x: 182, endPoint y: 94, distance: 75.0
click at [127, 43] on div "[PERSON_NAME]" at bounding box center [151, 43] width 67 height 7
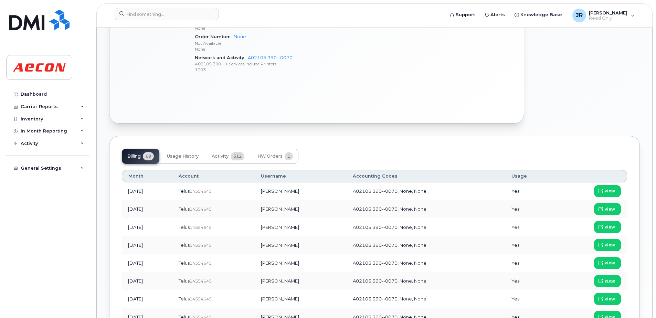
scroll to position [368, 0]
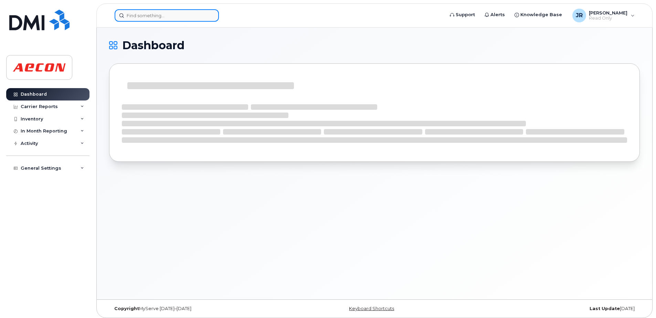
click at [162, 15] on input at bounding box center [167, 15] width 104 height 12
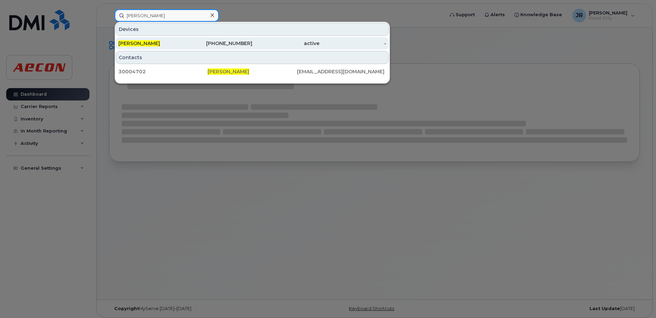
type input "alain grod"
click at [131, 43] on span "Alain Grod" at bounding box center [139, 43] width 42 height 6
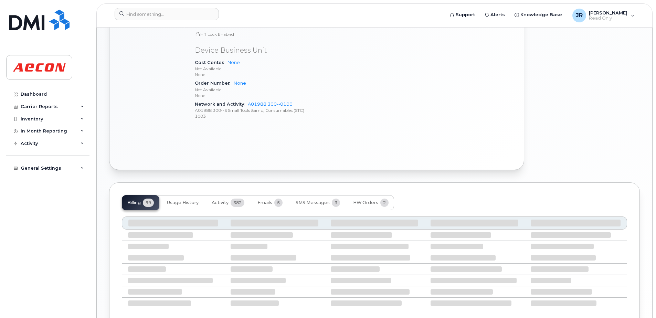
scroll to position [344, 0]
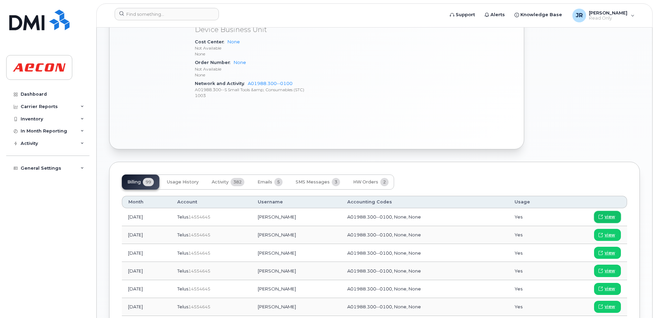
click at [610, 216] on span "view" at bounding box center [610, 217] width 10 height 6
click at [358, 178] on button "HW Orders 2" at bounding box center [371, 181] width 46 height 15
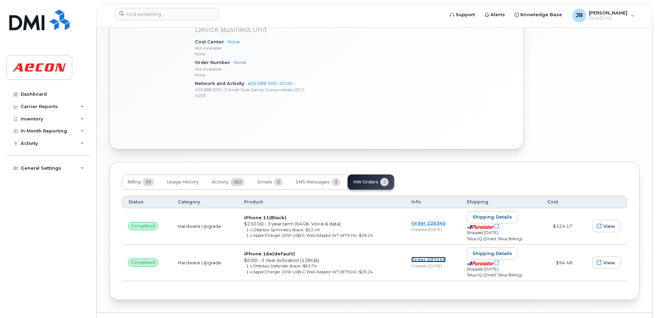
click at [420, 260] on link "Order 297155" at bounding box center [428, 260] width 34 height 6
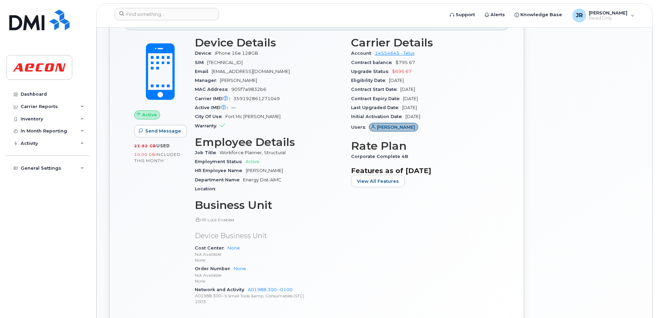
scroll to position [138, 0]
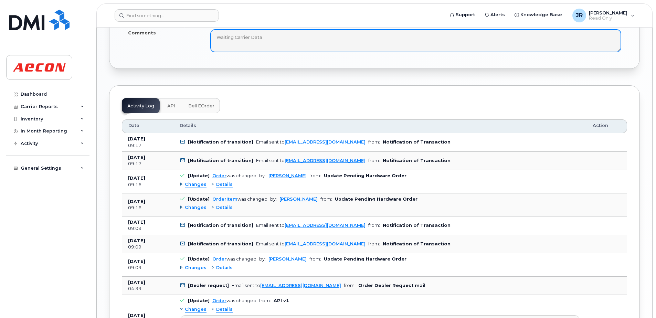
scroll to position [791, 0]
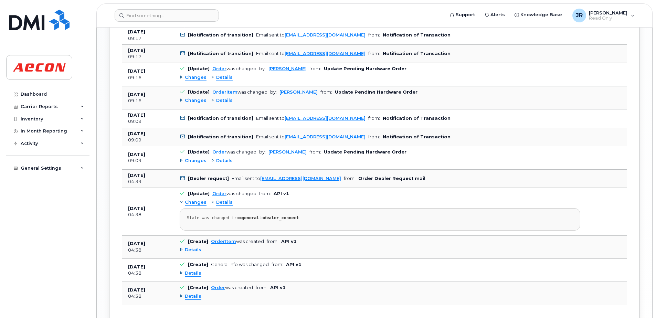
click at [225, 104] on span "Details" at bounding box center [224, 100] width 17 height 7
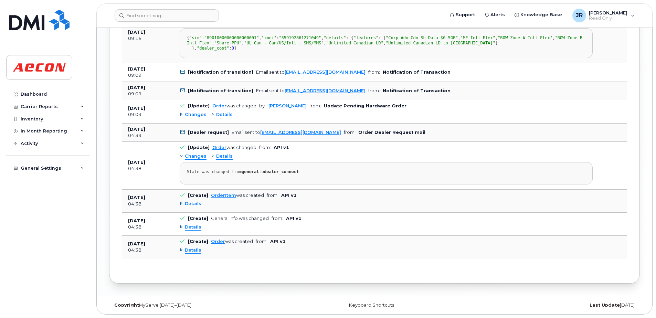
scroll to position [956, 0]
